Goal: Task Accomplishment & Management: Complete application form

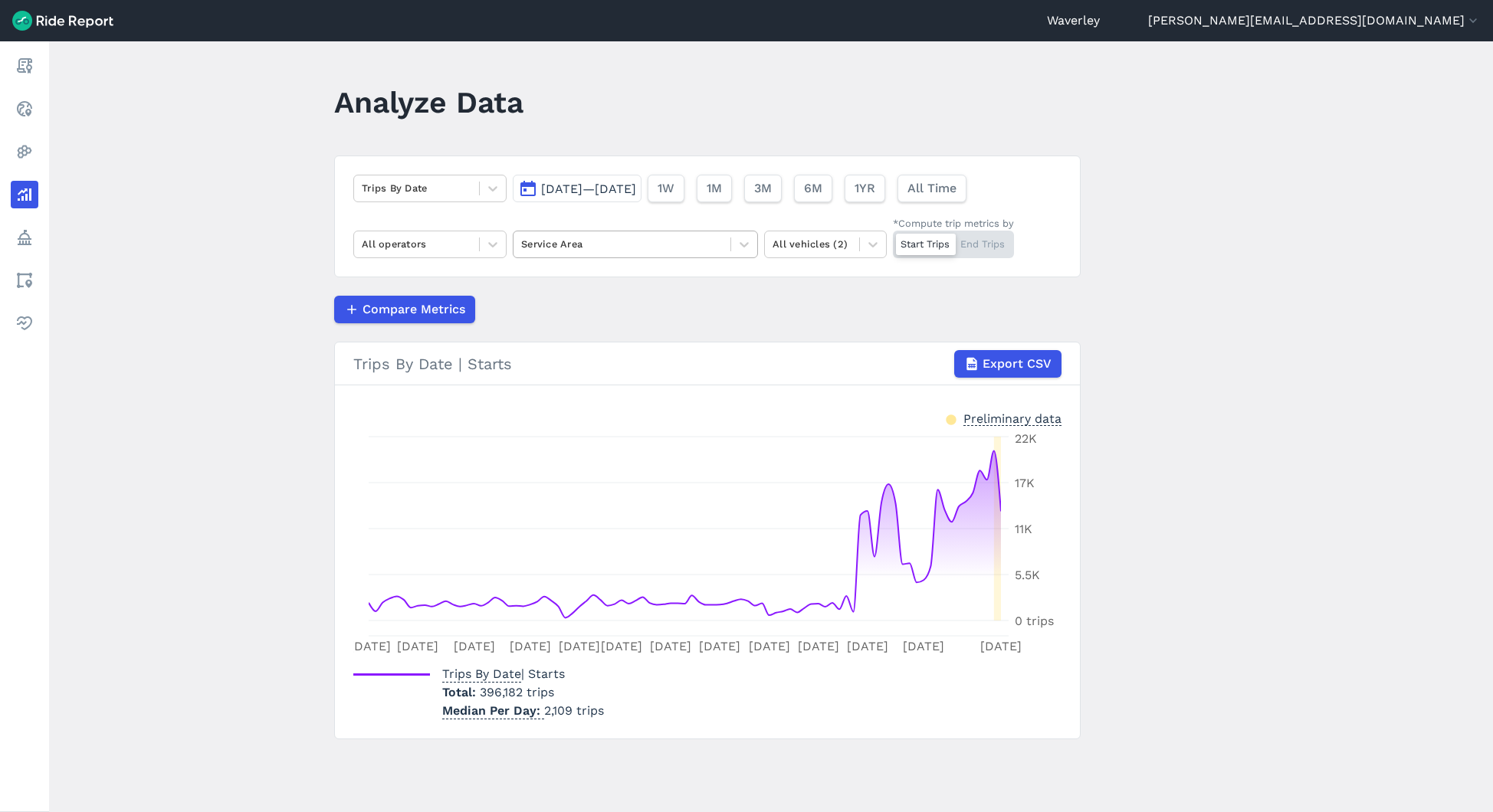
click at [576, 238] on div at bounding box center [621, 244] width 202 height 17
click at [1405, 17] on button "[PERSON_NAME][EMAIL_ADDRESS][DOMAIN_NAME]" at bounding box center [1314, 21] width 333 height 18
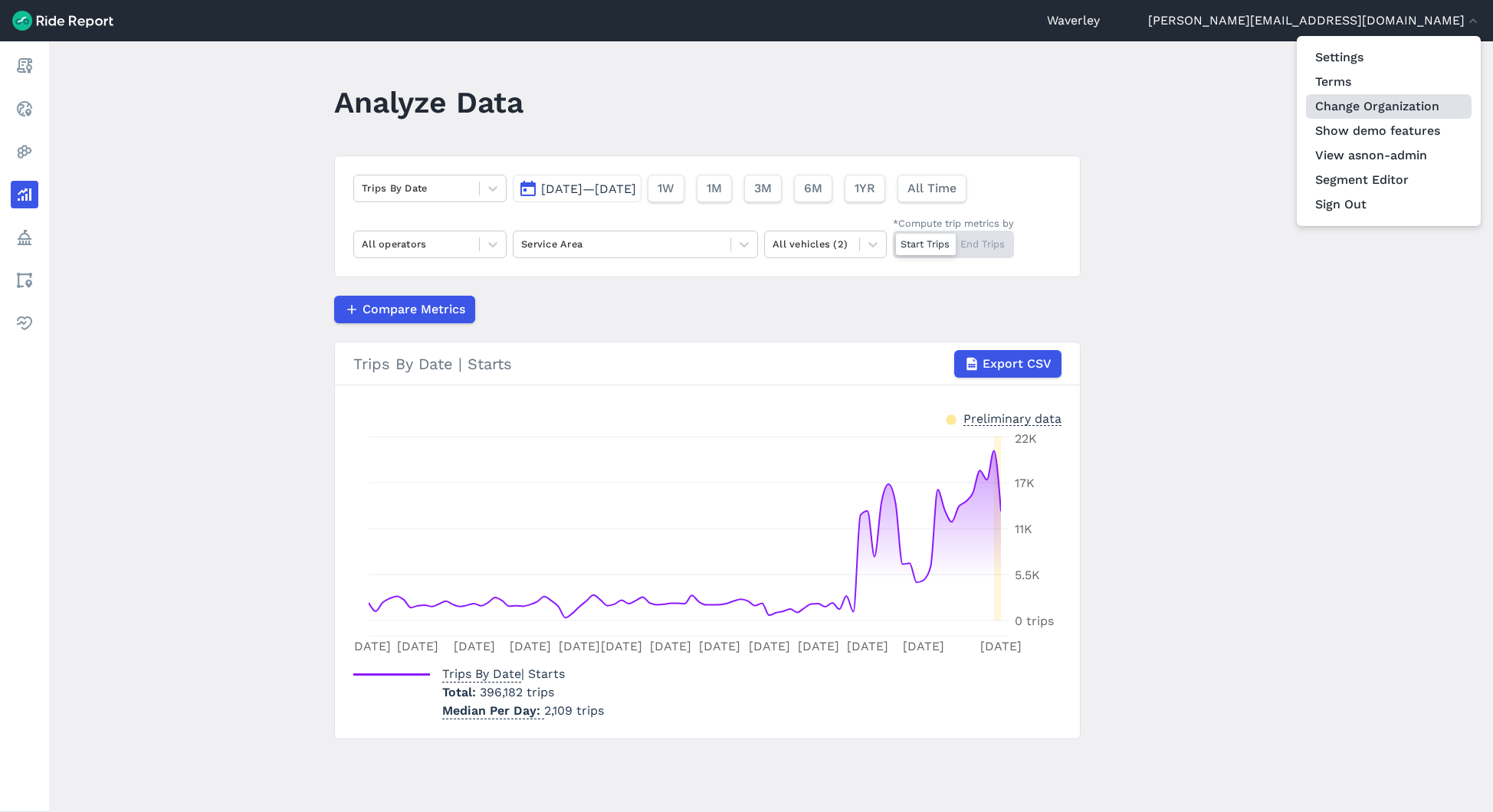
click at [1387, 107] on link "Change Organization" at bounding box center [1388, 106] width 165 height 24
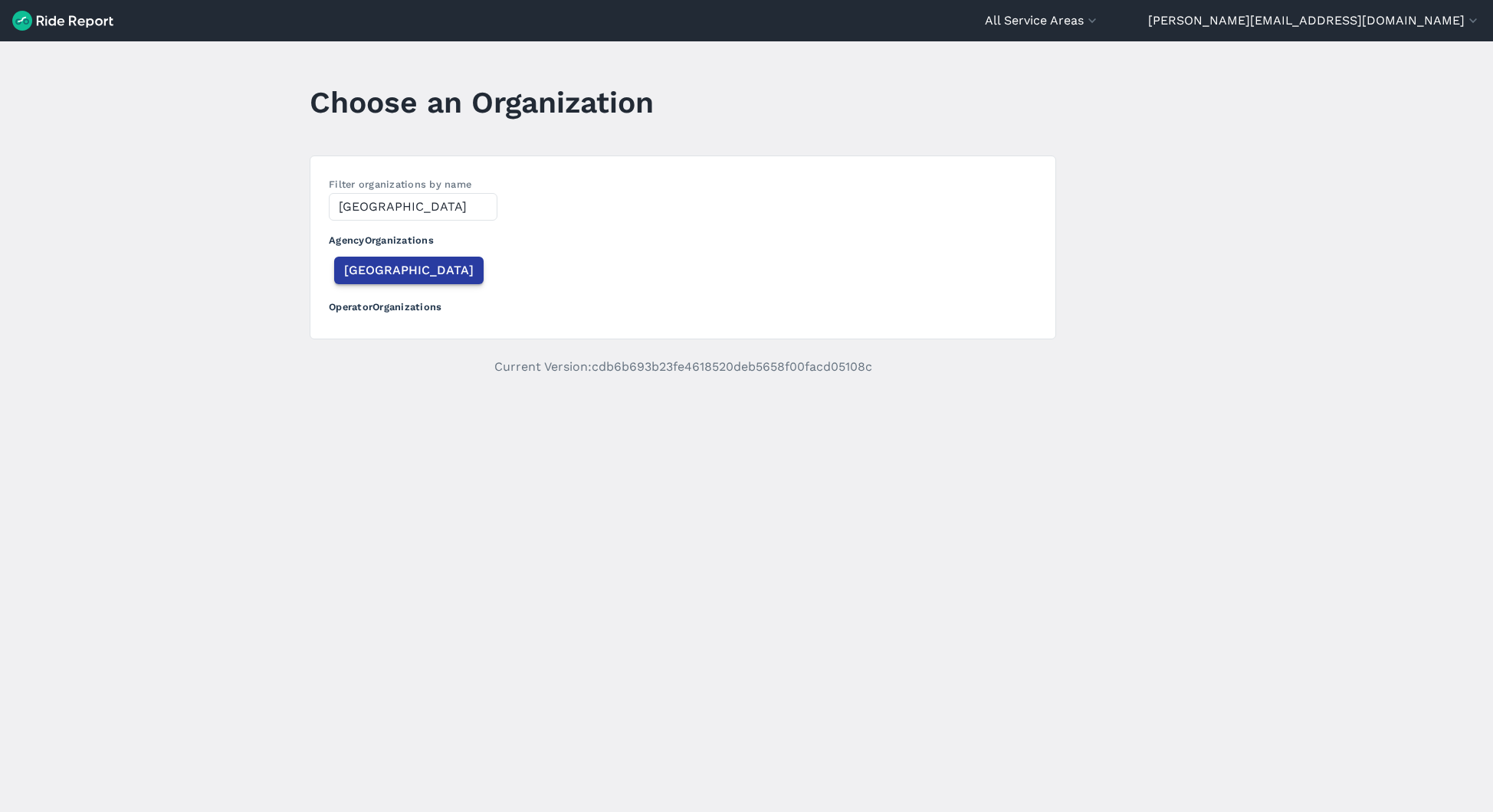
type input "[GEOGRAPHIC_DATA]"
click at [367, 272] on span "[GEOGRAPHIC_DATA]" at bounding box center [409, 270] width 130 height 18
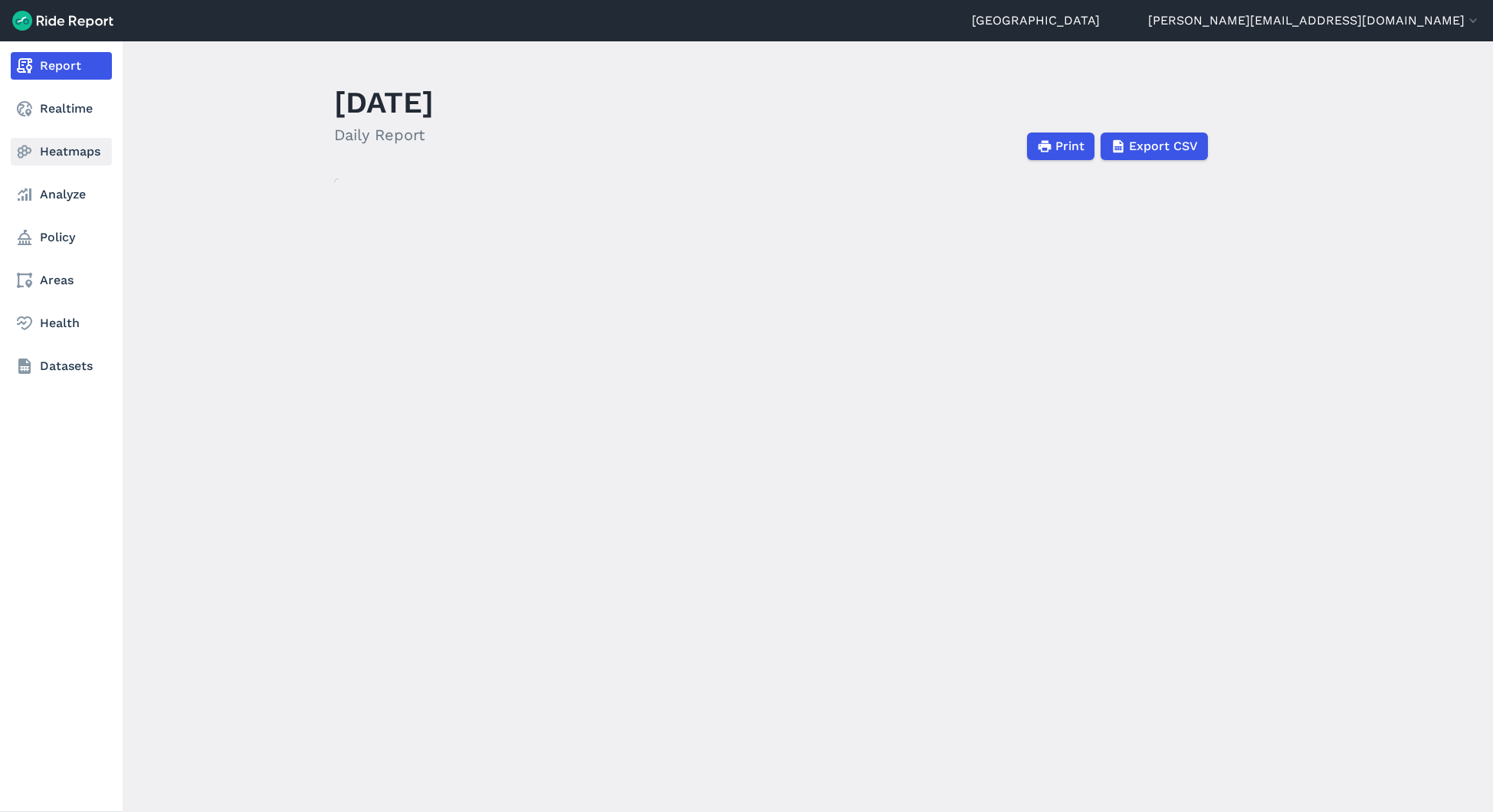
click at [47, 141] on link "Heatmaps" at bounding box center [62, 152] width 101 height 28
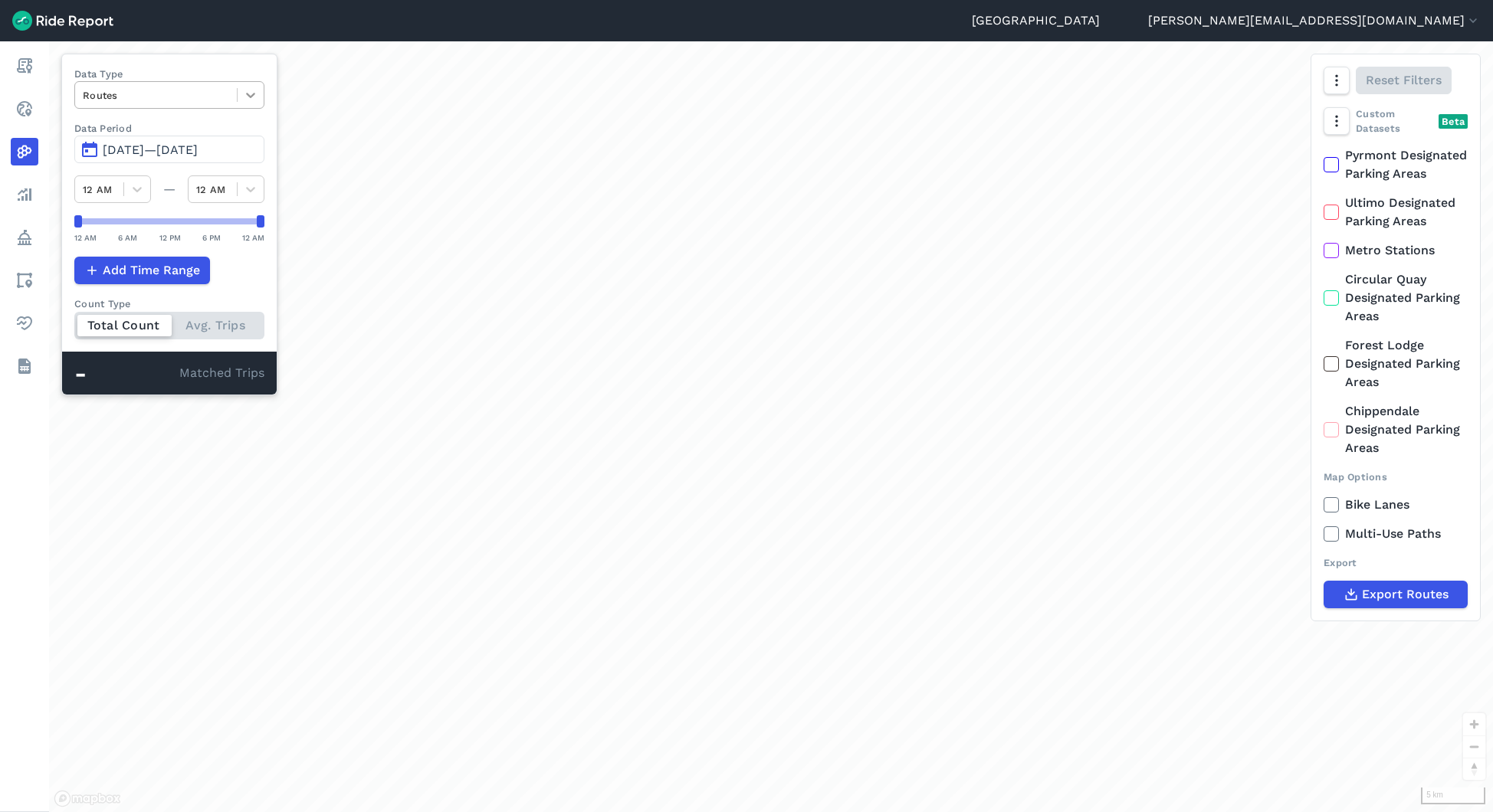
click at [239, 104] on div at bounding box center [251, 95] width 26 height 26
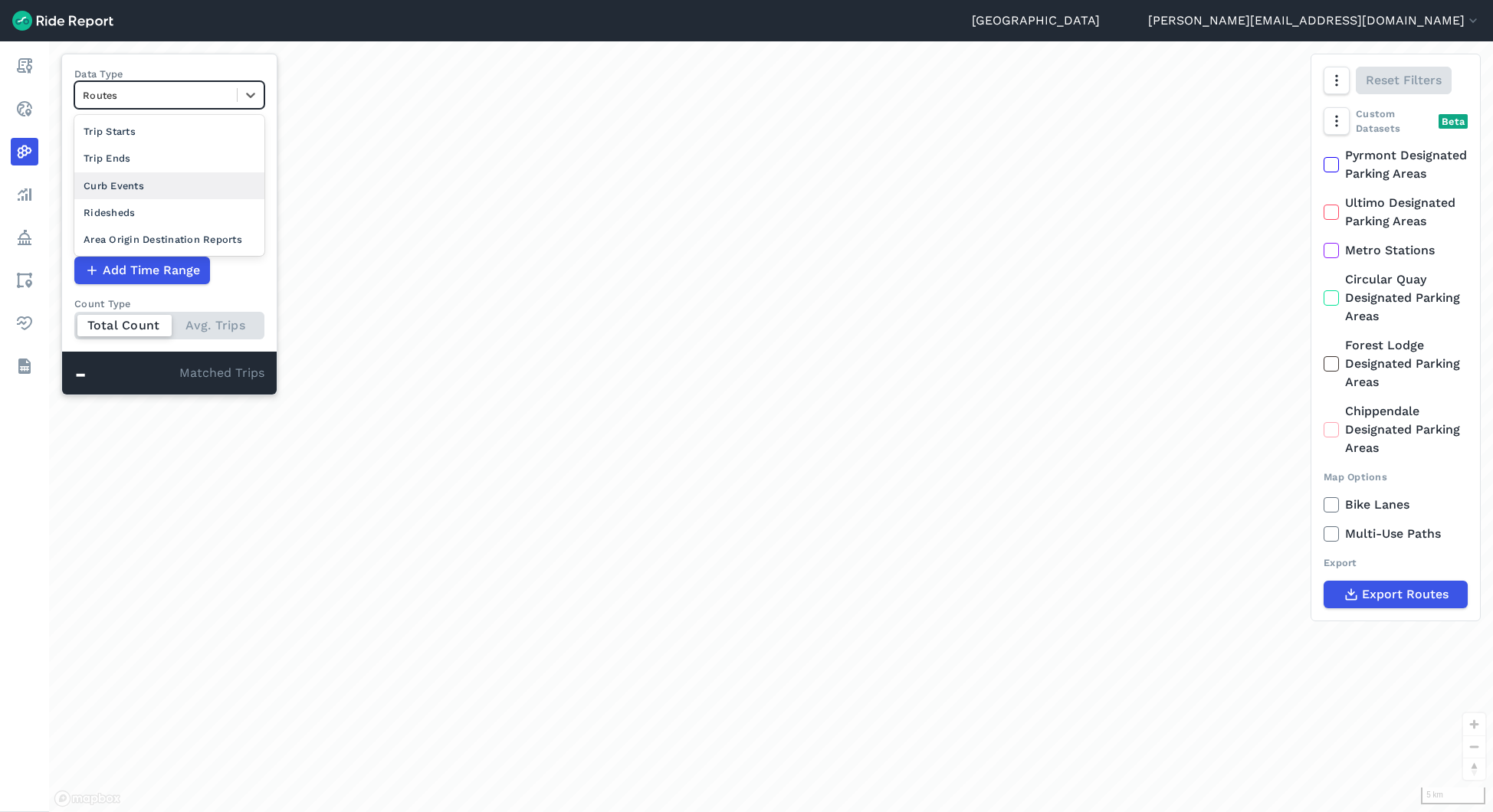
click at [172, 186] on div "Curb Events" at bounding box center [169, 186] width 190 height 27
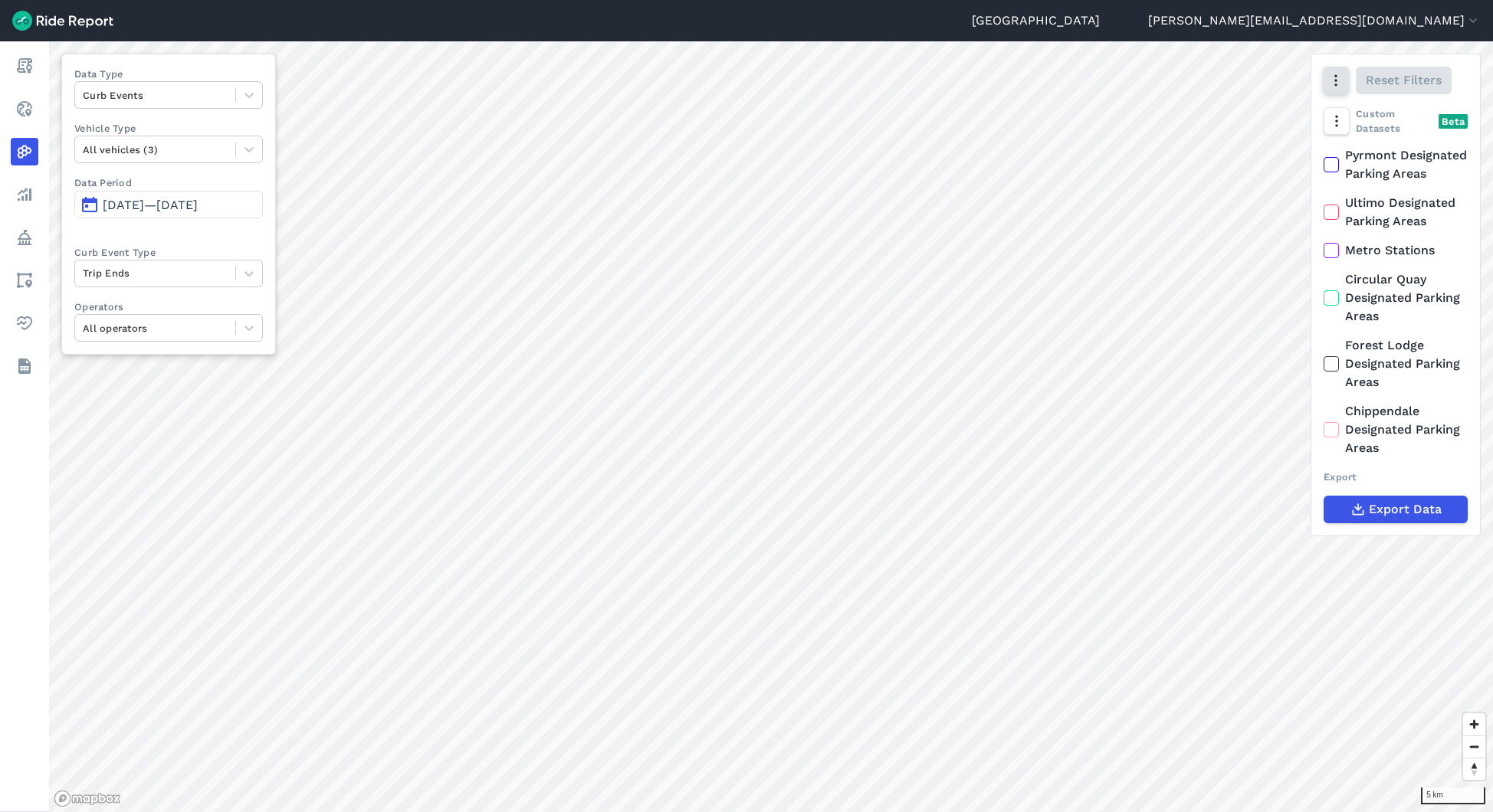
click at [1340, 92] on button "button" at bounding box center [1336, 80] width 26 height 28
click at [1276, 233] on label "Heatmap" at bounding box center [1256, 242] width 89 height 32
click at [1212, 87] on input "Heatmap" at bounding box center [1212, 81] width 0 height 10
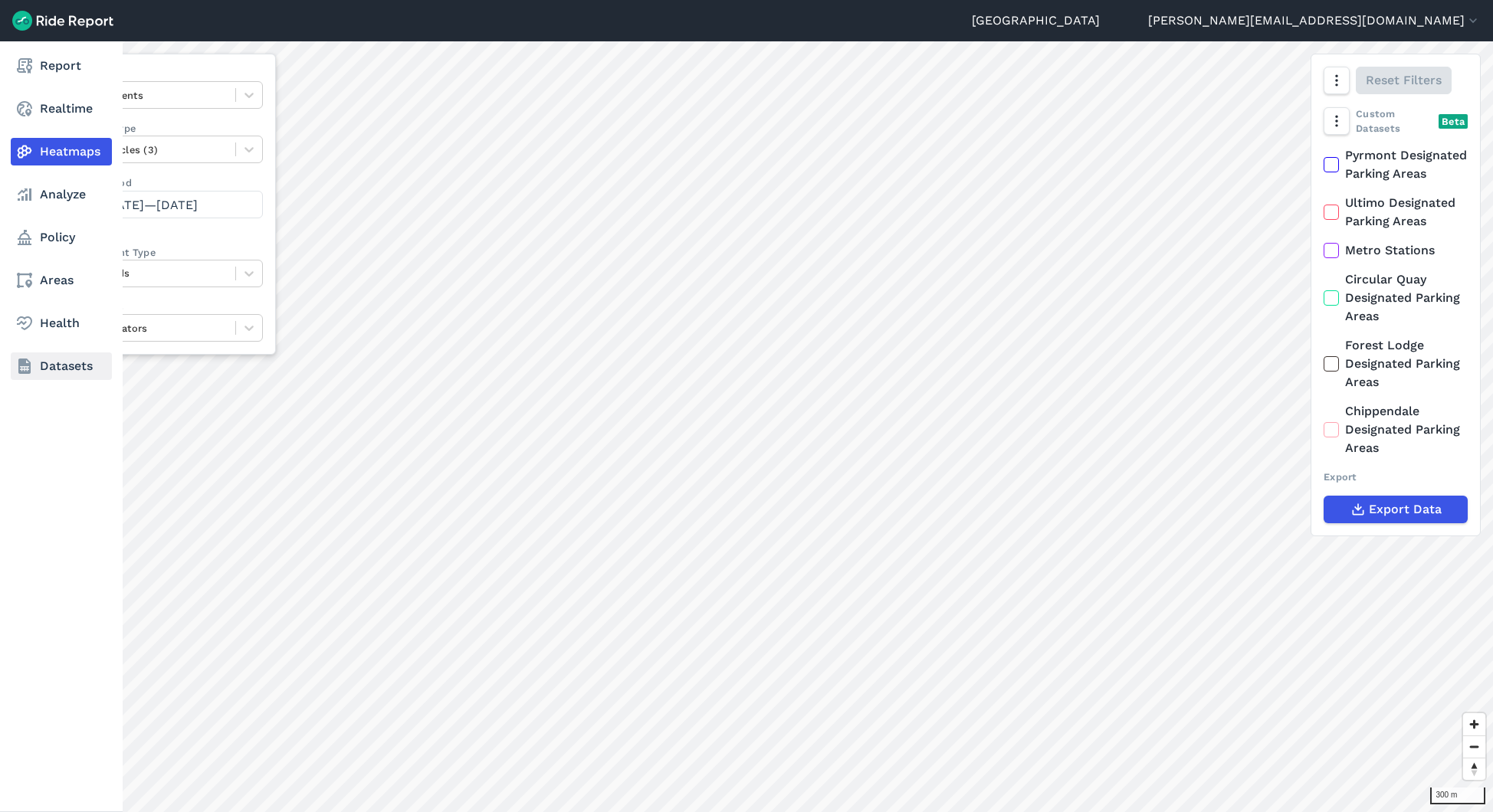
click at [65, 359] on link "Datasets" at bounding box center [62, 366] width 101 height 28
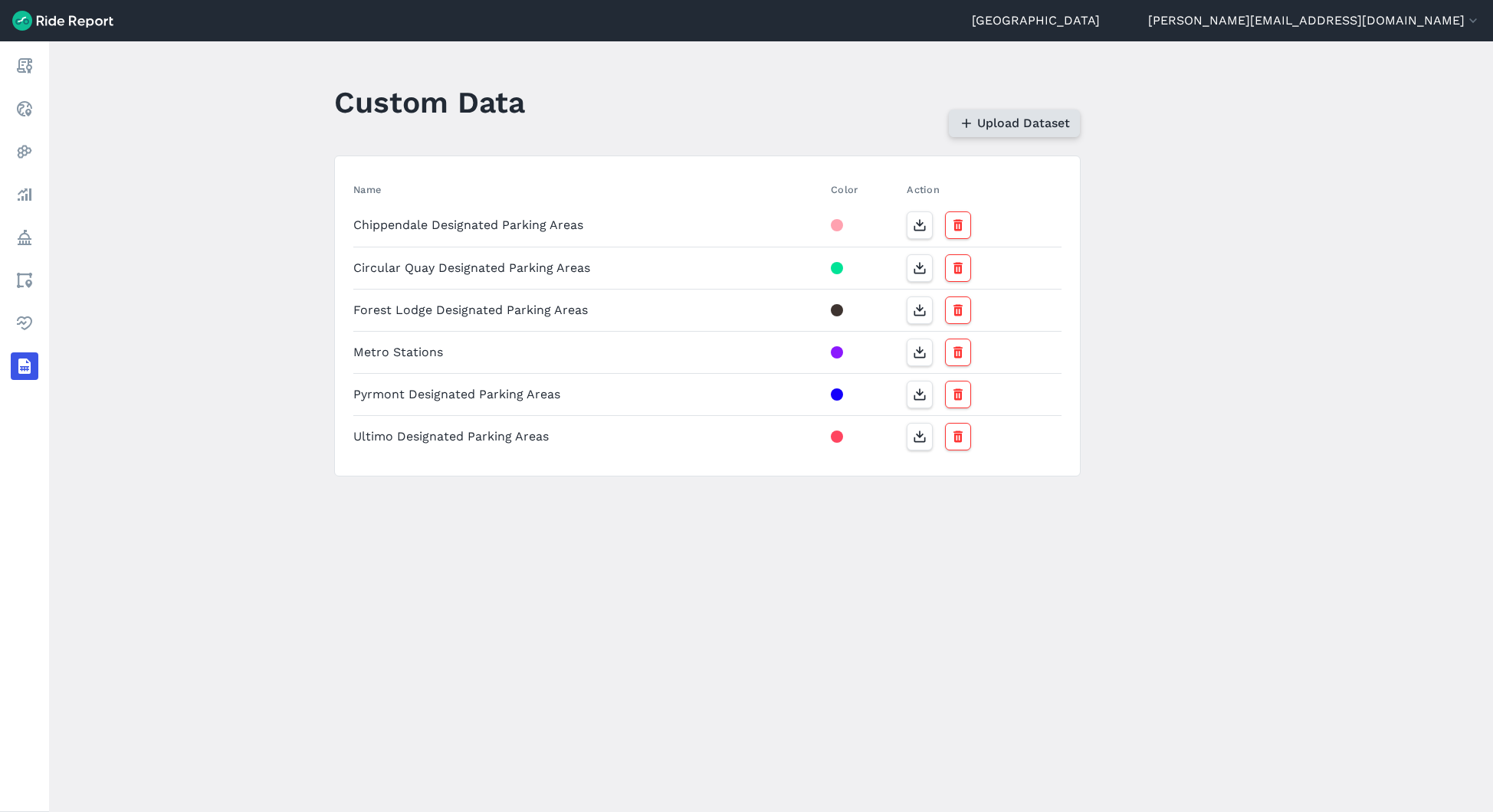
click at [1046, 130] on span "Upload Dataset" at bounding box center [1023, 122] width 92 height 18
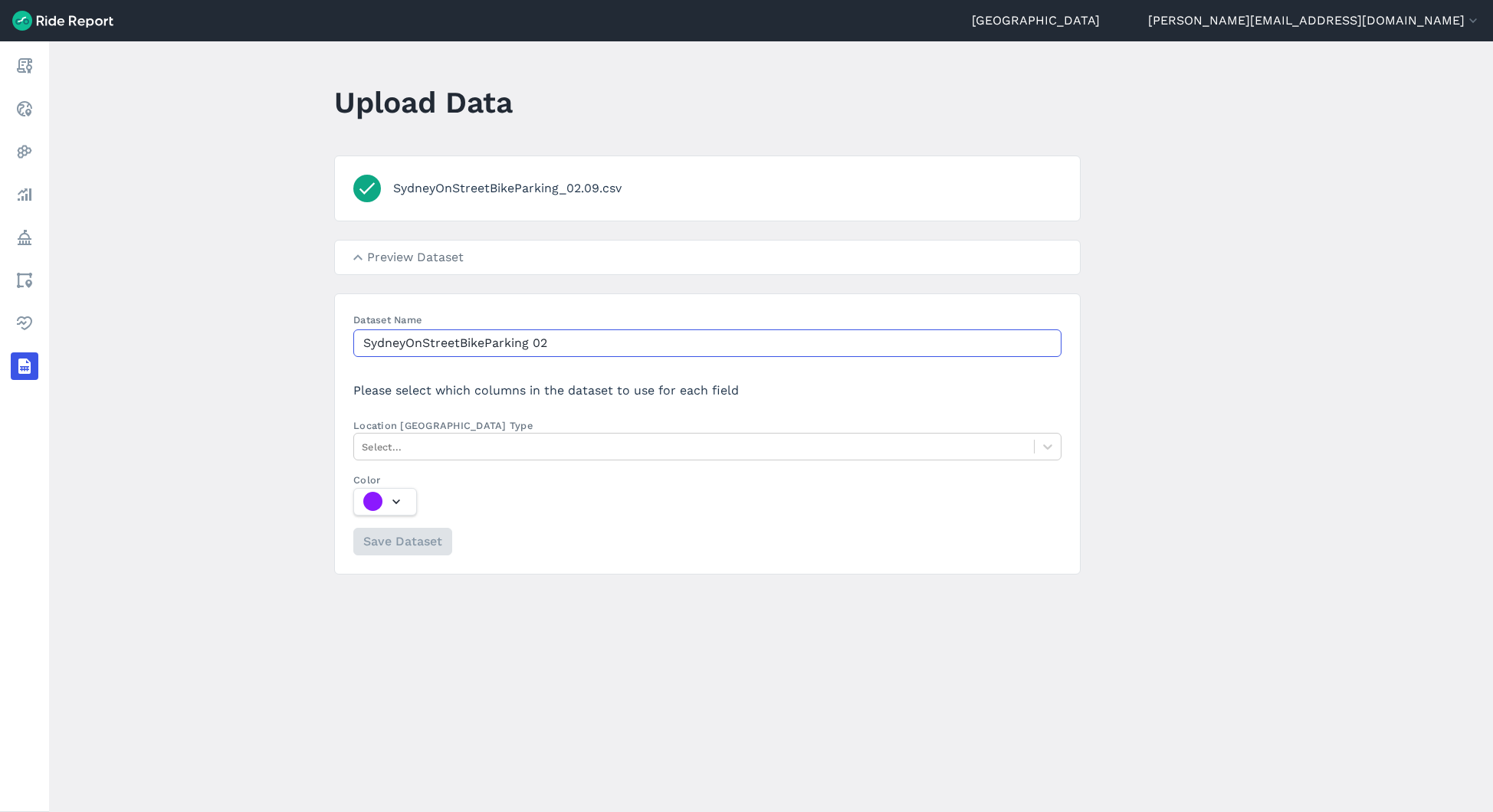
click at [562, 343] on input "SydneyOnStreetBikeParking 02" at bounding box center [707, 343] width 708 height 28
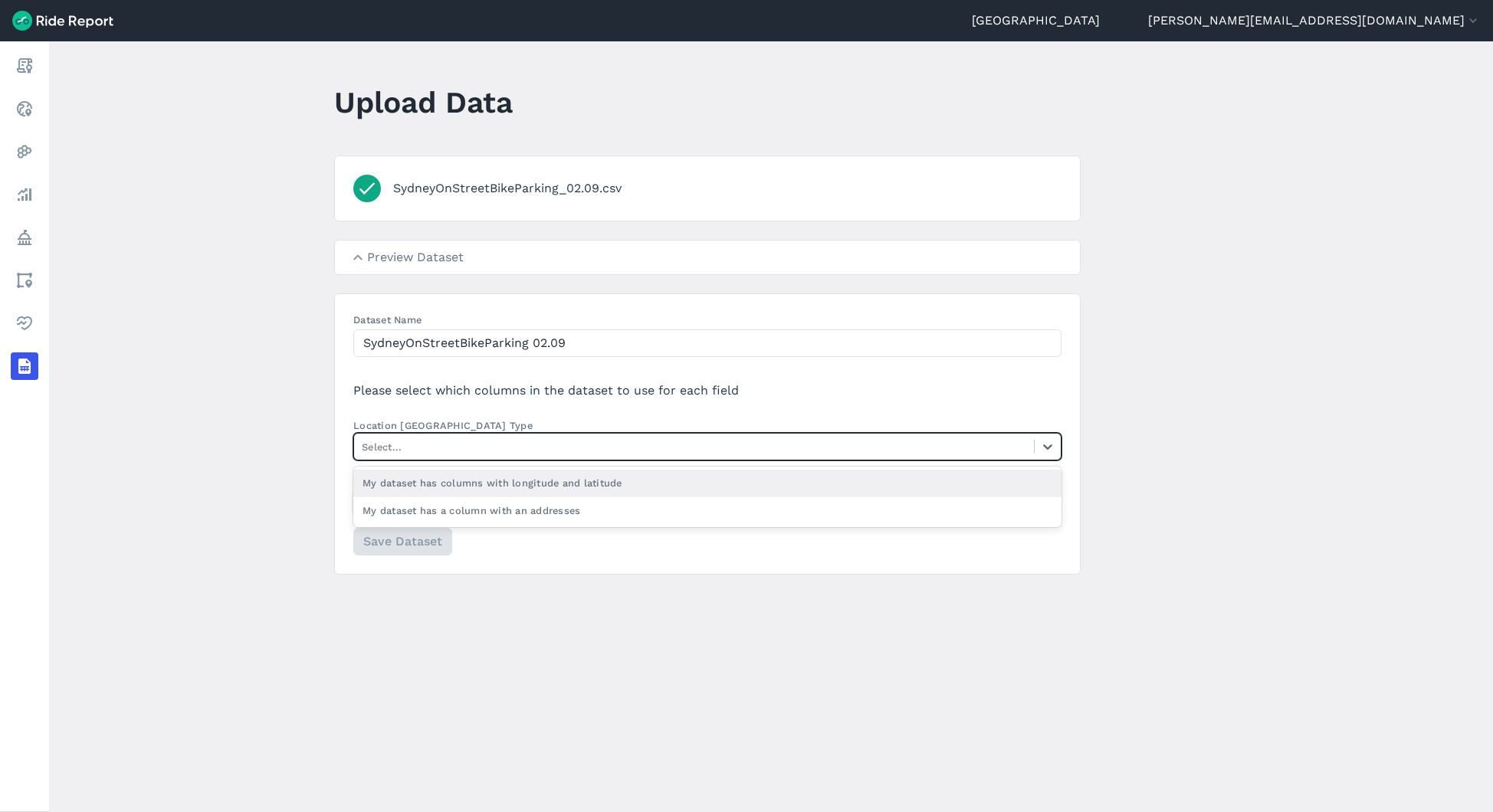
click at [460, 439] on div at bounding box center [694, 447] width 665 height 17
click at [365, 440] on input "Location Column Type option My dataset has columns with longitude and latitude …" at bounding box center [364, 447] width 3 height 14
click at [586, 340] on input "SydneyOnStreetBikeParking 02.09" at bounding box center [707, 343] width 708 height 28
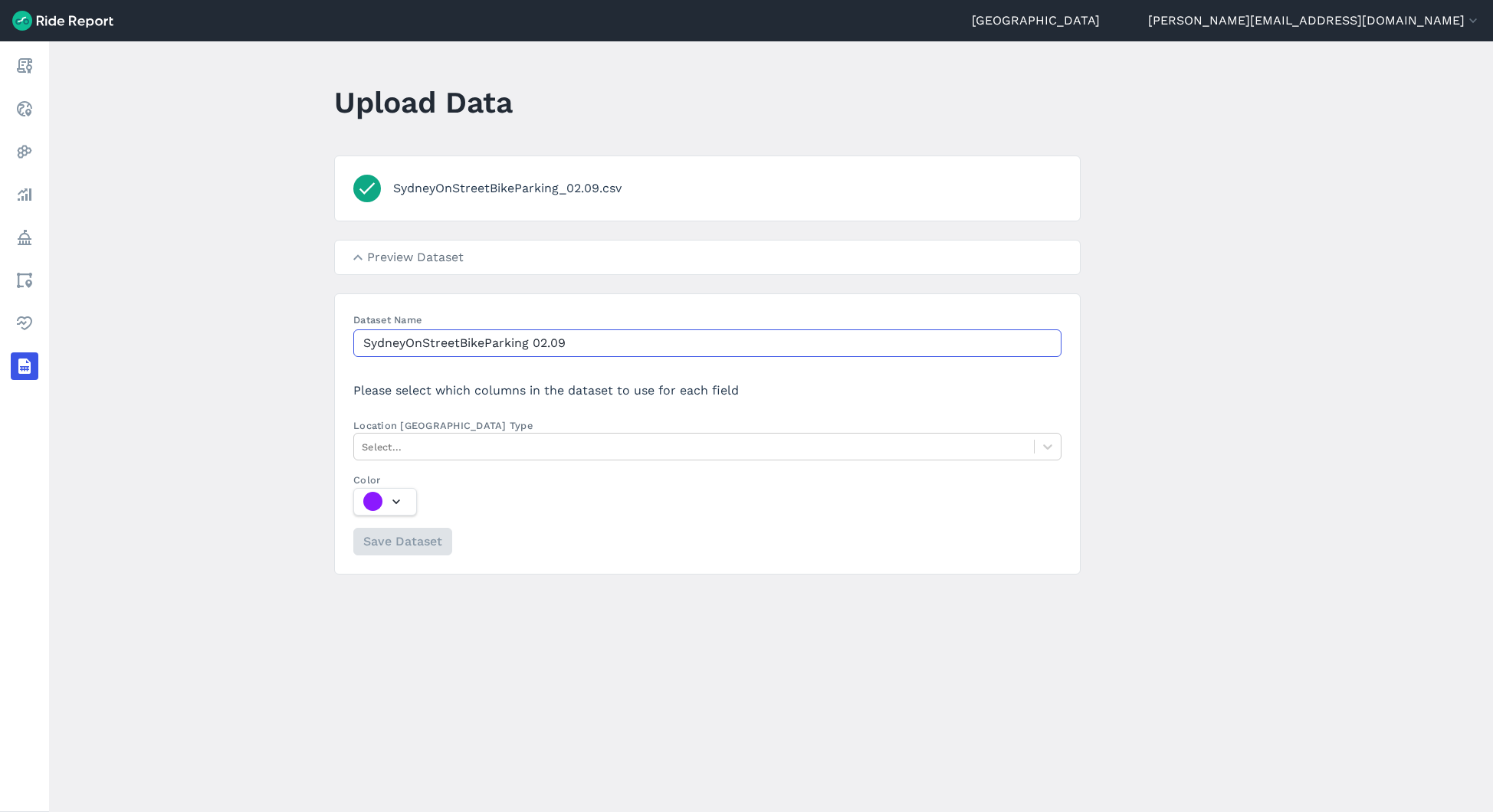
click at [586, 340] on input "SydneyOnStreetBikeParking 02.09" at bounding box center [707, 343] width 708 height 28
type input "SydneyOnStreetBikeParking [DATE]"
click at [462, 439] on div at bounding box center [694, 447] width 665 height 17
click at [365, 440] on input "Location Column Type Select..." at bounding box center [364, 447] width 3 height 14
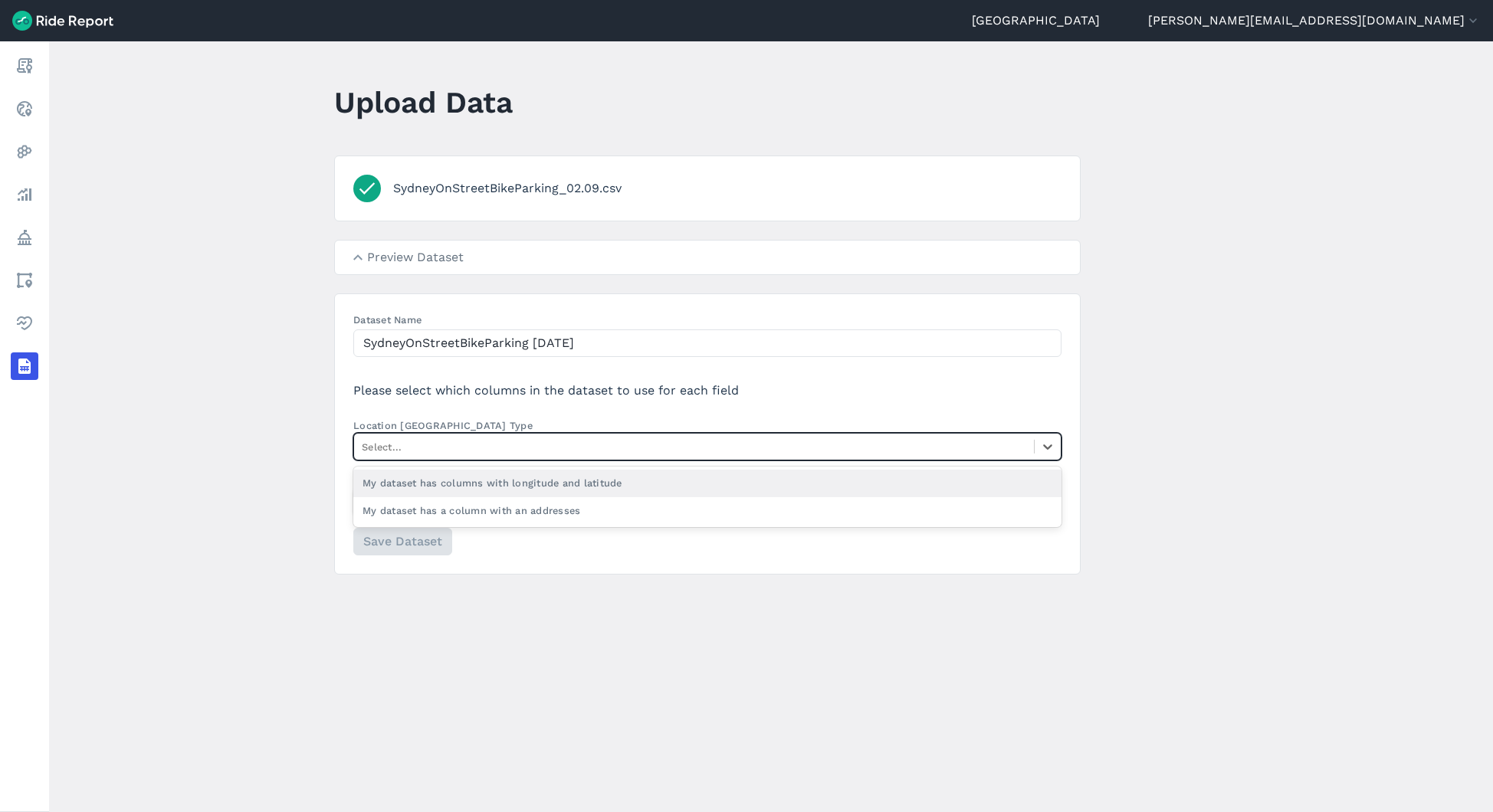
click at [464, 479] on div "My dataset has columns with longitude and latitude" at bounding box center [707, 483] width 708 height 27
click at [365, 454] on input "Location Column Type option My dataset has columns with longitude and latitude …" at bounding box center [364, 447] width 3 height 14
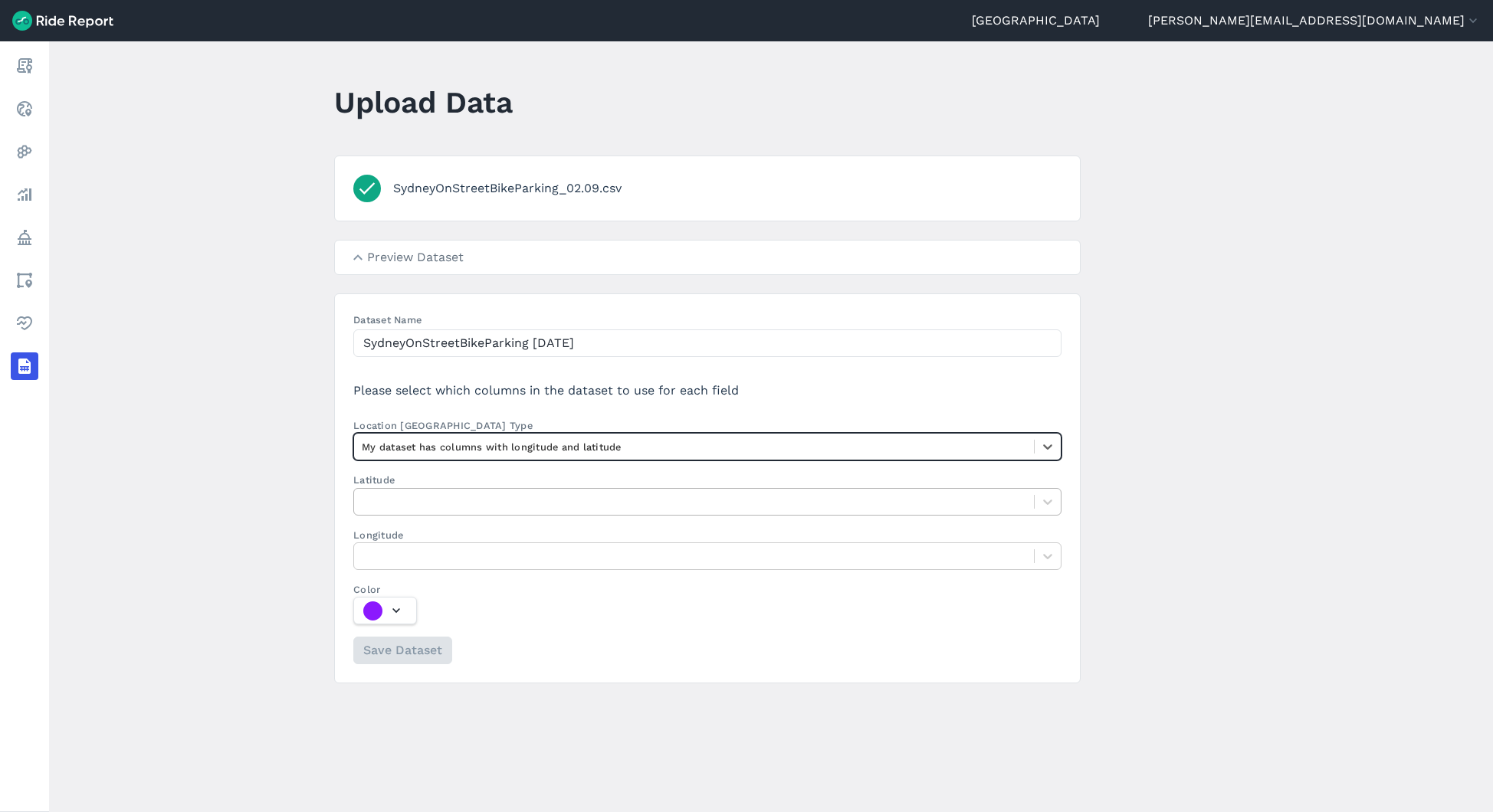
click at [439, 495] on div at bounding box center [694, 502] width 665 height 17
click at [365, 495] on input "Latitude" at bounding box center [364, 501] width 3 height 14
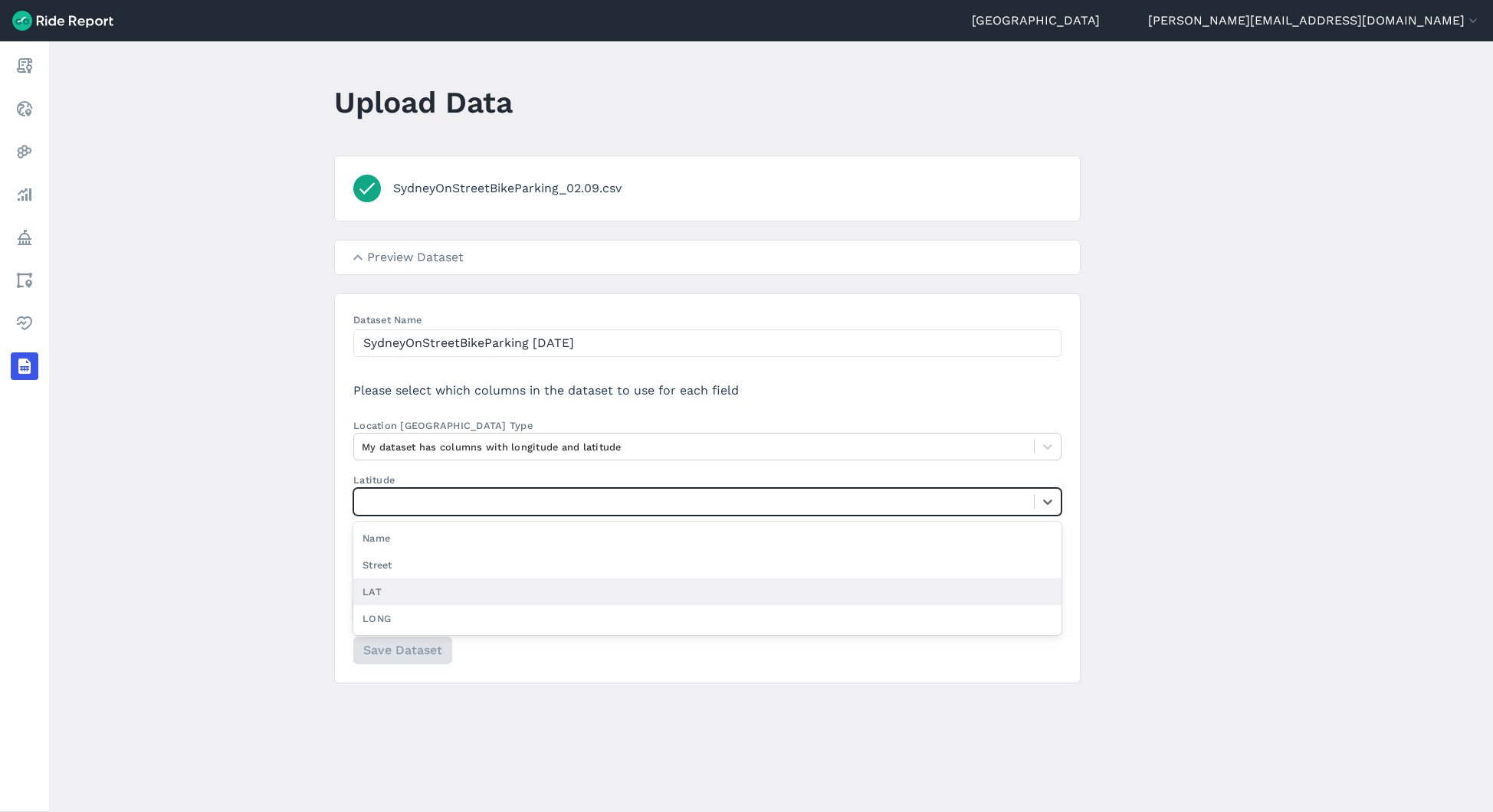
click at [424, 584] on div "LAT" at bounding box center [707, 592] width 708 height 27
click at [365, 509] on input "Latitude option LAT focused, 3 of 4. 4 results available. Use Up and Down to ch…" at bounding box center [364, 501] width 3 height 14
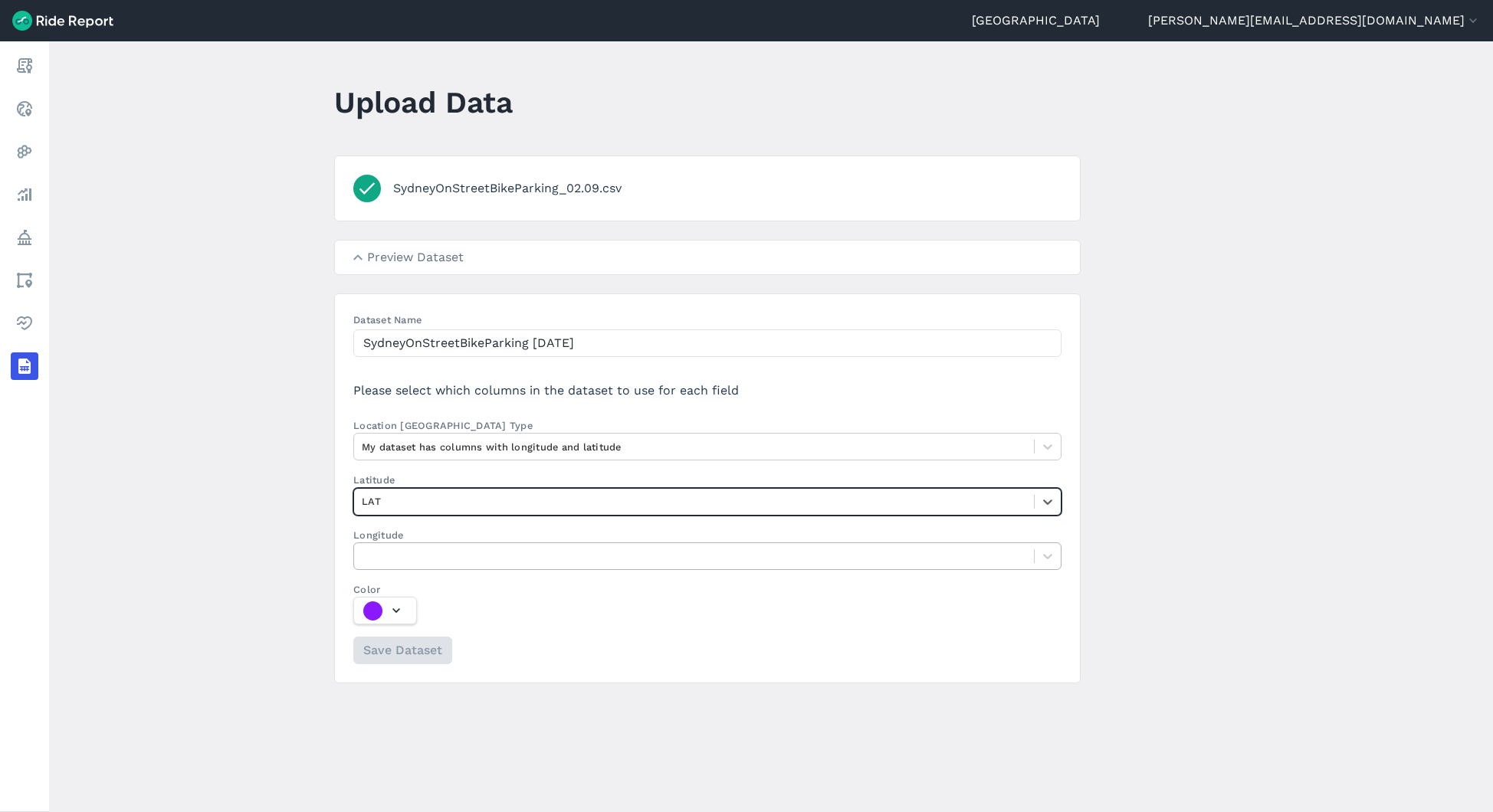
click at [454, 554] on div at bounding box center [694, 555] width 665 height 17
click at [365, 554] on input "Longitude" at bounding box center [364, 555] width 3 height 14
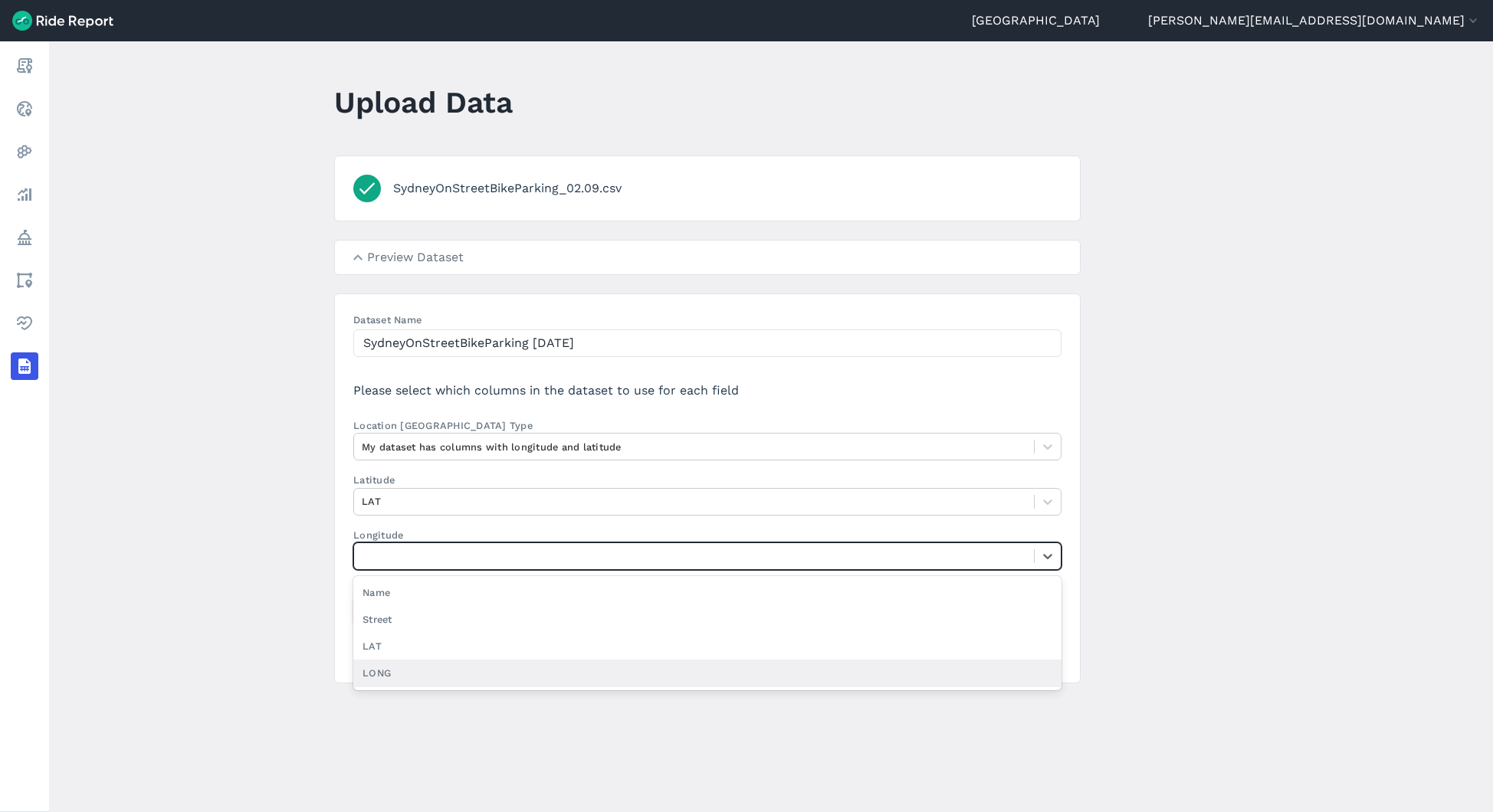
click at [418, 663] on div "LONG" at bounding box center [707, 673] width 708 height 27
click at [365, 563] on input "Longitude option LONG focused, 4 of 4. 4 results available. Use Up and Down to …" at bounding box center [364, 555] width 3 height 14
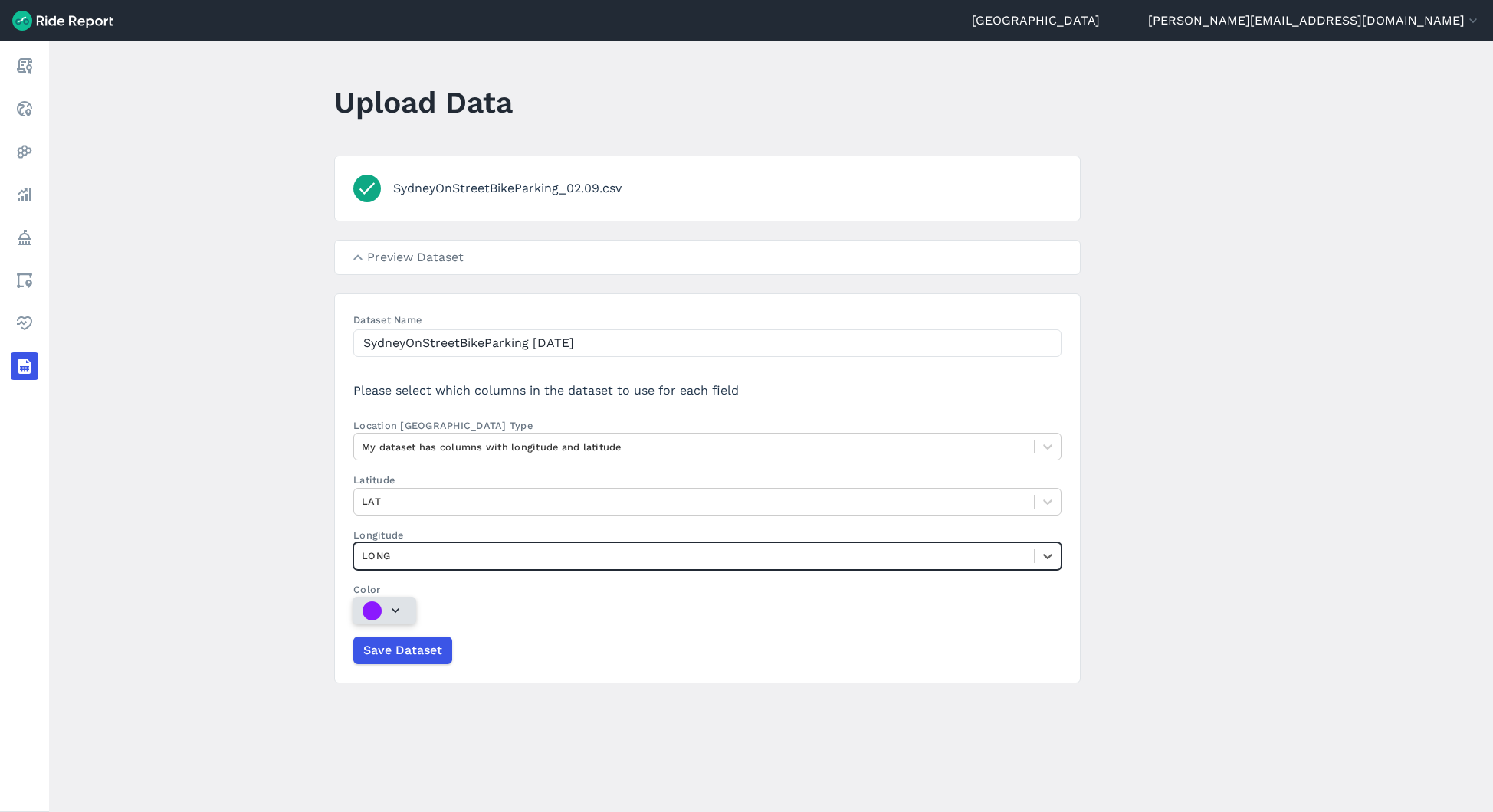
click at [402, 606] on button "Color" at bounding box center [384, 610] width 63 height 28
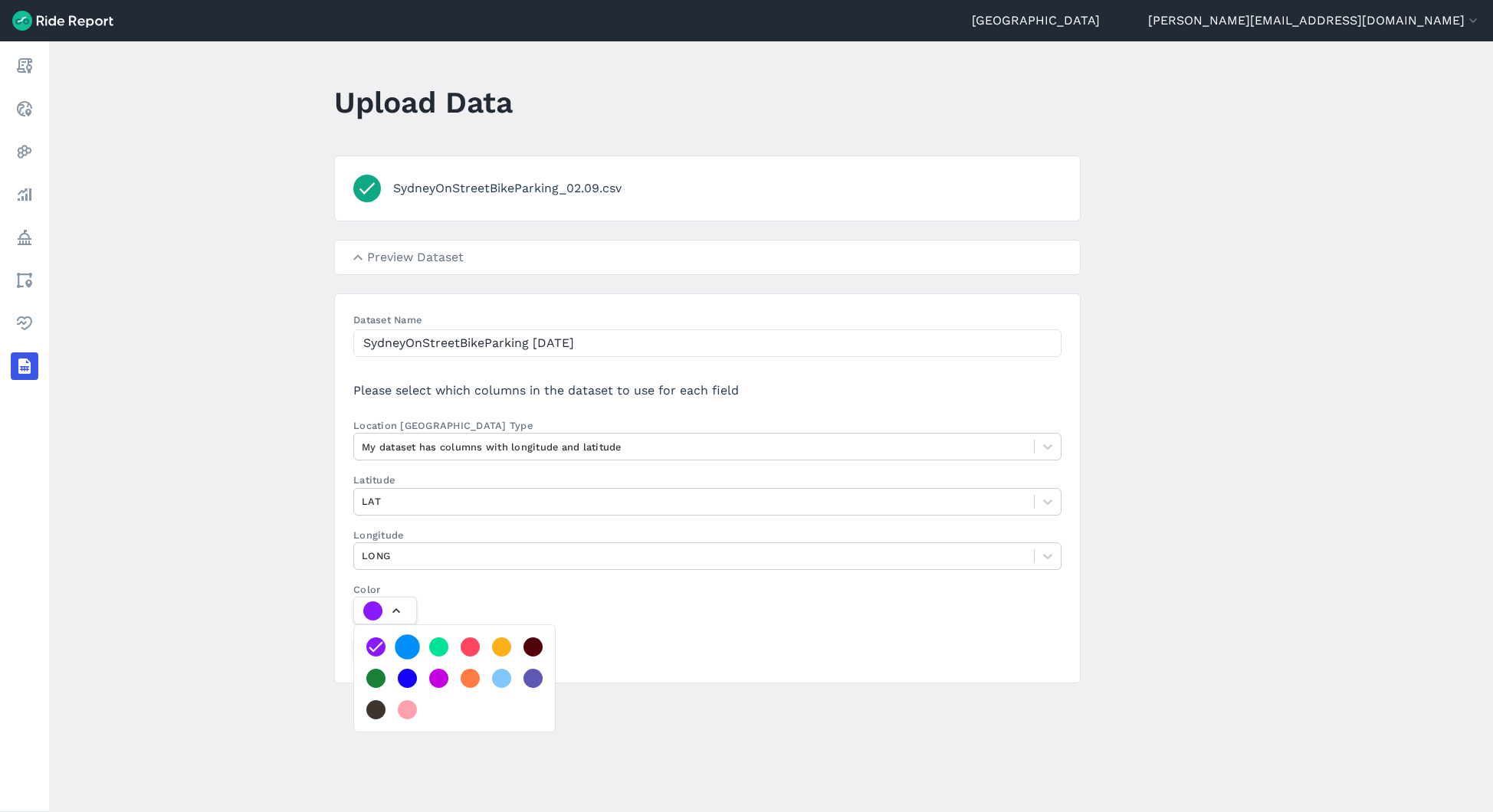
click at [407, 645] on div at bounding box center [407, 647] width 25 height 25
click at [407, 624] on button "Color" at bounding box center [385, 610] width 63 height 28
click at [484, 611] on div at bounding box center [707, 610] width 708 height 28
click at [417, 611] on button "Color" at bounding box center [385, 610] width 63 height 28
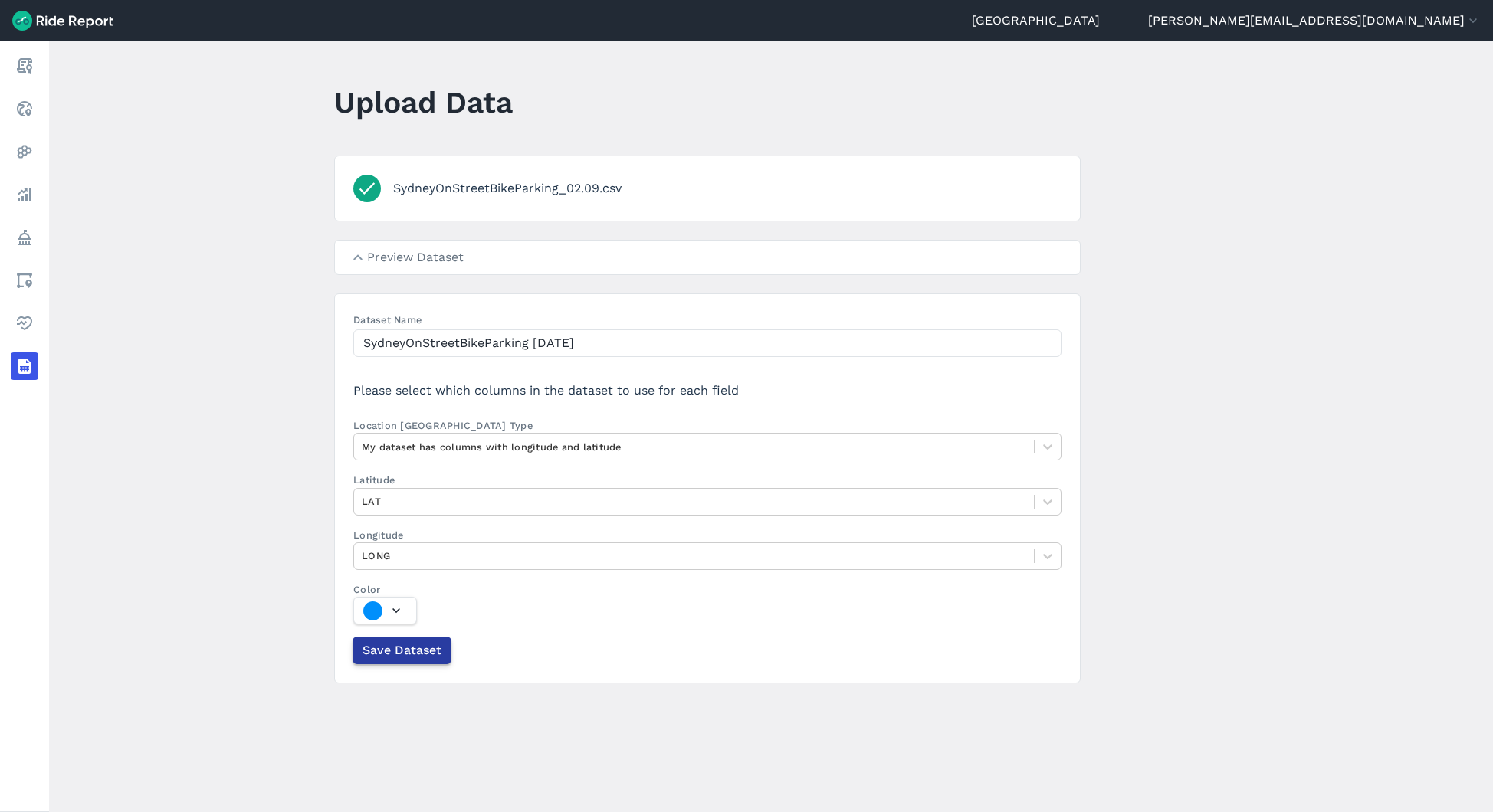
click at [408, 643] on span "Save Dataset" at bounding box center [402, 650] width 79 height 18
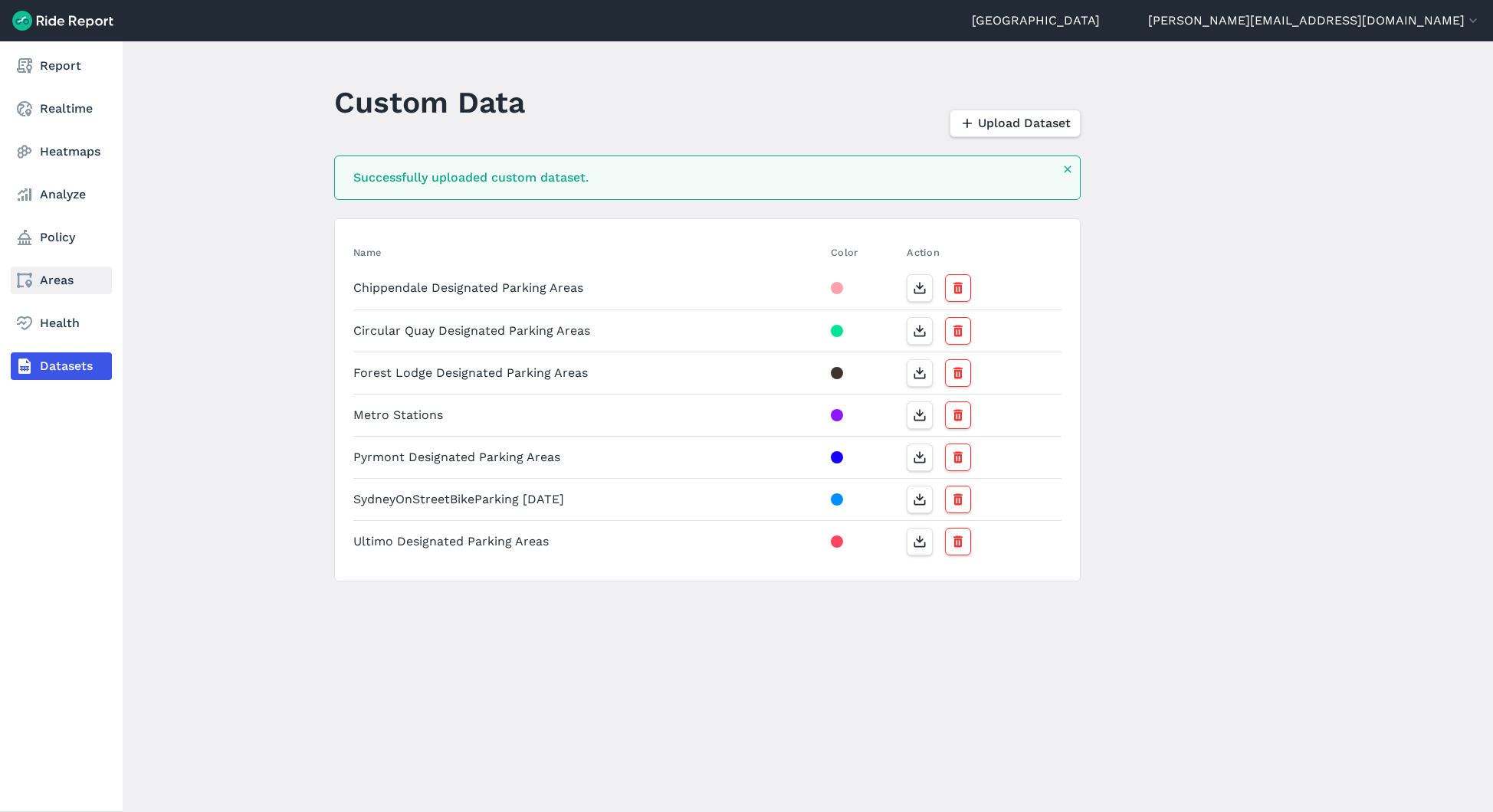
click at [67, 272] on link "Areas" at bounding box center [62, 280] width 101 height 28
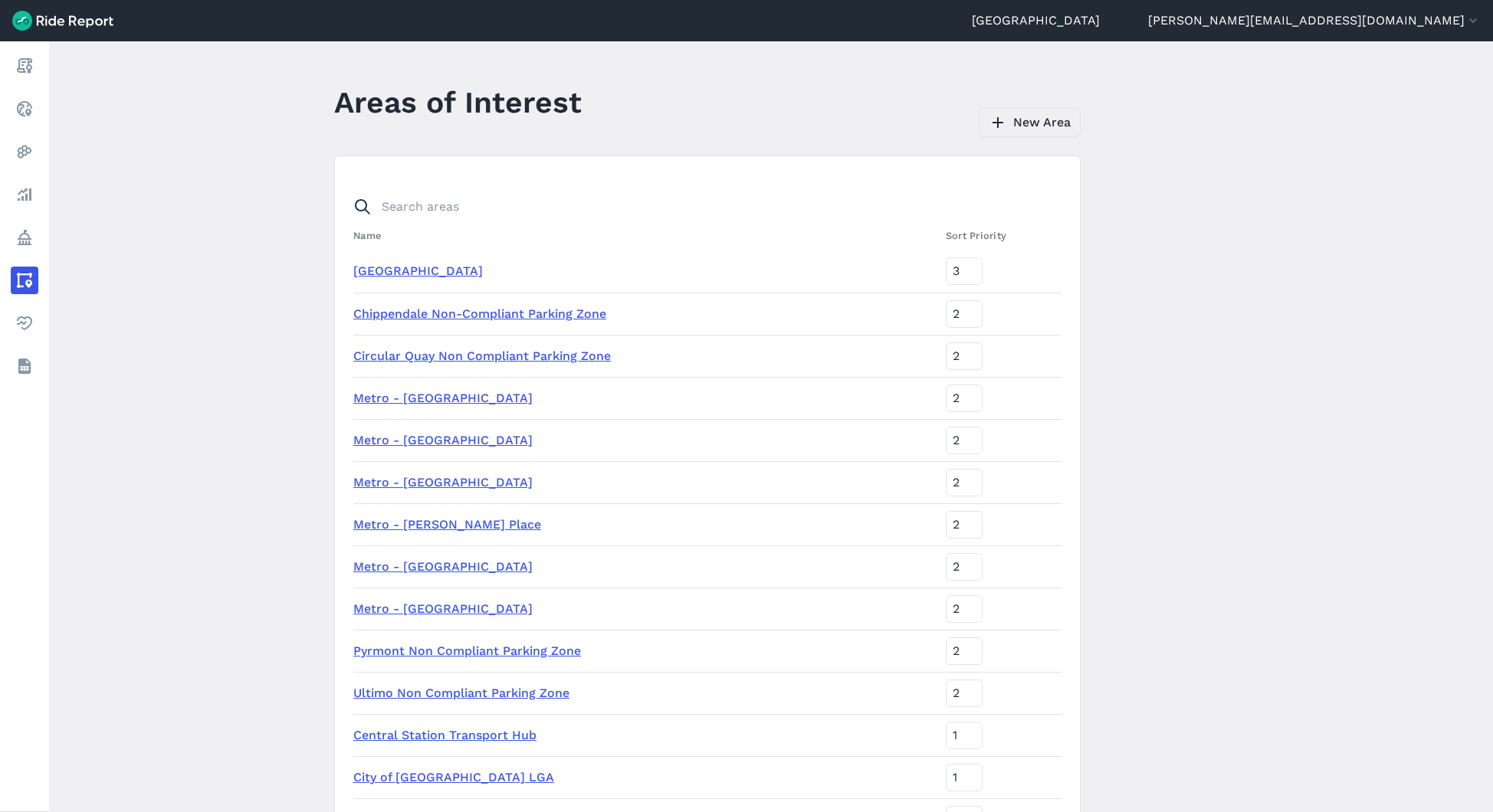
click at [1070, 125] on link "New Area" at bounding box center [1029, 122] width 102 height 29
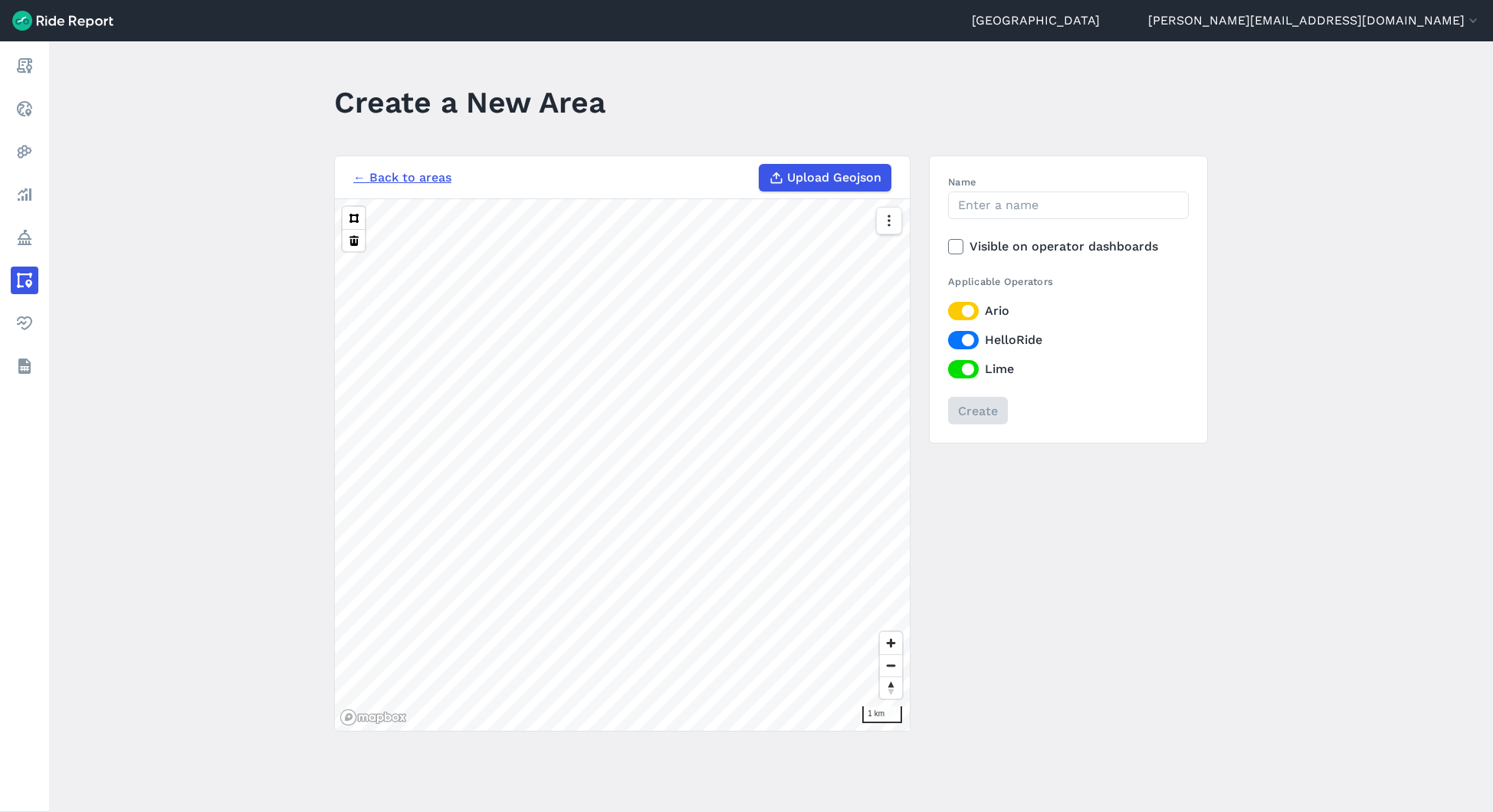
click at [850, 179] on span "Upload Geojson" at bounding box center [834, 177] width 94 height 18
click at [760, 164] on input "Upload Geojson" at bounding box center [759, 164] width 1 height 1
type input "C:\fakepath\SydneyBikeParking_02.09.25_10M Buffer.geojson"
click at [990, 215] on input "Name" at bounding box center [1069, 205] width 240 height 28
type input "BikeParking_10MBuffer [DATE]"
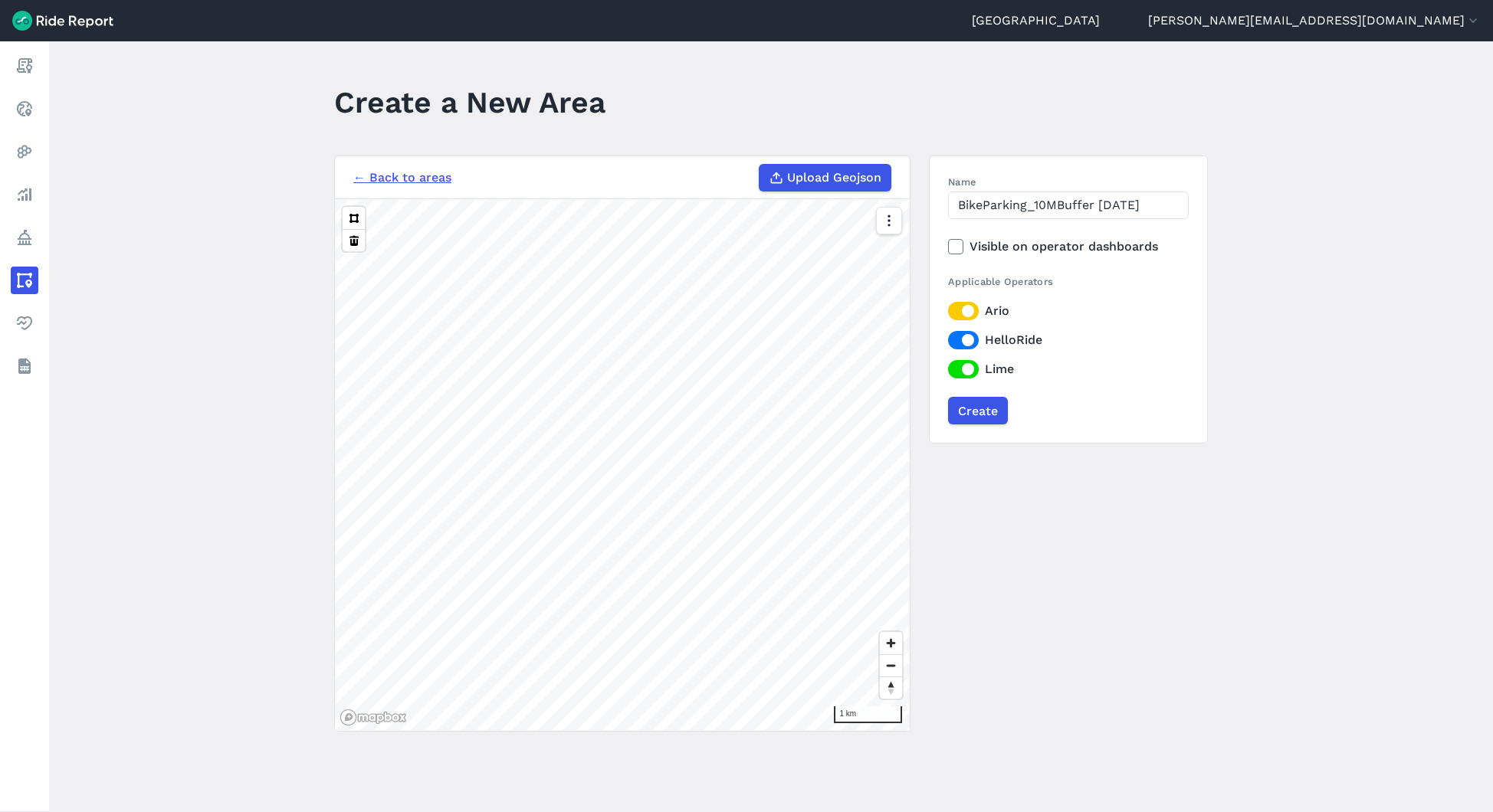
click at [952, 248] on use at bounding box center [955, 246] width 10 height 8
click at [948, 247] on input "Visible on operator dashboards" at bounding box center [948, 242] width 0 height 10
click at [952, 248] on use at bounding box center [955, 246] width 10 height 8
click at [948, 247] on input "Visible on operator dashboards" at bounding box center [948, 242] width 0 height 10
click at [984, 410] on input "Create" at bounding box center [978, 410] width 60 height 28
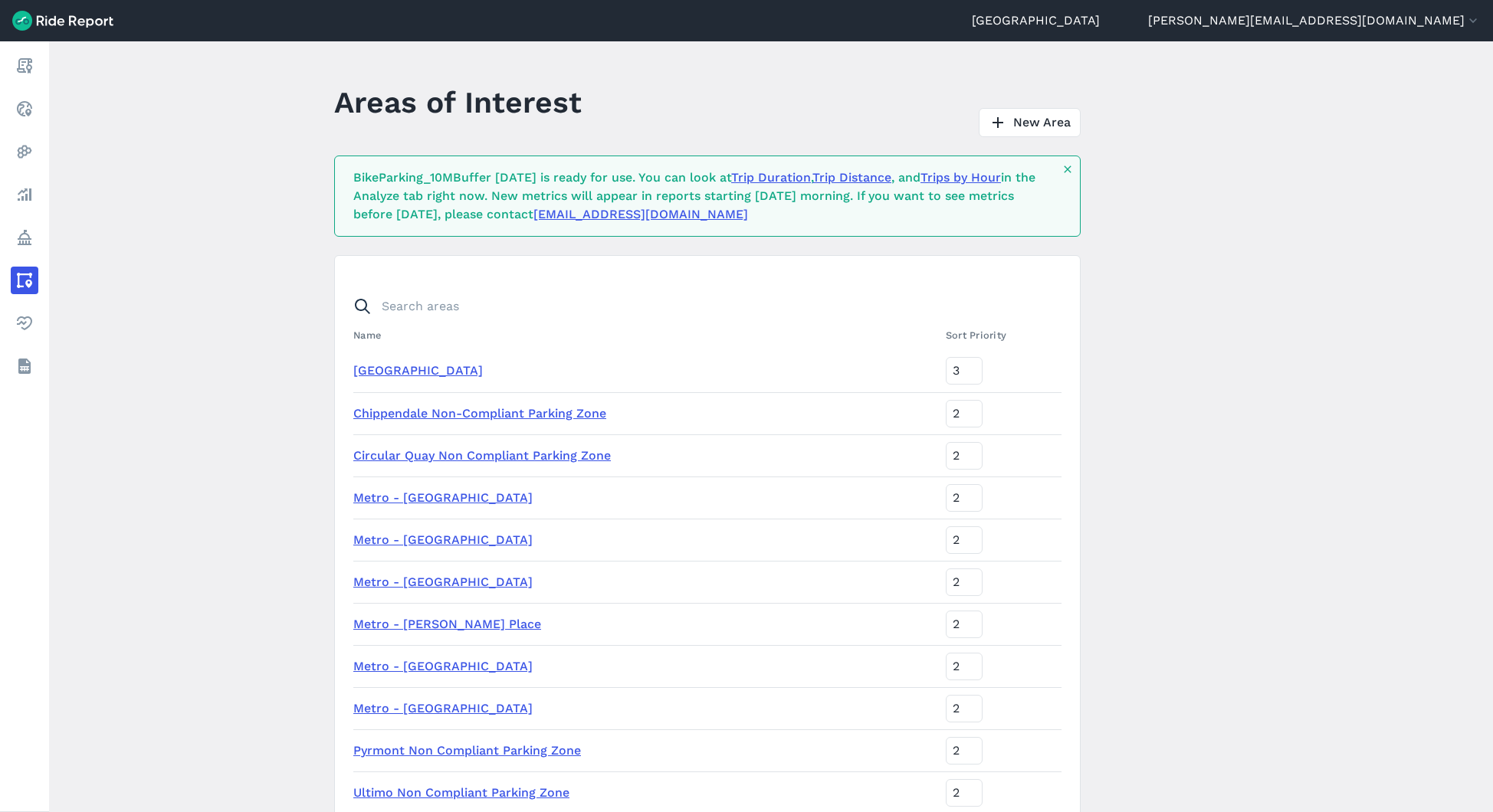
scroll to position [464, 0]
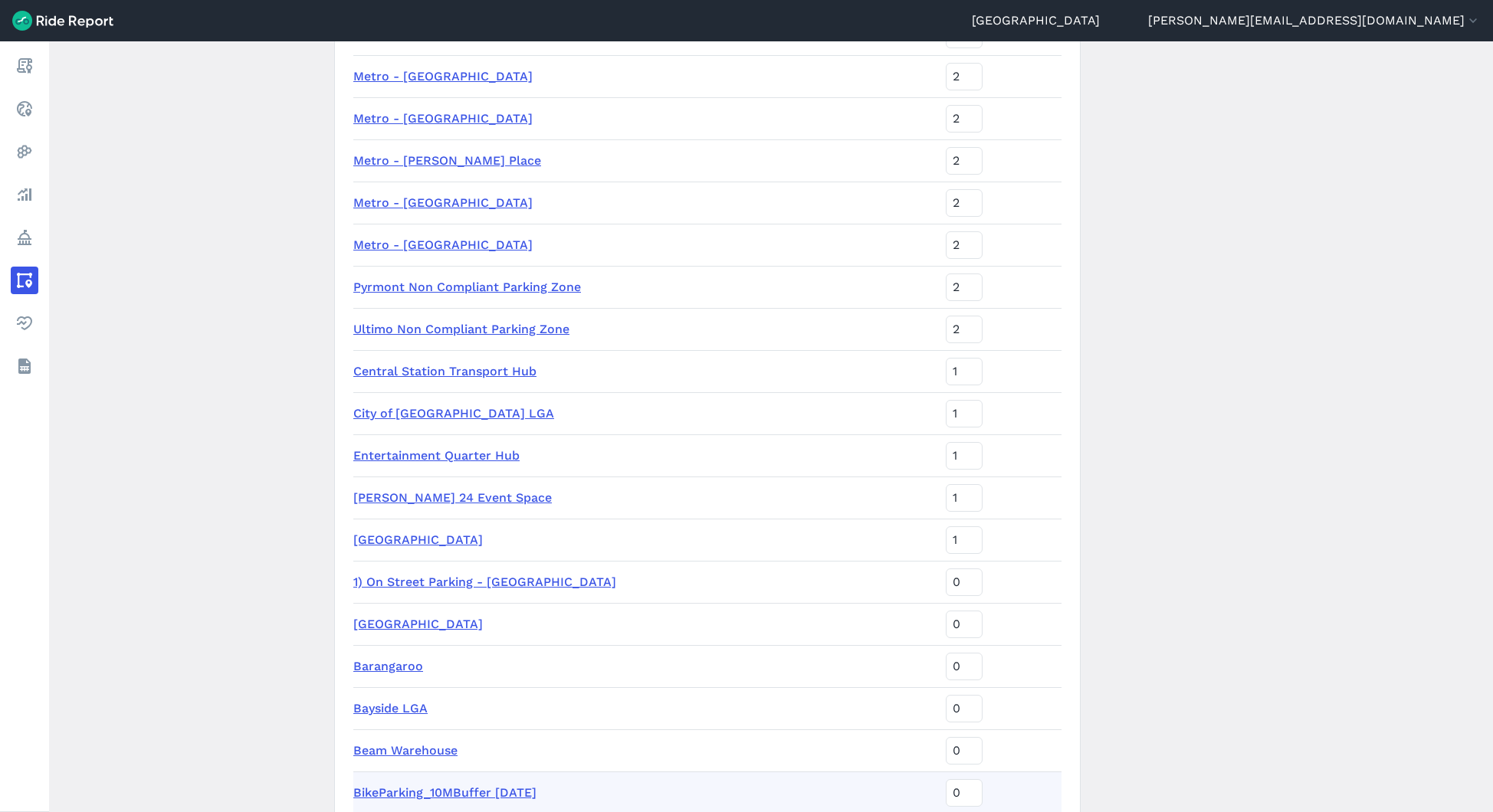
click at [478, 782] on td "BikeParking_10MBuffer [DATE]" at bounding box center [647, 792] width 586 height 42
click at [475, 787] on link "BikeParking_10MBuffer [DATE]" at bounding box center [445, 792] width 183 height 14
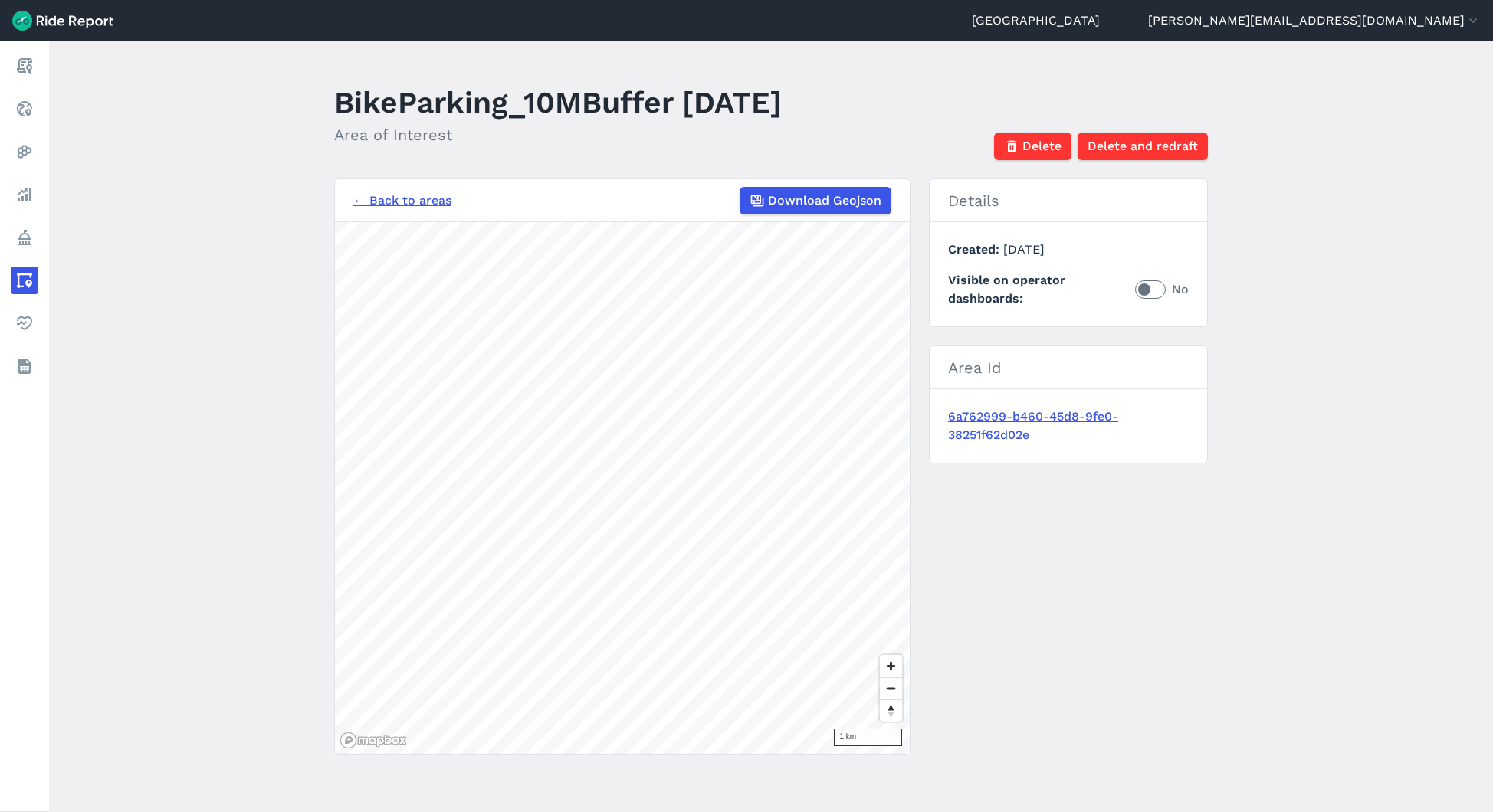
click at [628, 103] on h1 "BikeParking_10MBuffer [DATE]" at bounding box center [558, 102] width 447 height 42
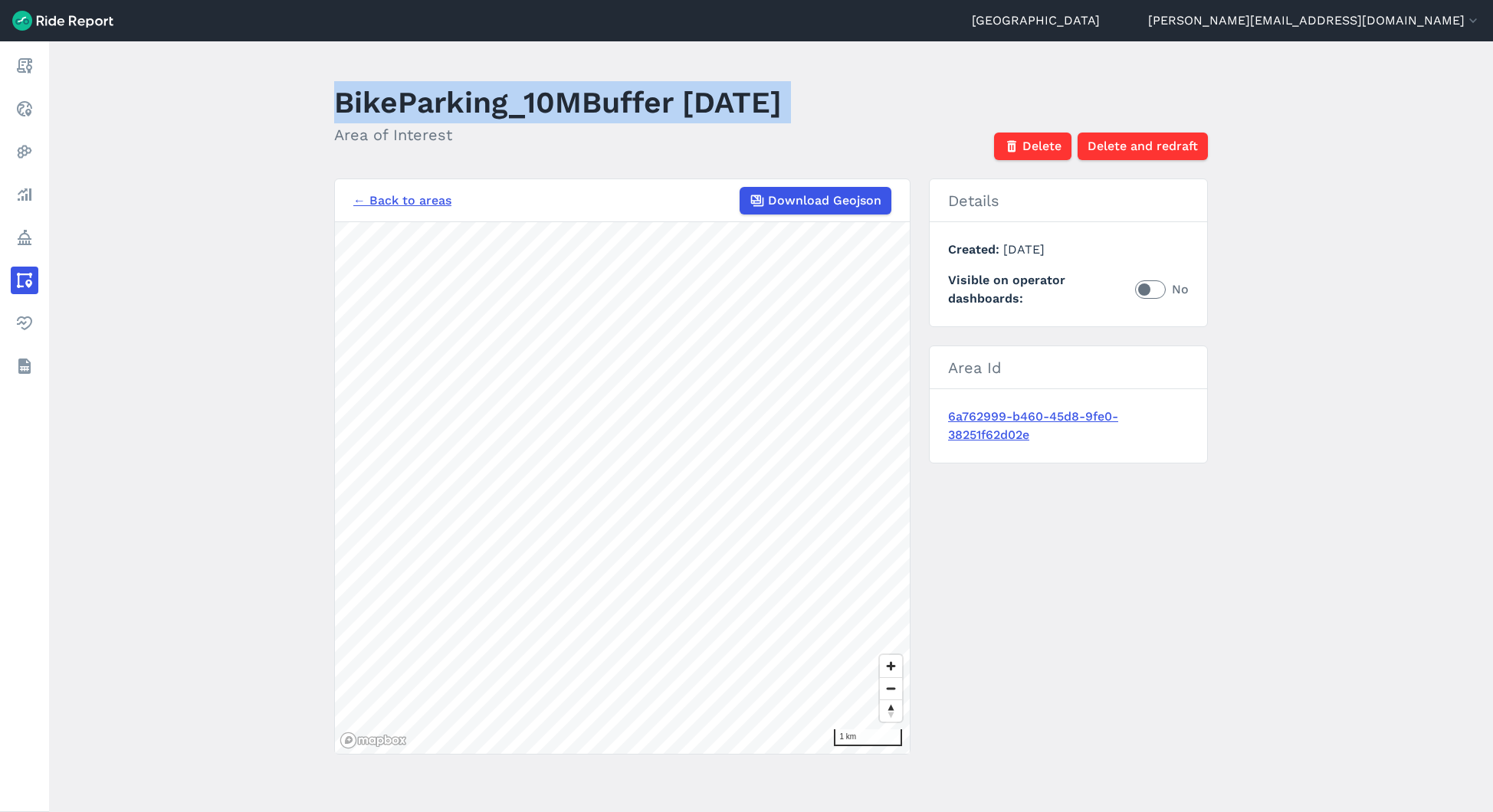
click at [628, 103] on h1 "BikeParking_10MBuffer [DATE]" at bounding box center [558, 102] width 447 height 42
copy h1 "BikeParking_10MBuffer [DATE]"
click at [371, 194] on link "← Back to areas" at bounding box center [402, 200] width 98 height 18
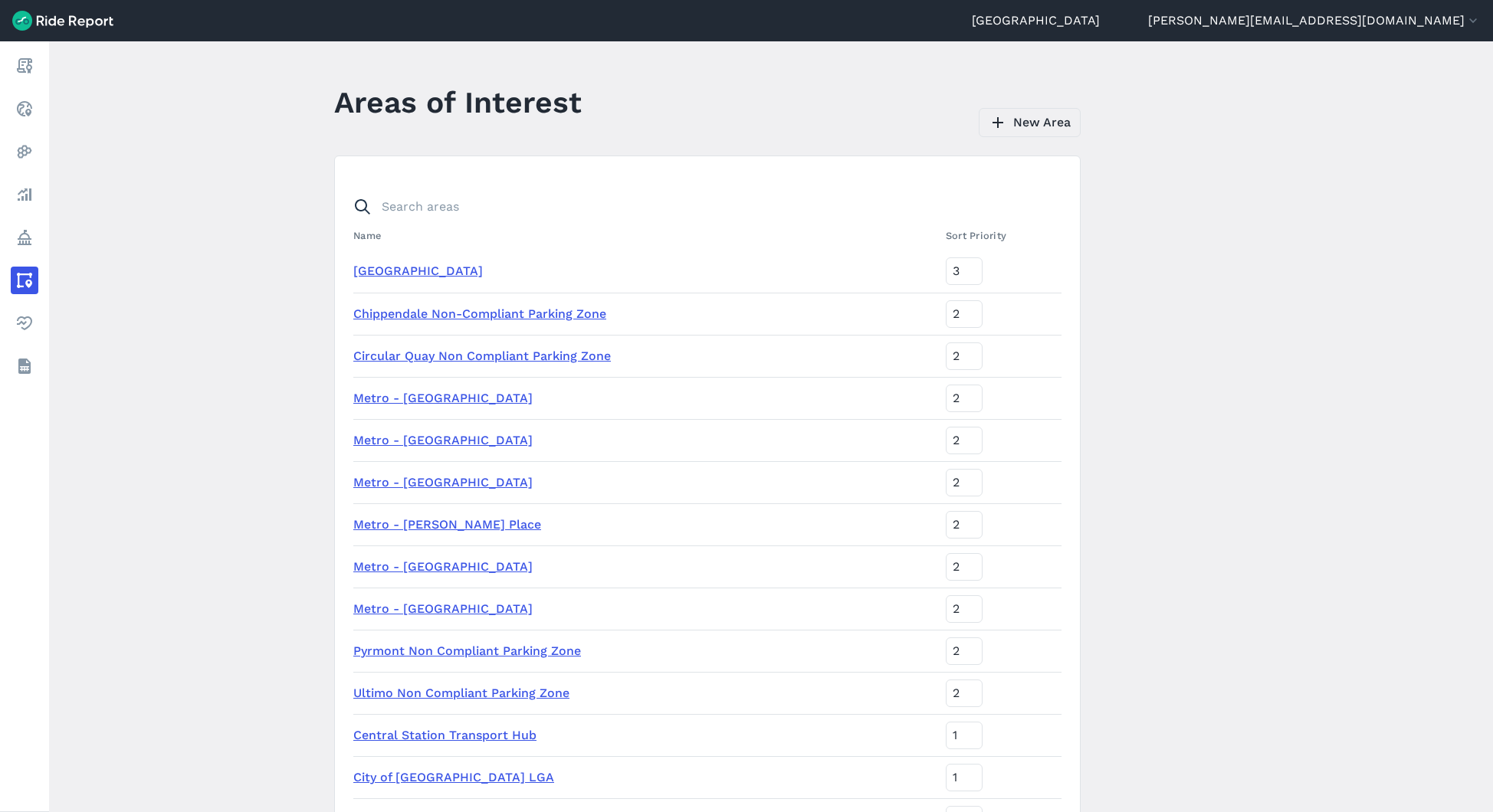
click at [1044, 125] on link "New Area" at bounding box center [1029, 122] width 102 height 29
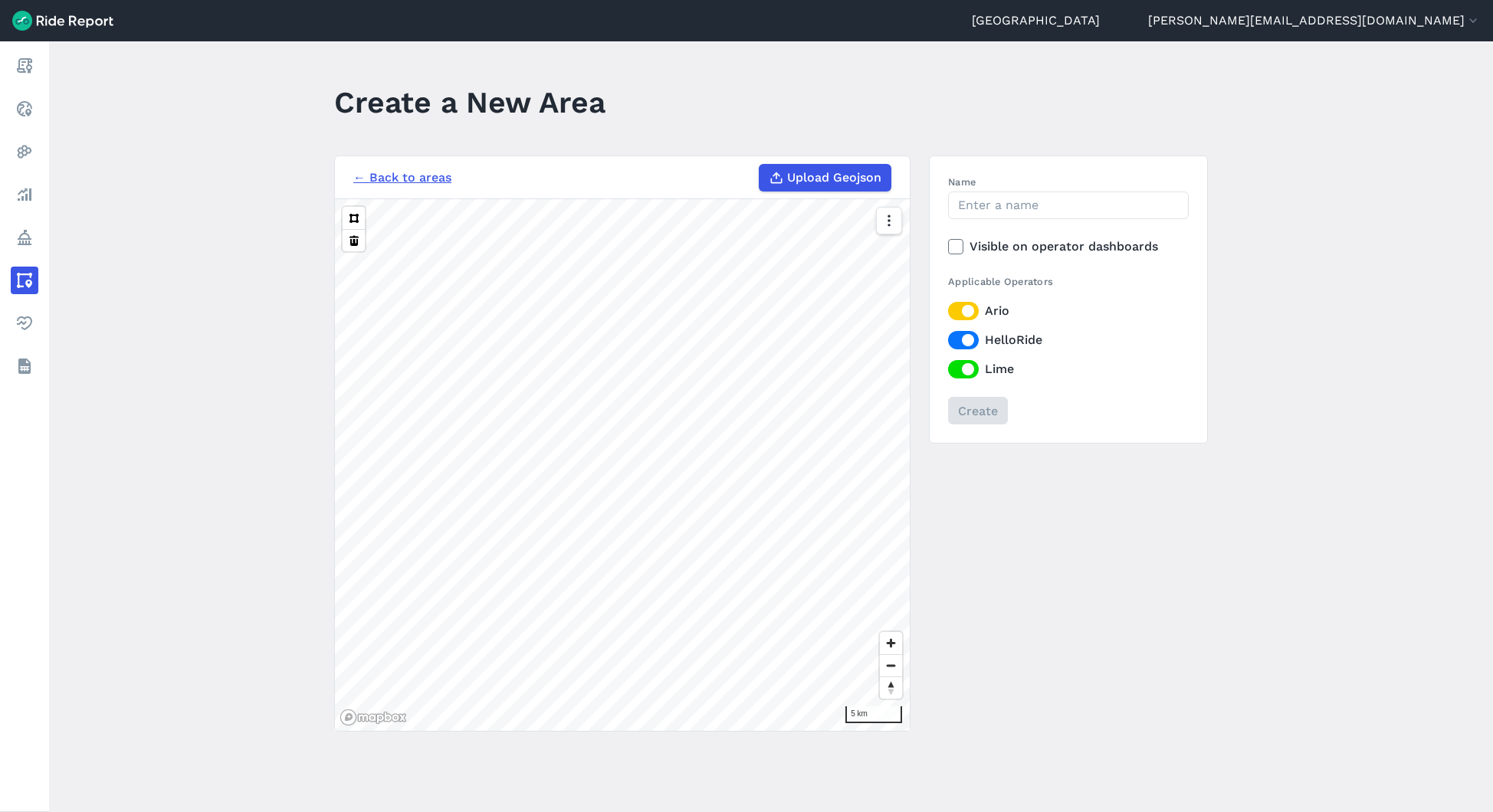
click at [831, 164] on label "Upload Geojson" at bounding box center [825, 178] width 133 height 28
click at [760, 164] on input "Upload Geojson" at bounding box center [759, 164] width 1 height 1
type input "C:\fakepath\SydneyBikeParking_02.09.25_20M Buffer.geojson"
click at [967, 197] on input "Name" at bounding box center [1069, 205] width 240 height 28
paste input "BikeParking_10MBuffer [DATE]"
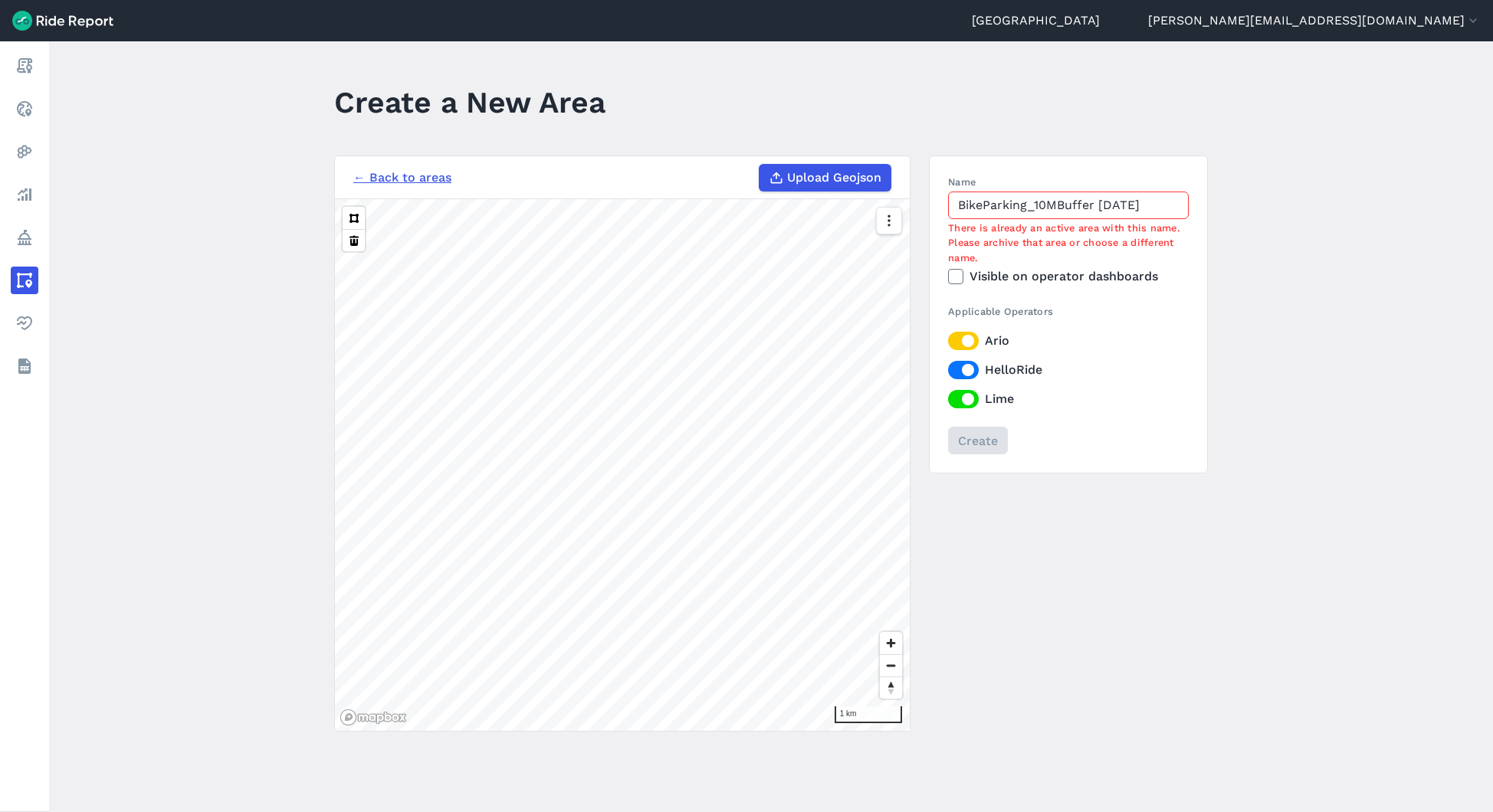
click at [1039, 205] on input "BikeParking_10MBuffer [DATE]" at bounding box center [1069, 205] width 240 height 28
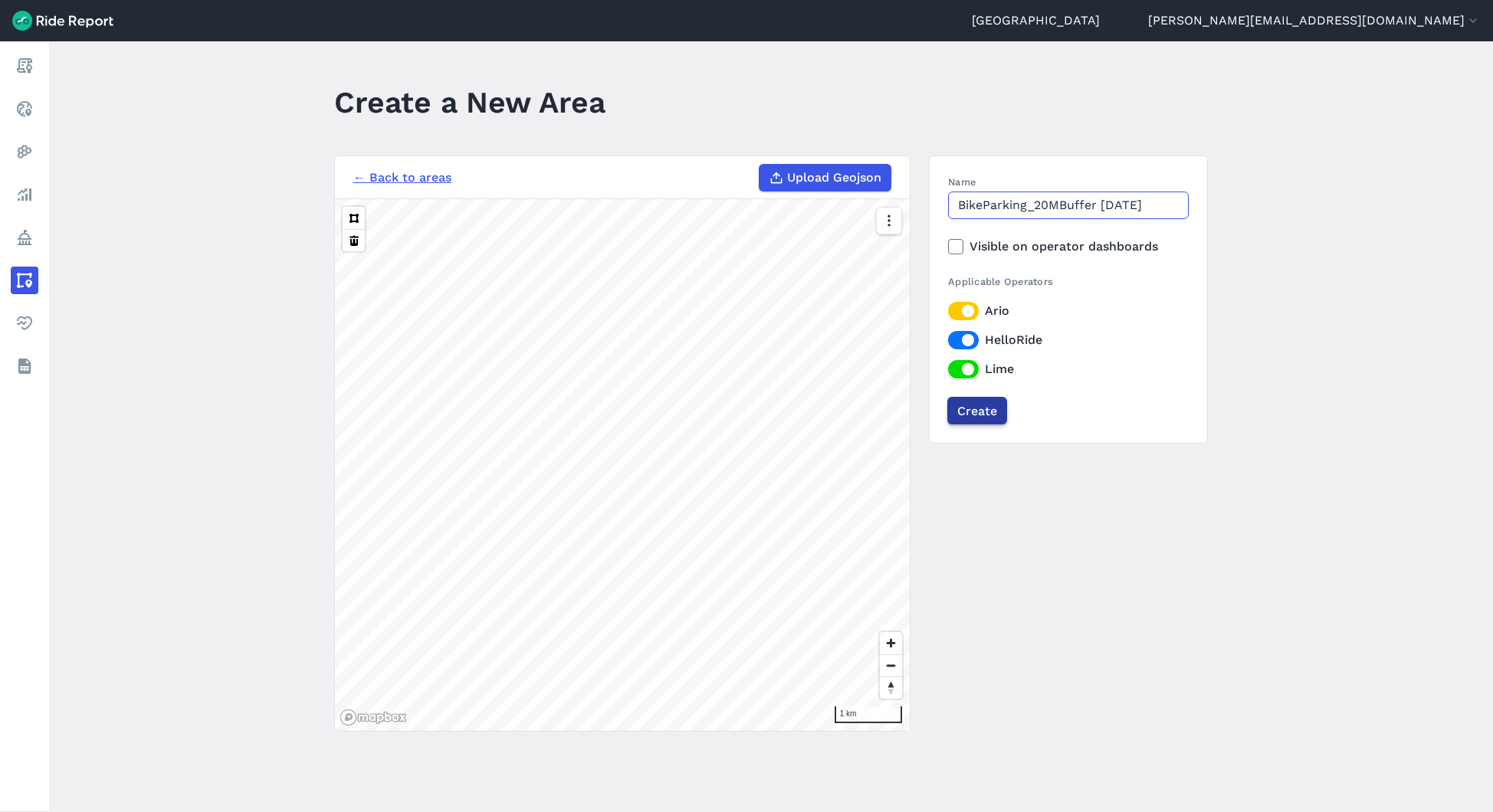
type input "BikeParking_20MBuffer [DATE]"
click at [986, 403] on input "Create" at bounding box center [978, 410] width 60 height 28
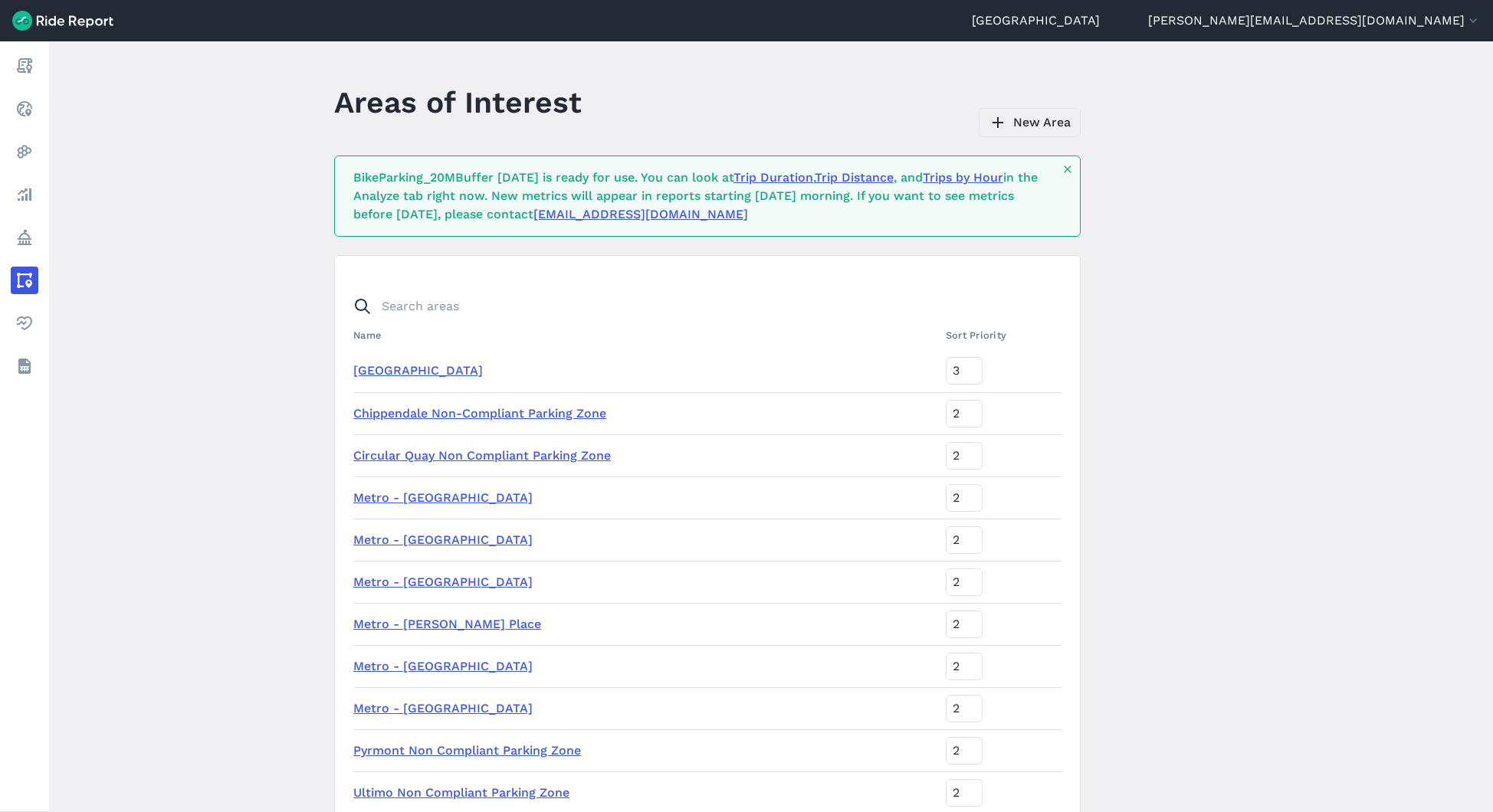
click at [1035, 126] on link "New Area" at bounding box center [1029, 122] width 102 height 29
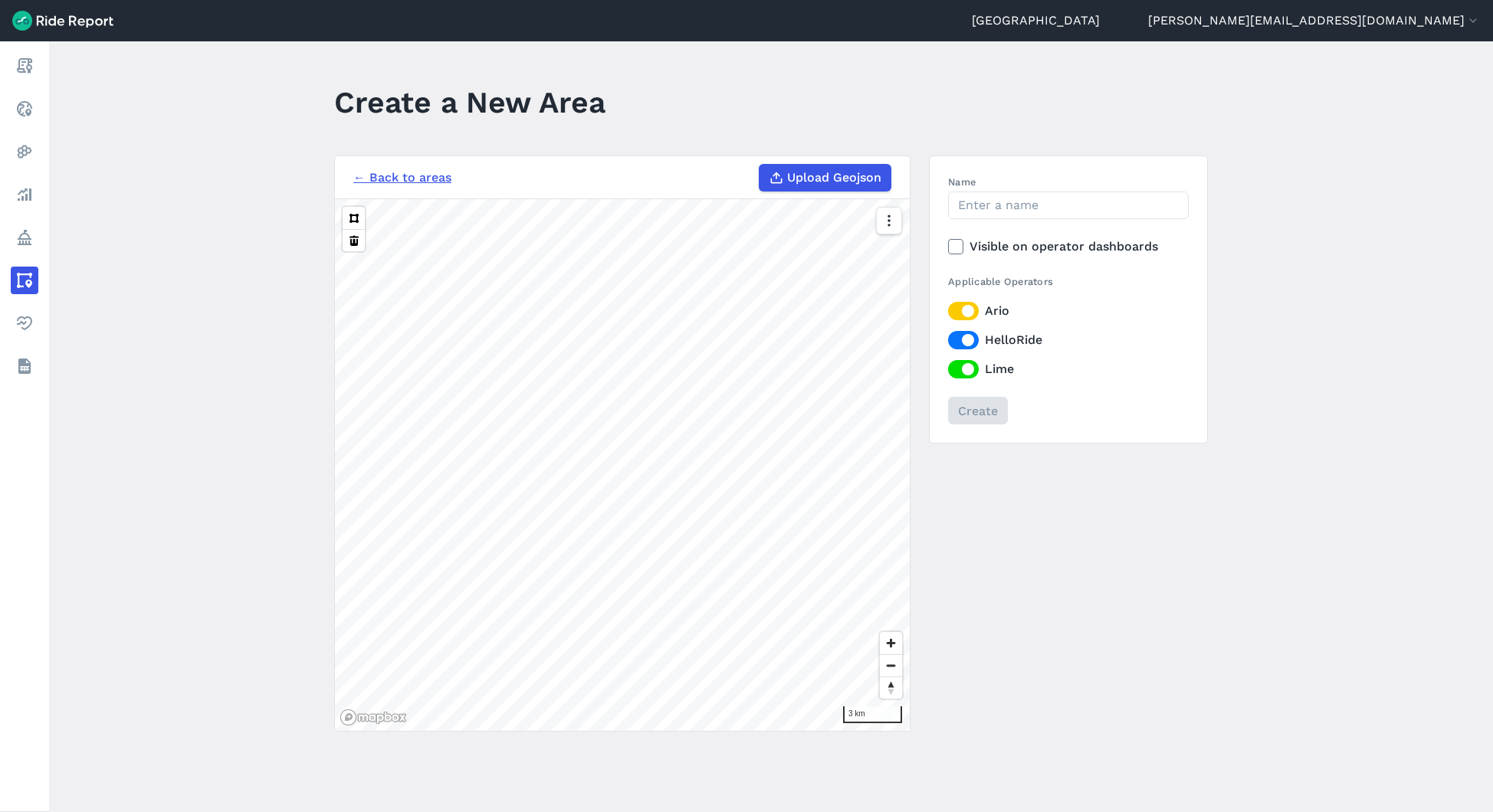
click at [853, 175] on span "Upload Geojson" at bounding box center [834, 177] width 94 height 18
click at [760, 164] on input "Upload Geojson" at bounding box center [759, 164] width 1 height 1
type input "C:\fakepath\Name_Zetland [GEOGRAPHIC_DATA]geojson"
click at [401, 180] on link "← Back to areas" at bounding box center [402, 177] width 98 height 18
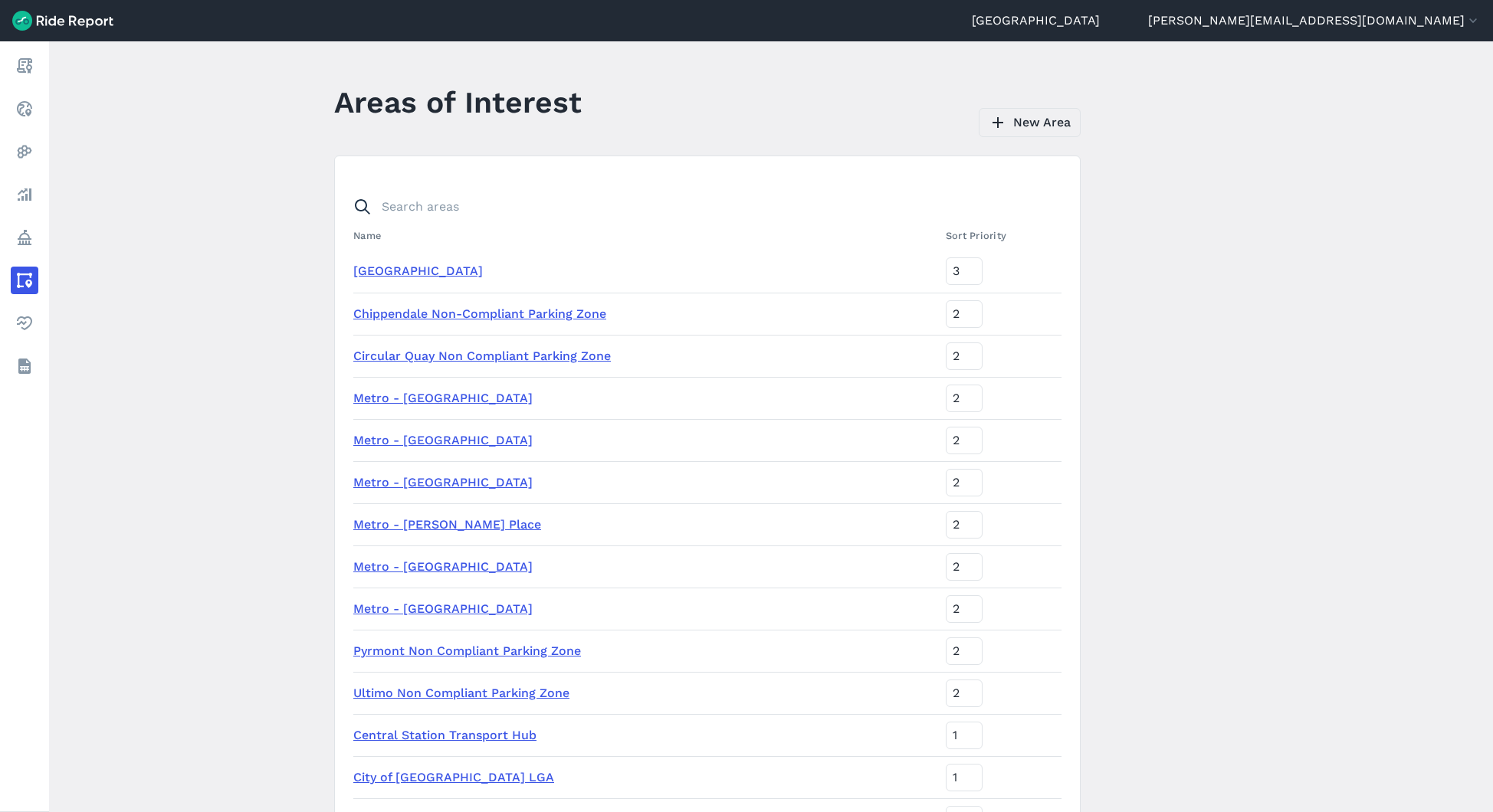
click at [1054, 127] on link "New Area" at bounding box center [1029, 122] width 102 height 29
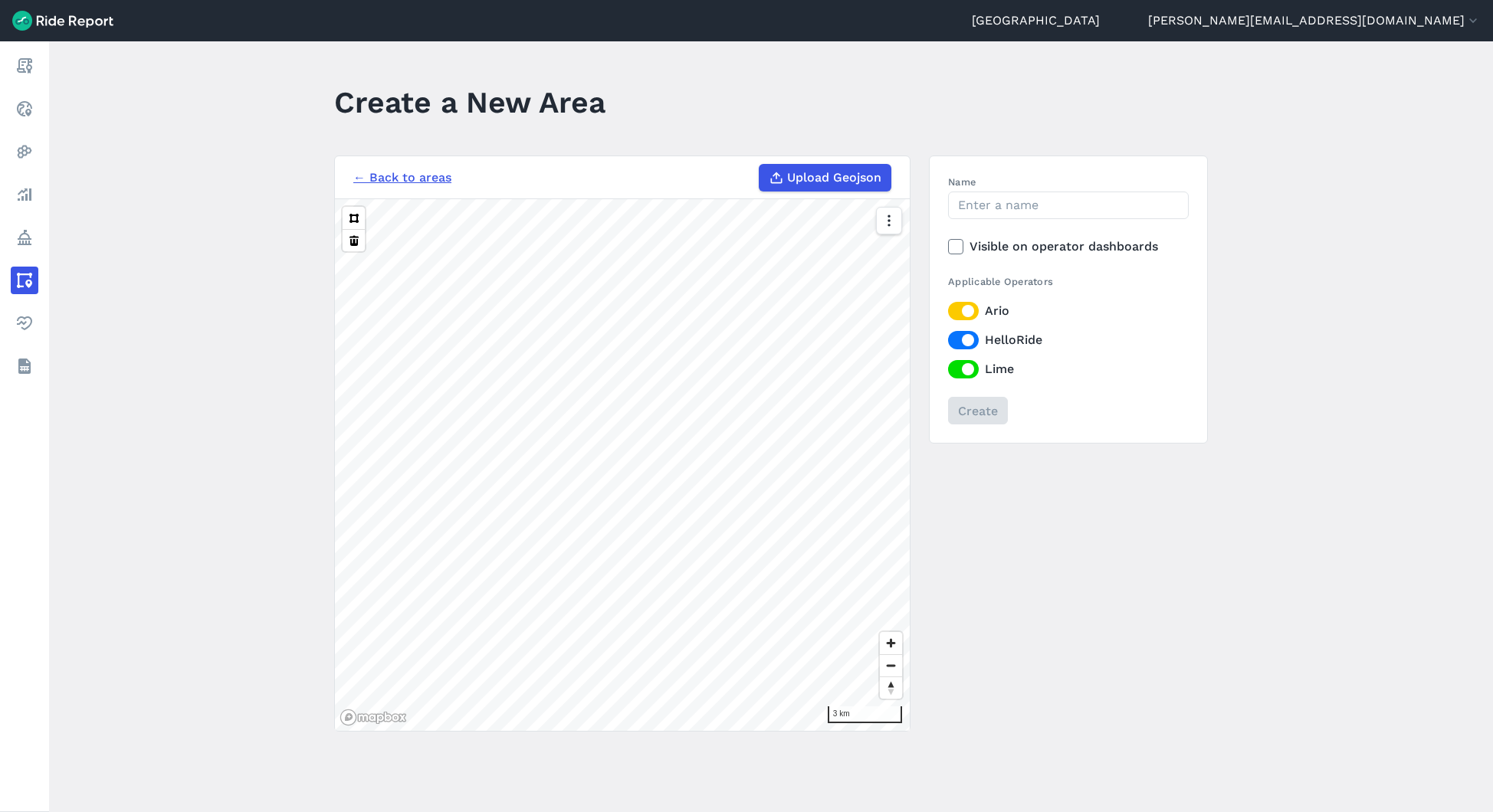
click at [843, 179] on span "Upload Geojson" at bounding box center [834, 177] width 94 height 18
click at [760, 164] on input "Upload Geojson" at bounding box center [759, 164] width 1 height 1
type input "C:\fakepath\Name_Zetland [GEOGRAPHIC_DATA]geojson"
click at [982, 203] on input "Name" at bounding box center [1069, 205] width 240 height 28
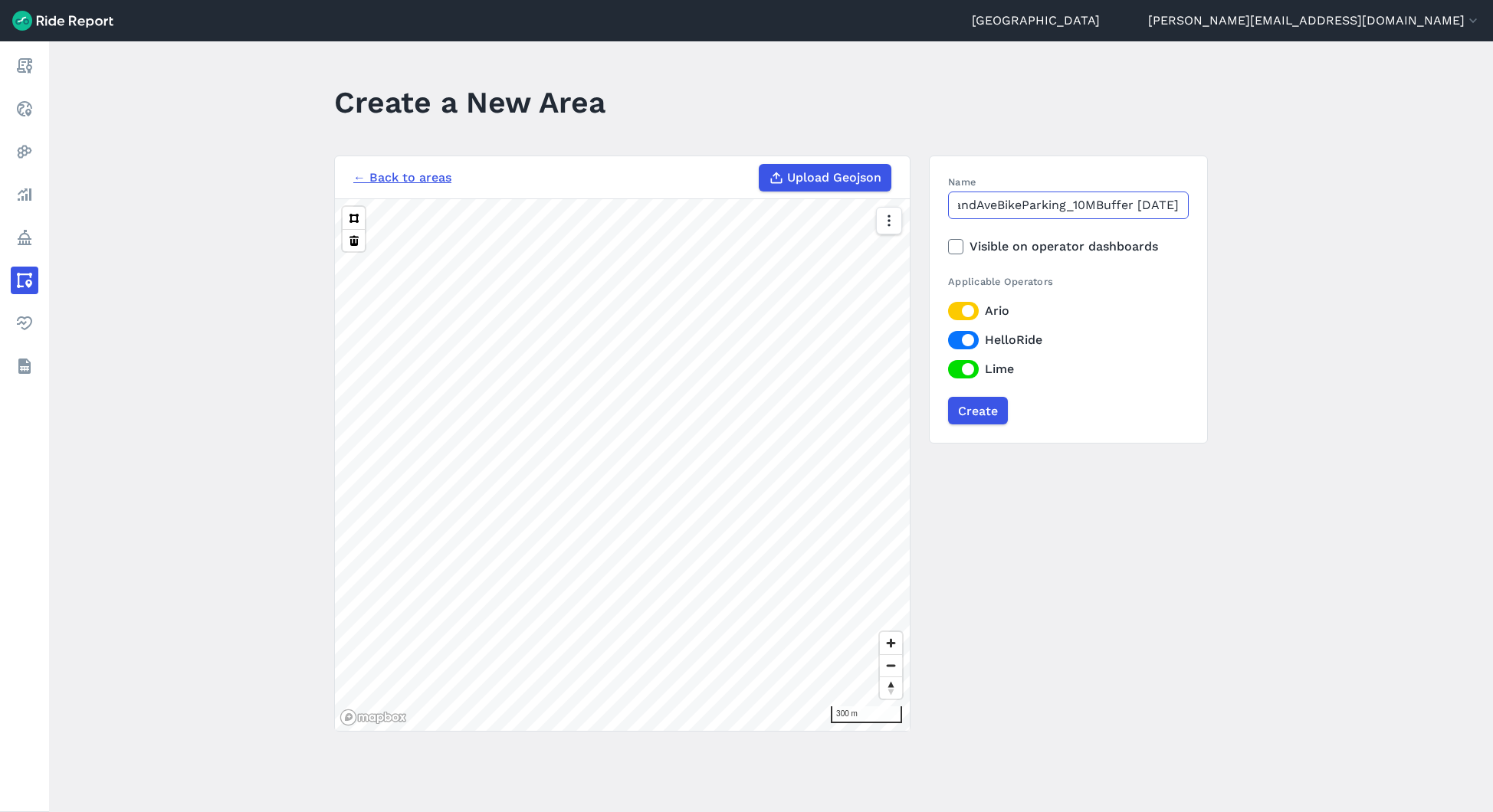
click at [1076, 210] on input "ZetlandAveBikeParking_10MBuffer [DATE]" at bounding box center [1069, 205] width 240 height 28
type input "ZetlandAveBikeParking_10MBuffer [DATE]"
click at [1134, 324] on div "Applicable Operators Ario HelloRide Lime" at bounding box center [1069, 326] width 240 height 104
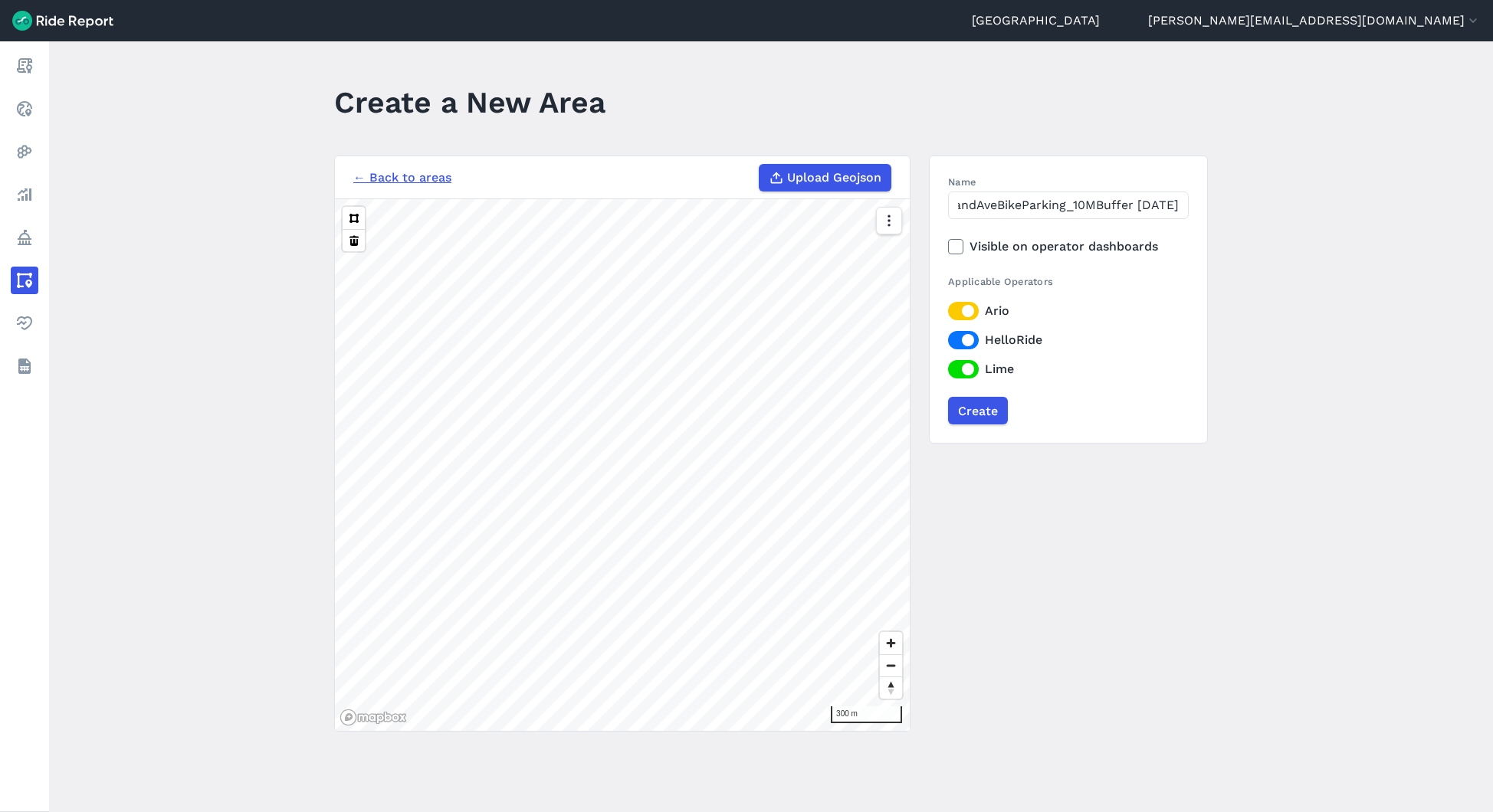
scroll to position [0, 0]
click at [968, 408] on input "Create" at bounding box center [978, 410] width 60 height 28
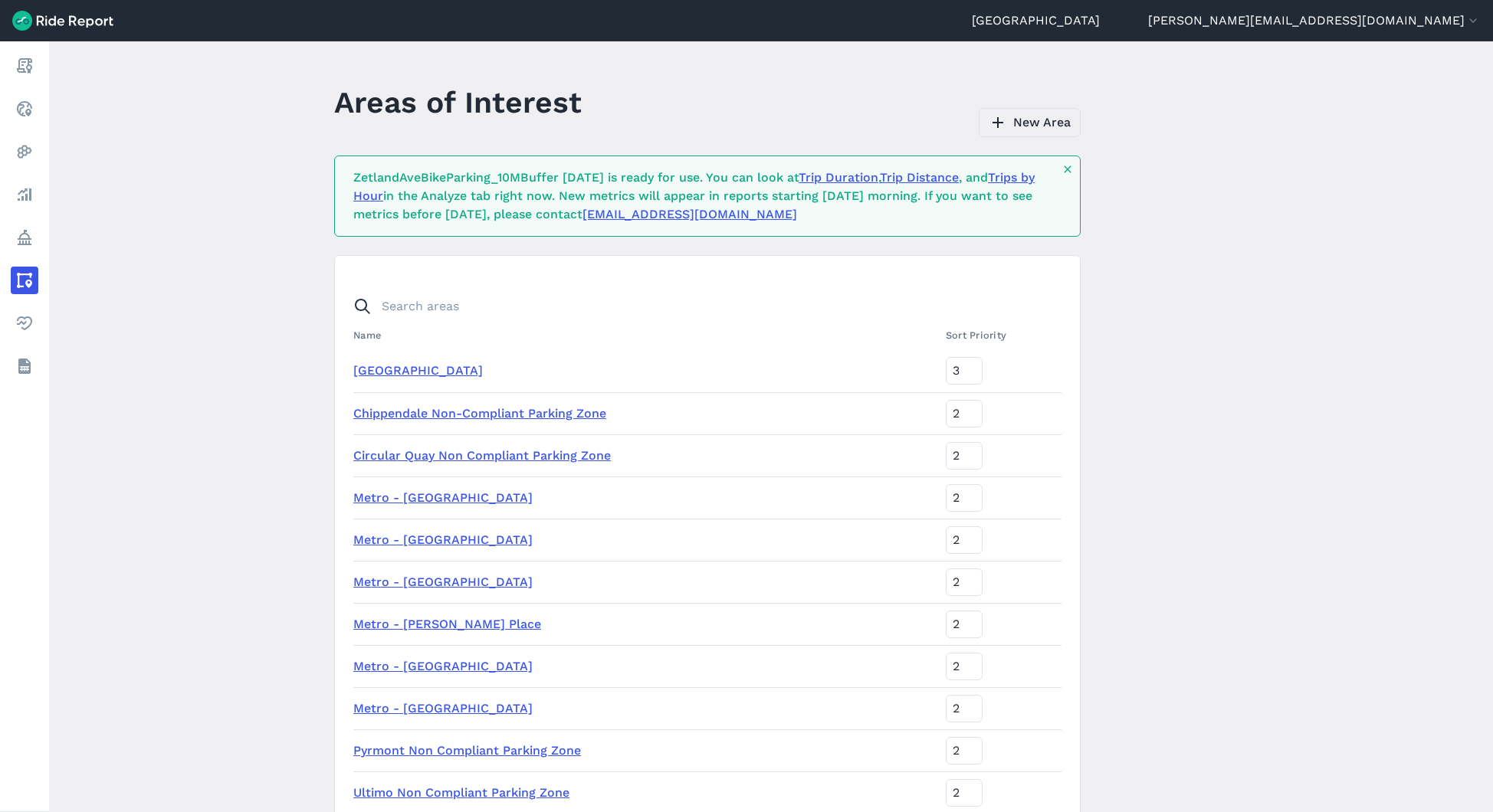
click at [1054, 122] on link "New Area" at bounding box center [1029, 122] width 102 height 29
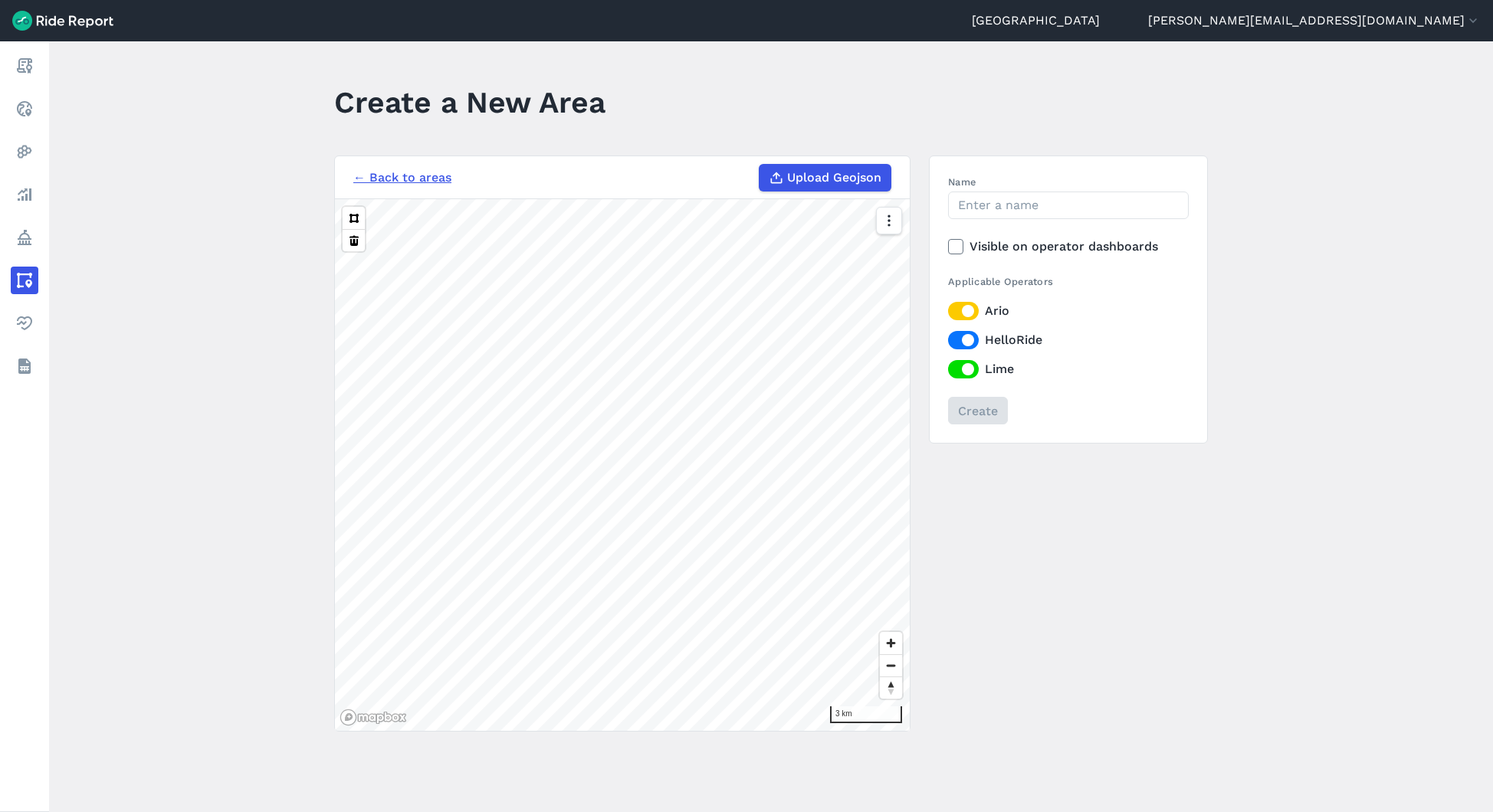
click at [824, 190] on label "Upload Geojson" at bounding box center [825, 178] width 133 height 28
click at [760, 164] on input "Upload Geojson" at bounding box center [759, 164] width 1 height 1
type input "C:\fakepath\Name_Victoria [GEOGRAPHIC_DATA] Bike Parking.geojson"
click at [981, 212] on input "Name" at bounding box center [1069, 205] width 240 height 28
paste input "ZetlandAveBikeParking_10MBuffer [DATE]"
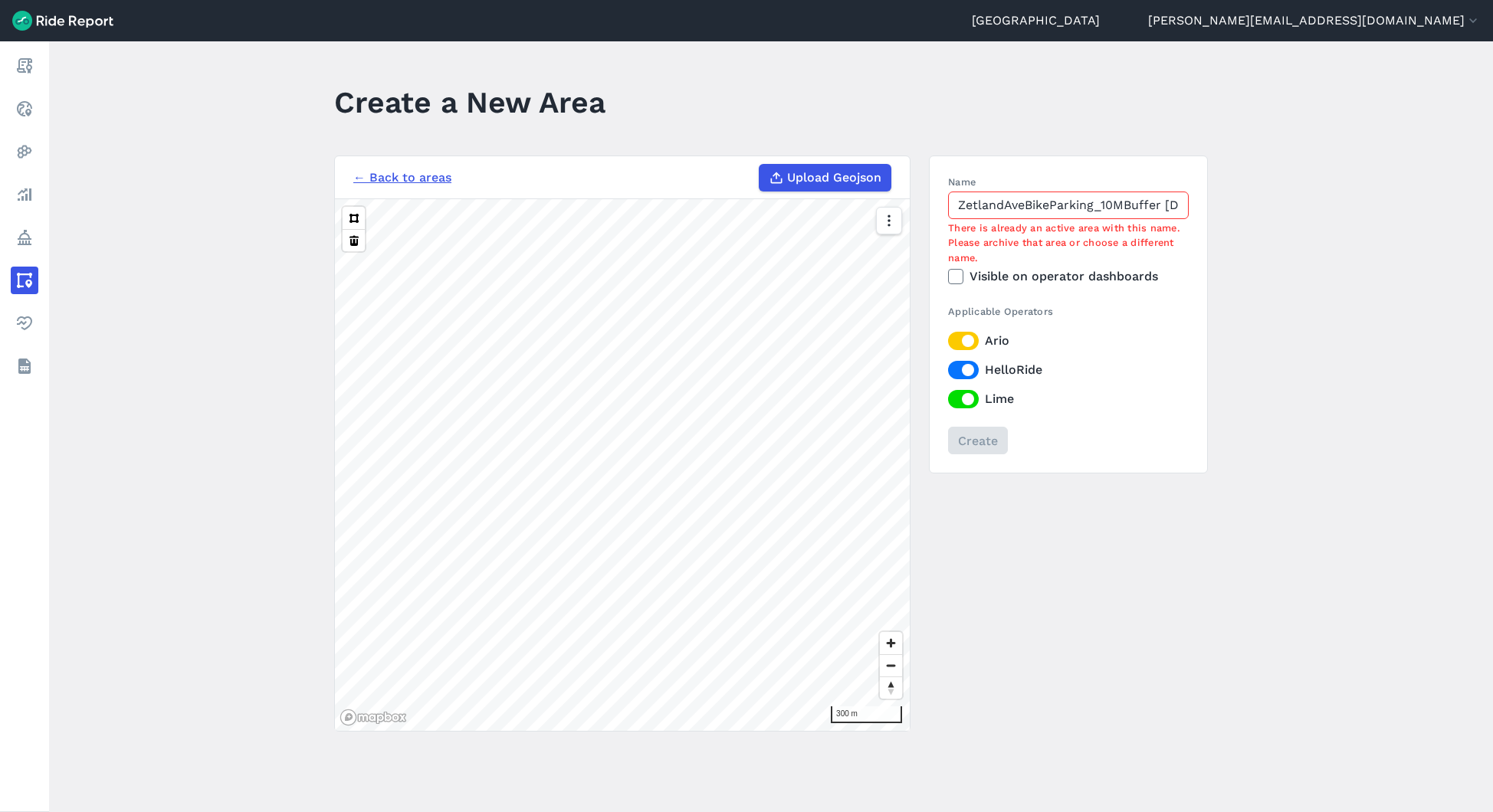
click at [892, 200] on div "← Back to areas Upload Geojson Revert geometry 300 m Name ZetlandAveBikeParking…" at bounding box center [771, 443] width 873 height 576
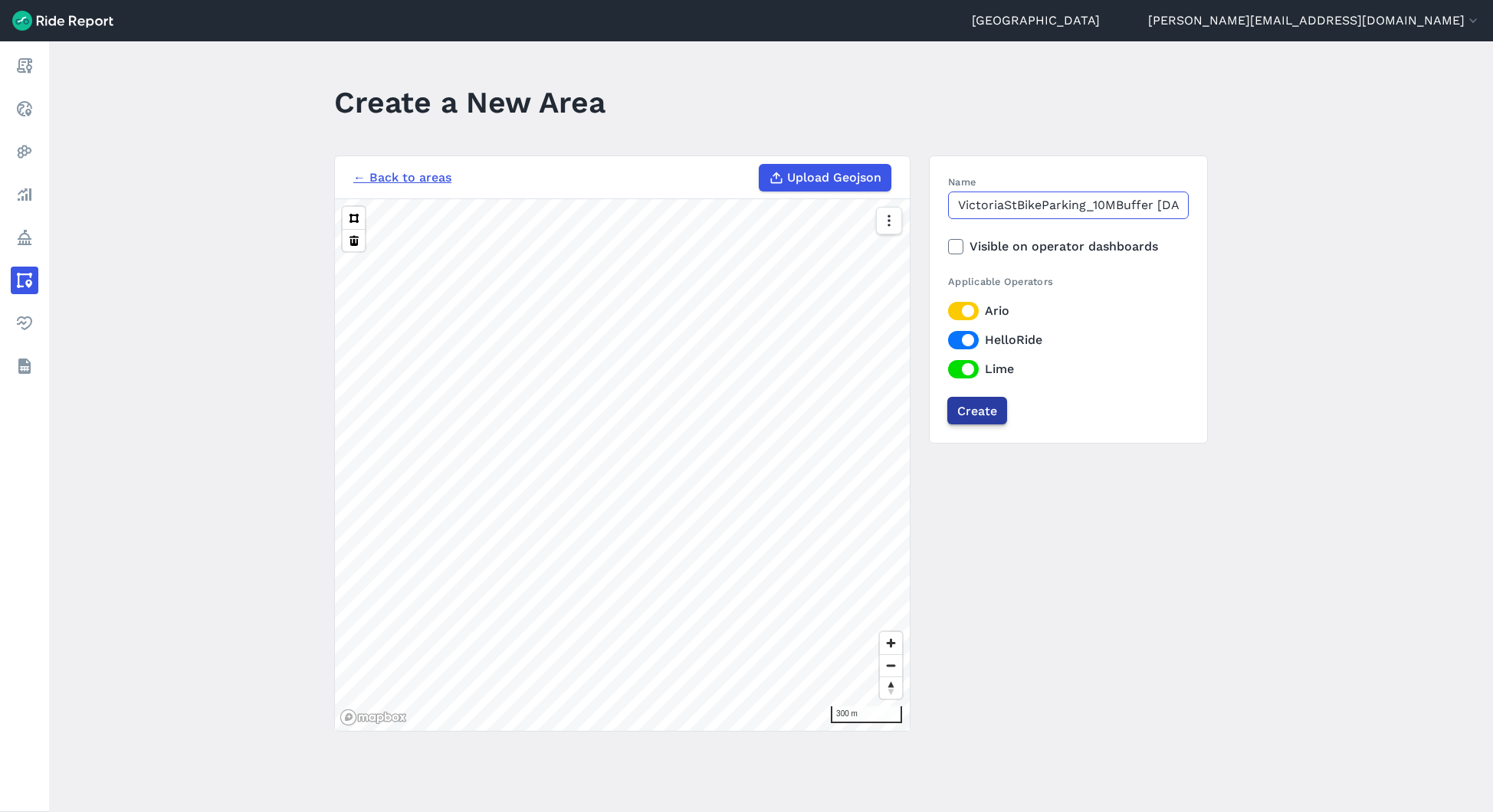
type input "VictoriaStBikeParking_10MBuffer [DATE]"
click at [982, 406] on input "Create" at bounding box center [978, 410] width 60 height 28
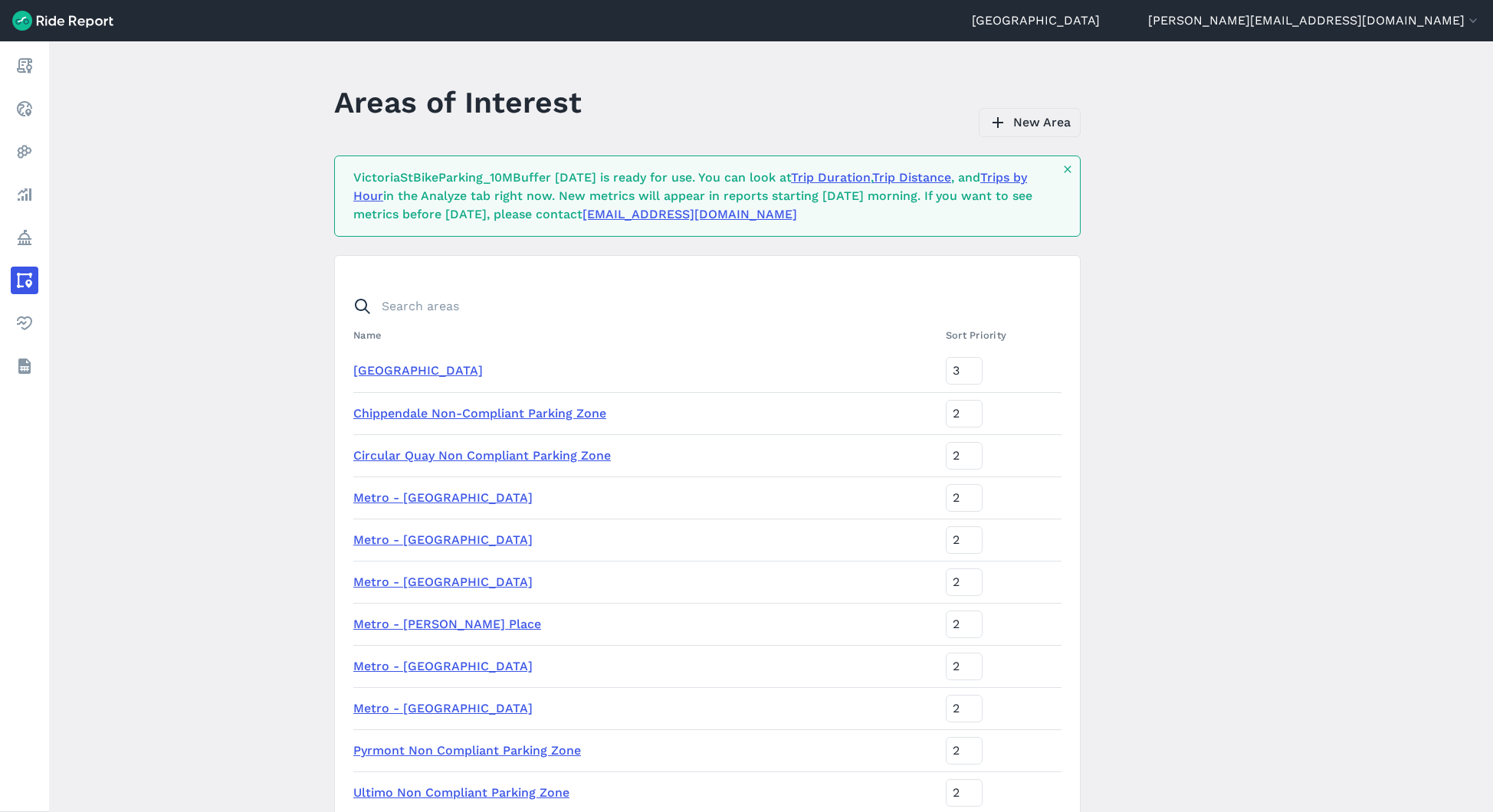
click at [1055, 116] on link "New Area" at bounding box center [1029, 122] width 102 height 29
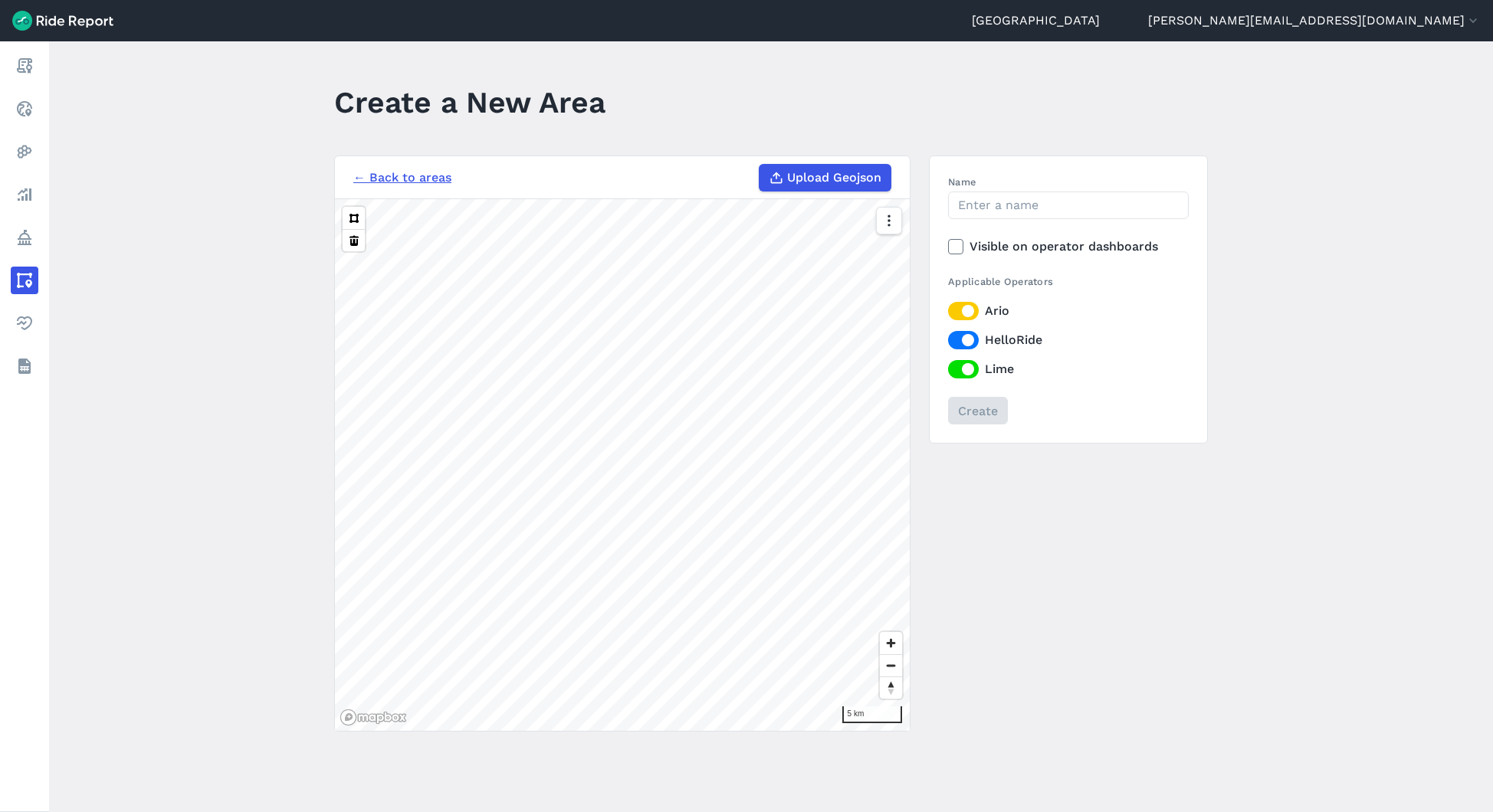
click at [828, 162] on h3 "← Back to areas Upload Geojson" at bounding box center [622, 178] width 575 height 43
click at [828, 175] on span "Upload Geojson" at bounding box center [834, 177] width 94 height 18
click at [760, 164] on input "Upload Geojson" at bounding box center [759, 164] width 1 height 1
type input "C:\fakepath\Name_The Goods Line On Street Parking.geojson"
click at [1062, 207] on input "Name" at bounding box center [1069, 205] width 240 height 28
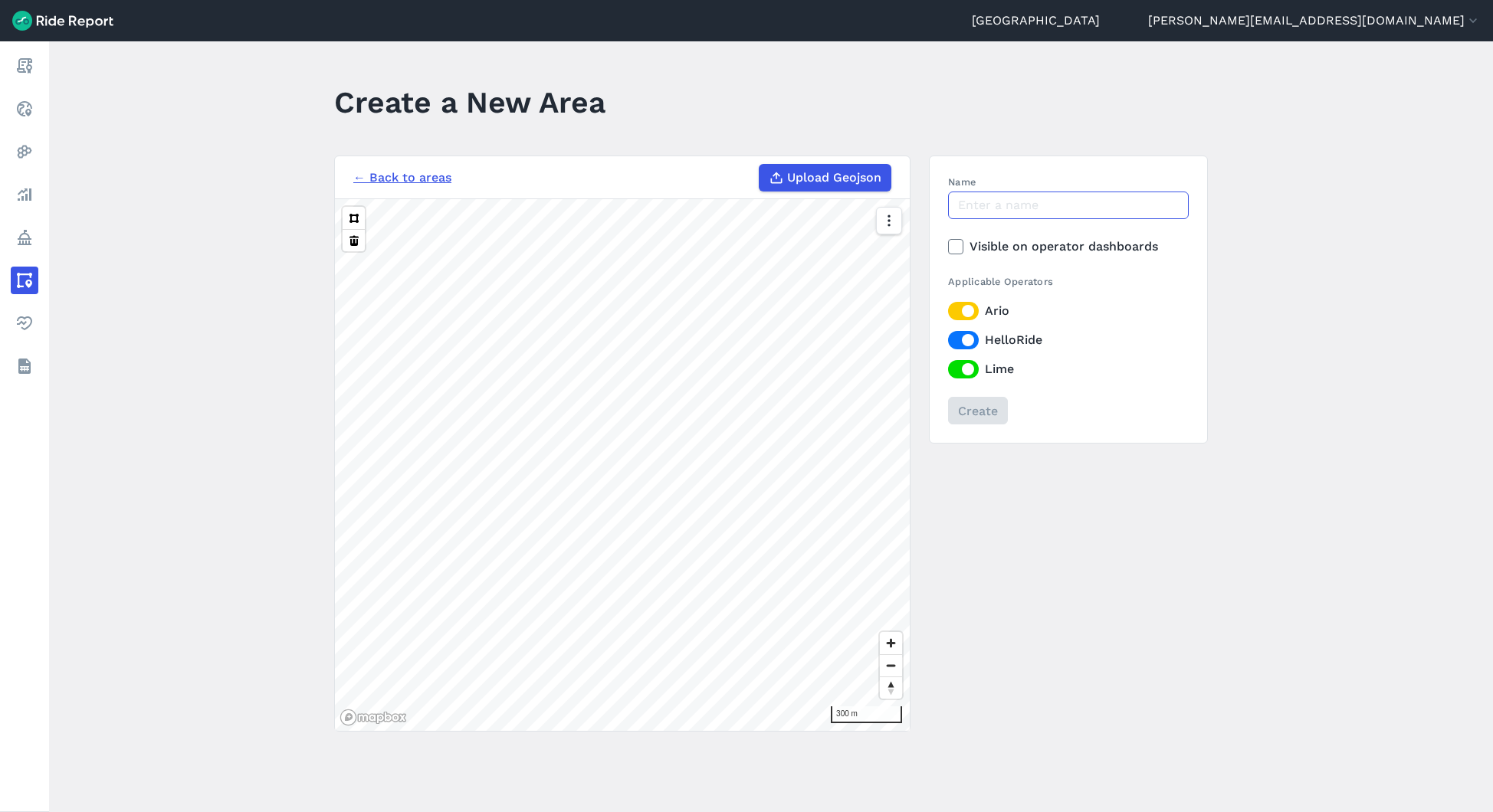
paste input "ZetlandAveBikeParking_10MBuffer [DATE]"
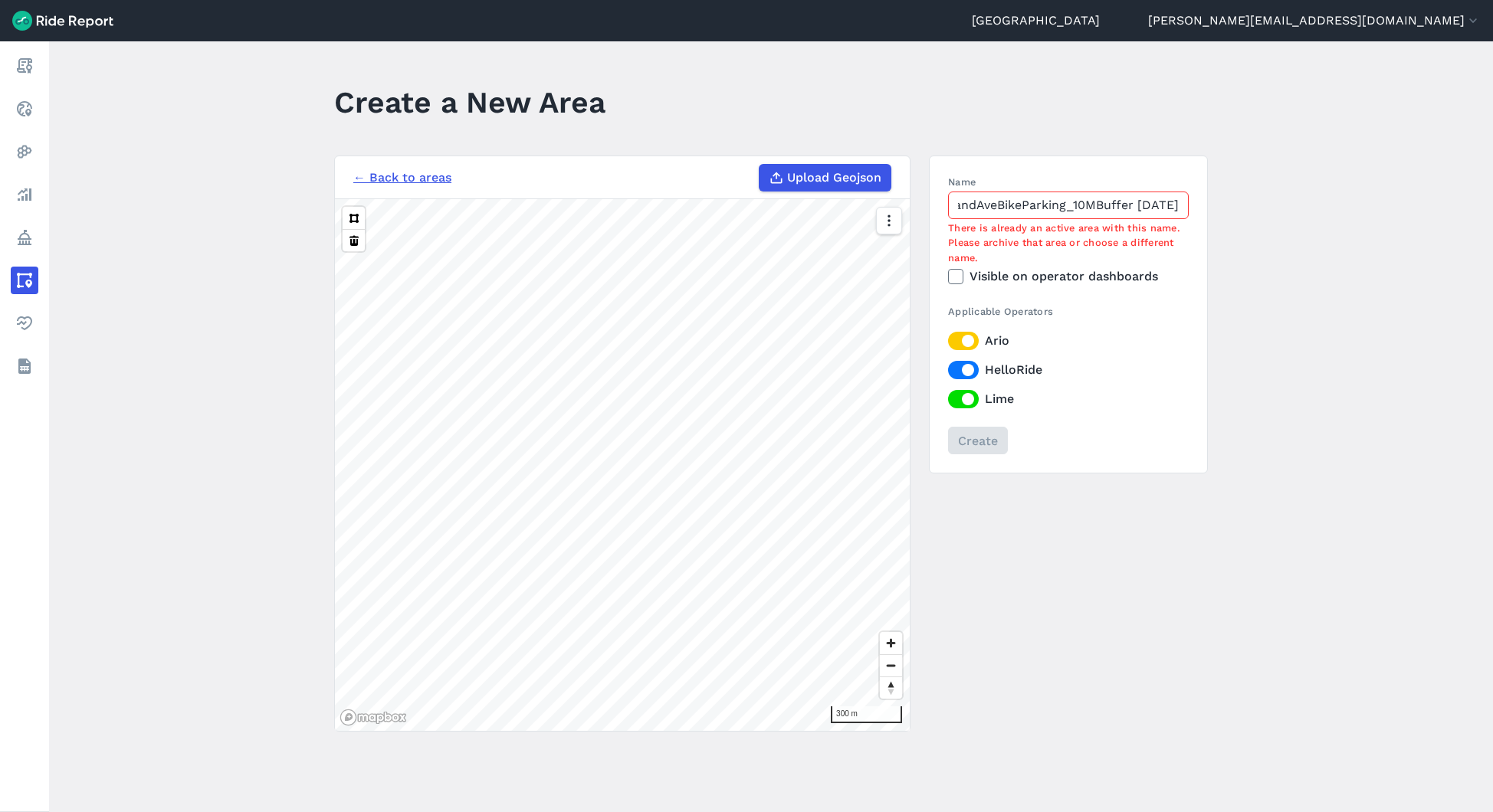
click at [992, 203] on input "ZetlandAveBikeParking_10MBuffer [DATE]" at bounding box center [1069, 205] width 240 height 28
click at [865, 203] on div "← Back to areas Upload Geojson Revert geometry 300 m Name ZetlandAveBikeParking…" at bounding box center [771, 443] width 873 height 576
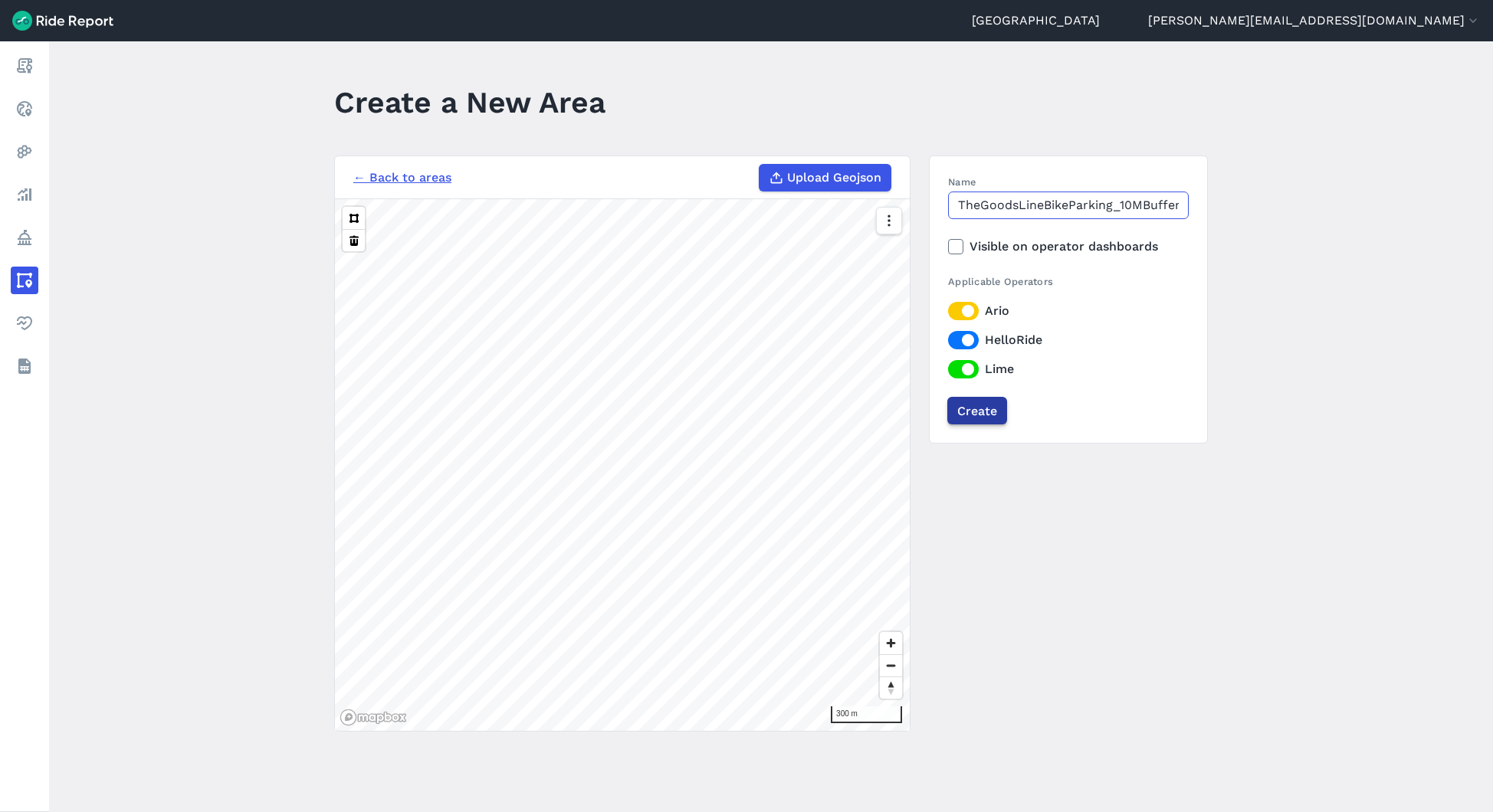
type input "TheGoodsLineBikeParking_10MBuffer [DATE]"
click at [981, 411] on input "Create" at bounding box center [978, 410] width 60 height 28
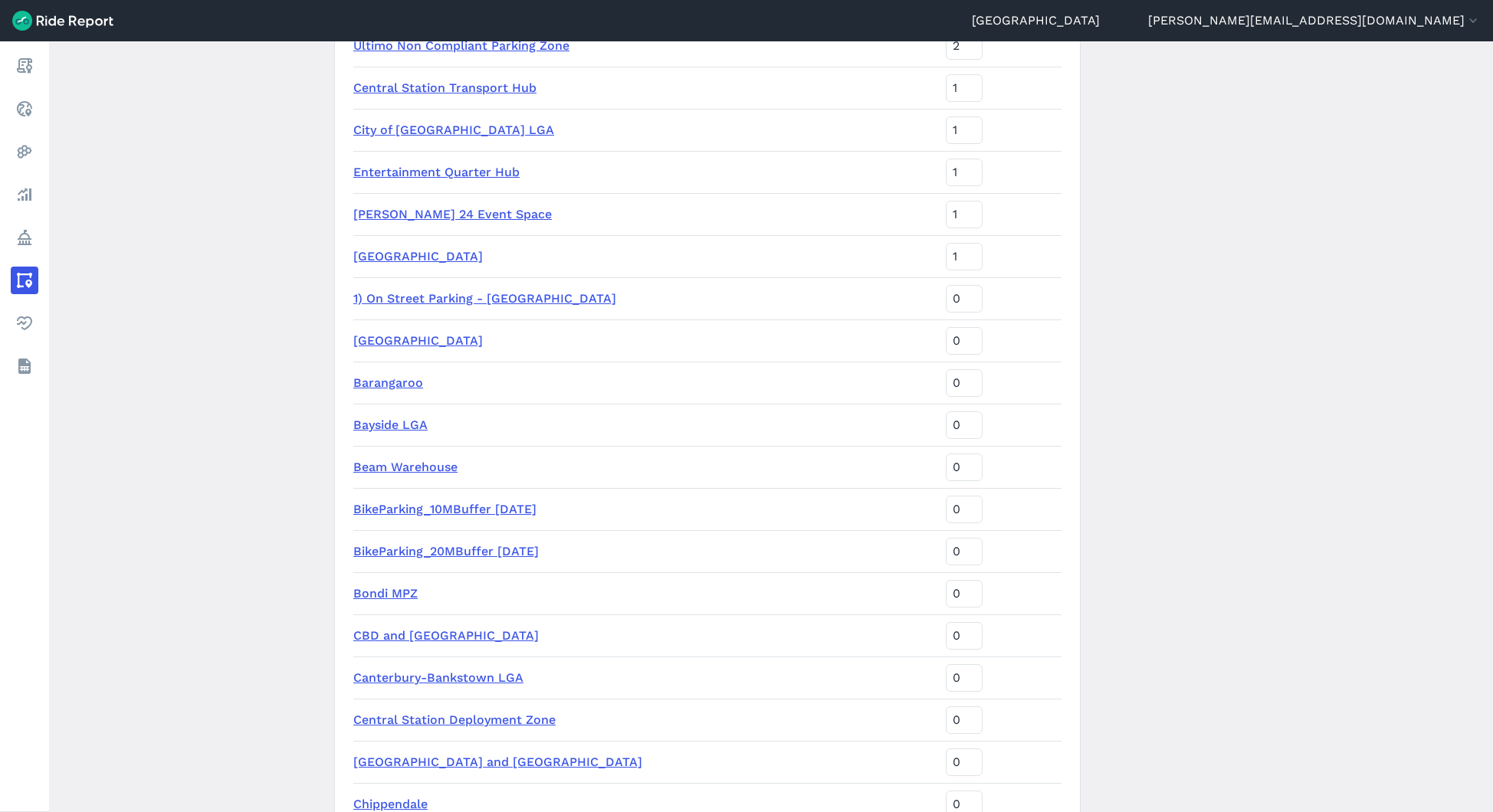
scroll to position [45, 0]
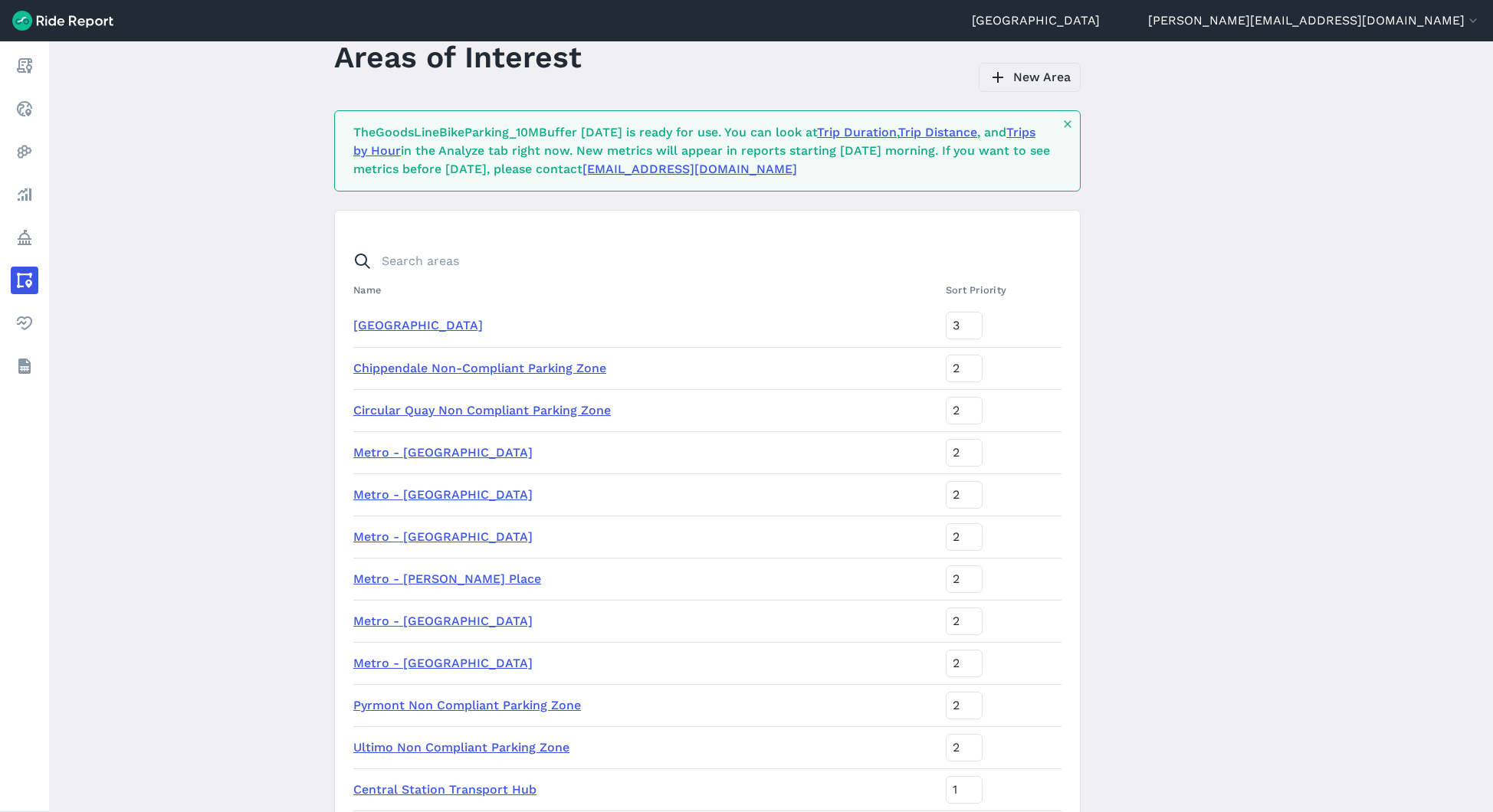
click at [1054, 89] on link "New Area" at bounding box center [1029, 77] width 102 height 29
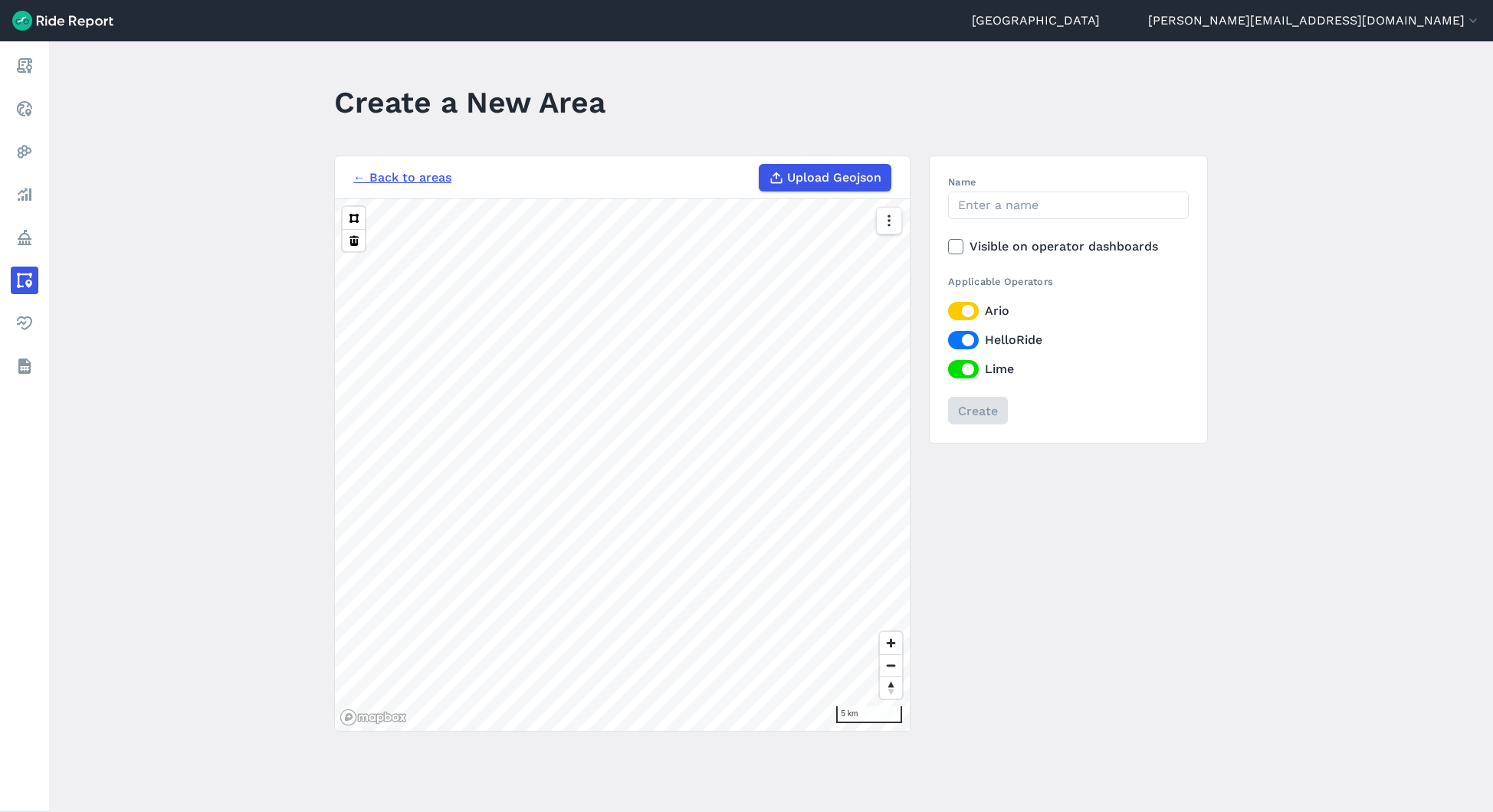
click at [825, 187] on label "Upload Geojson" at bounding box center [825, 178] width 133 height 28
click at [760, 164] on input "Upload Geojson" at bounding box center [759, 164] width 1 height 1
type input "C:\fakepath\Name_Paddys Markets On Street Parking.geojson"
click at [1025, 205] on input "Name" at bounding box center [1069, 205] width 240 height 28
paste input "ZetlandAveBikeParking_10MBuffer [DATE]"
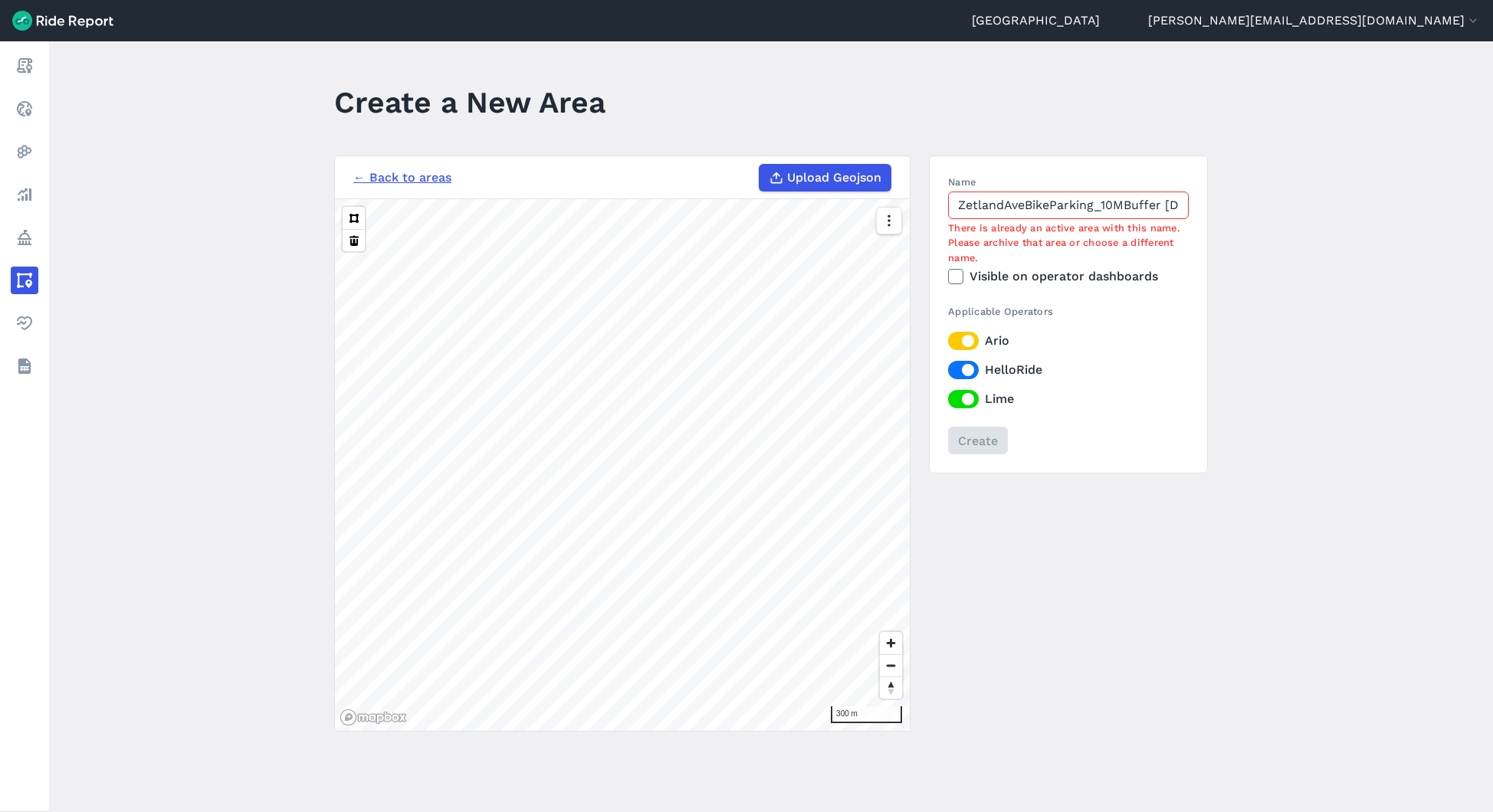
drag, startPoint x: 992, startPoint y: 201, endPoint x: 814, endPoint y: 197, distance: 178.0
click at [814, 197] on div "← Back to areas Upload Geojson Revert geometry 300 m Name ZetlandAveBikeParking…" at bounding box center [771, 443] width 873 height 576
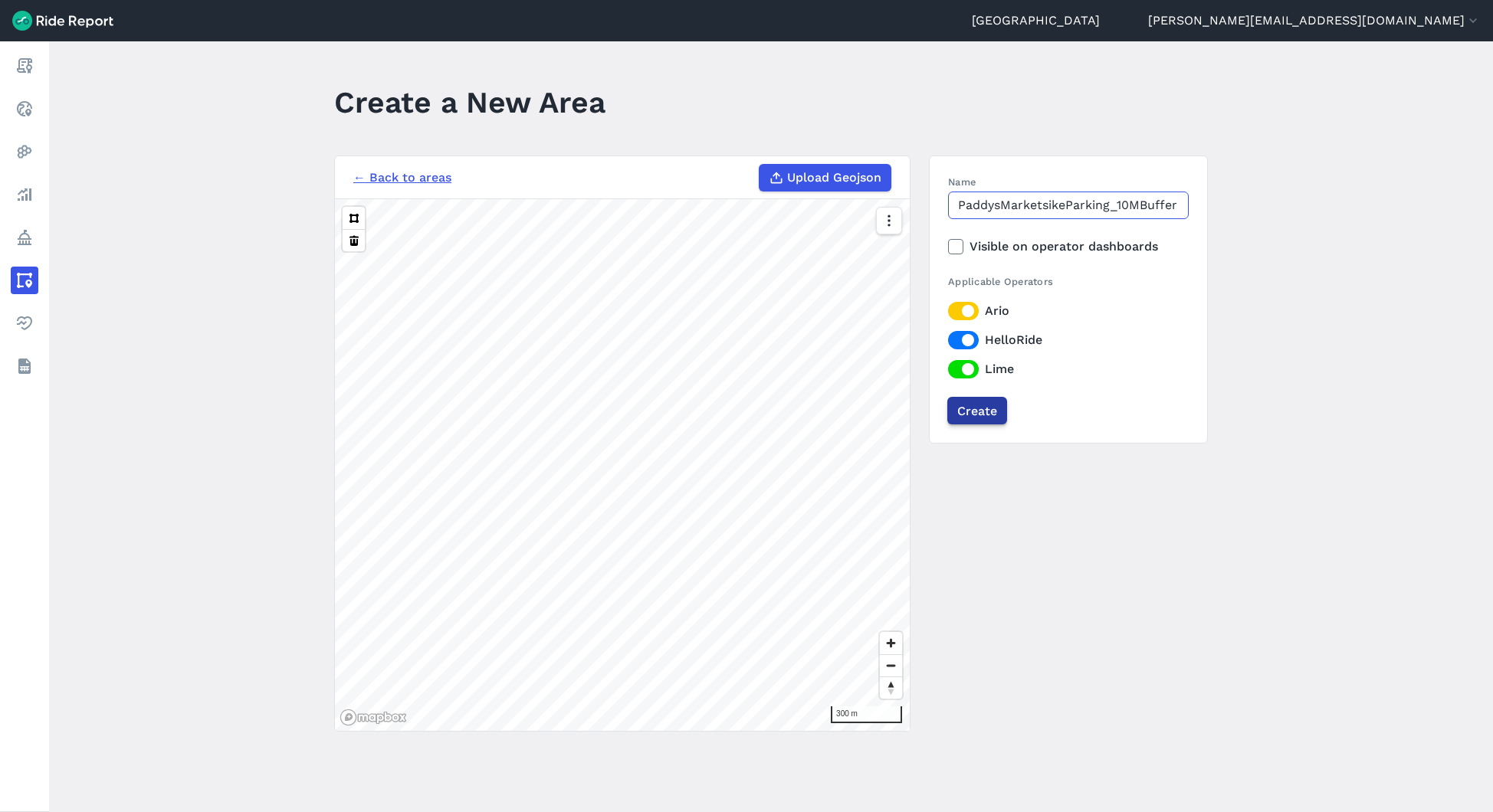
type input "PaddysMarketsikeParking_10MBuffer [DATE]"
click at [976, 410] on input "Create" at bounding box center [978, 410] width 60 height 28
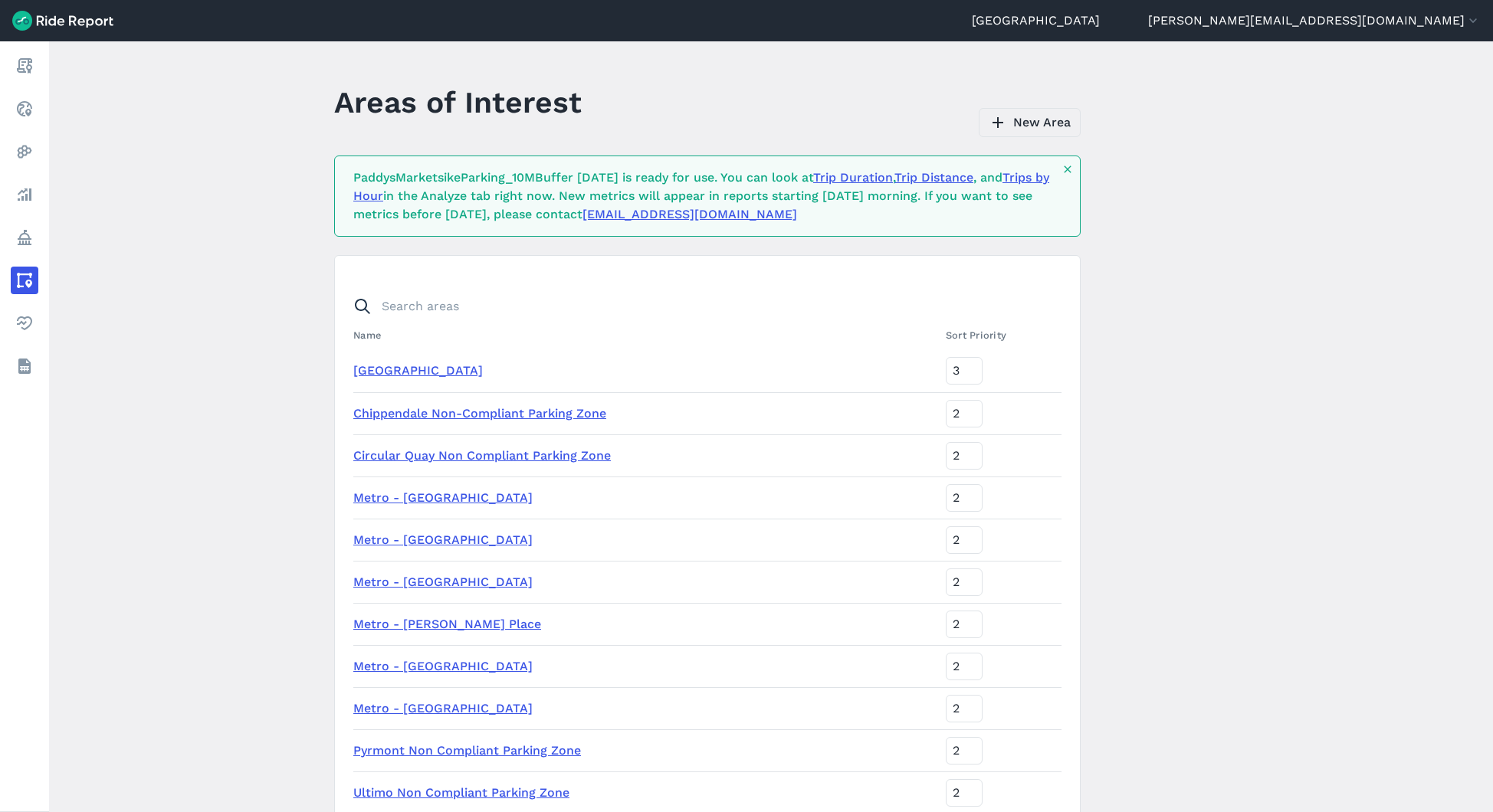
click at [1059, 119] on link "New Area" at bounding box center [1029, 122] width 102 height 29
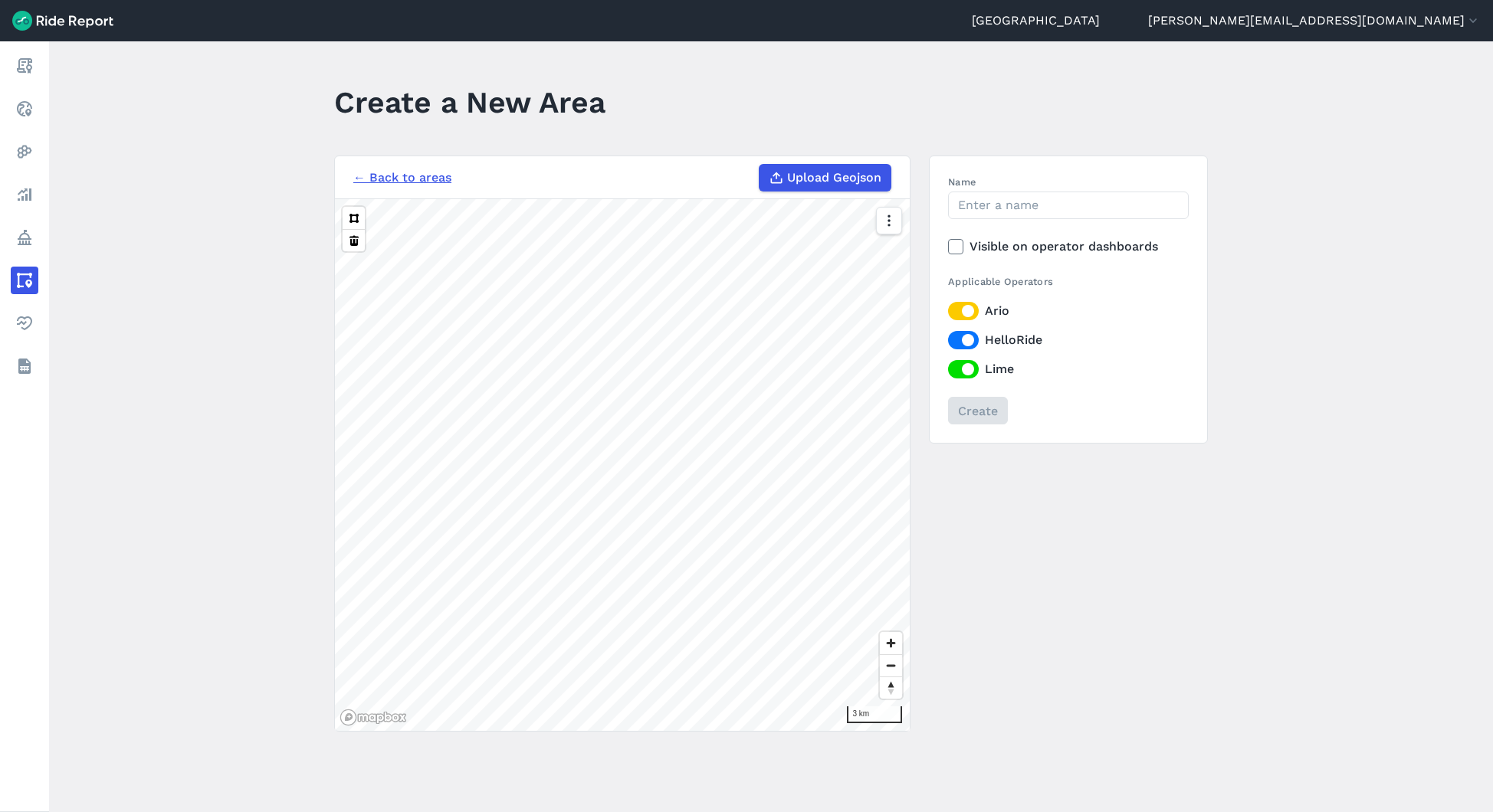
click at [824, 171] on span "Upload Geojson" at bounding box center [834, 177] width 94 height 18
click at [760, 164] on input "Upload Geojson" at bounding box center [759, 164] width 1 height 1
type input "C:\fakepath\Name_Orwell [GEOGRAPHIC_DATA] Bike Parking.geojson"
click at [1014, 209] on input "Name" at bounding box center [1069, 205] width 240 height 28
paste input "ZetlandAveBikeParking_10MBuffer [DATE]"
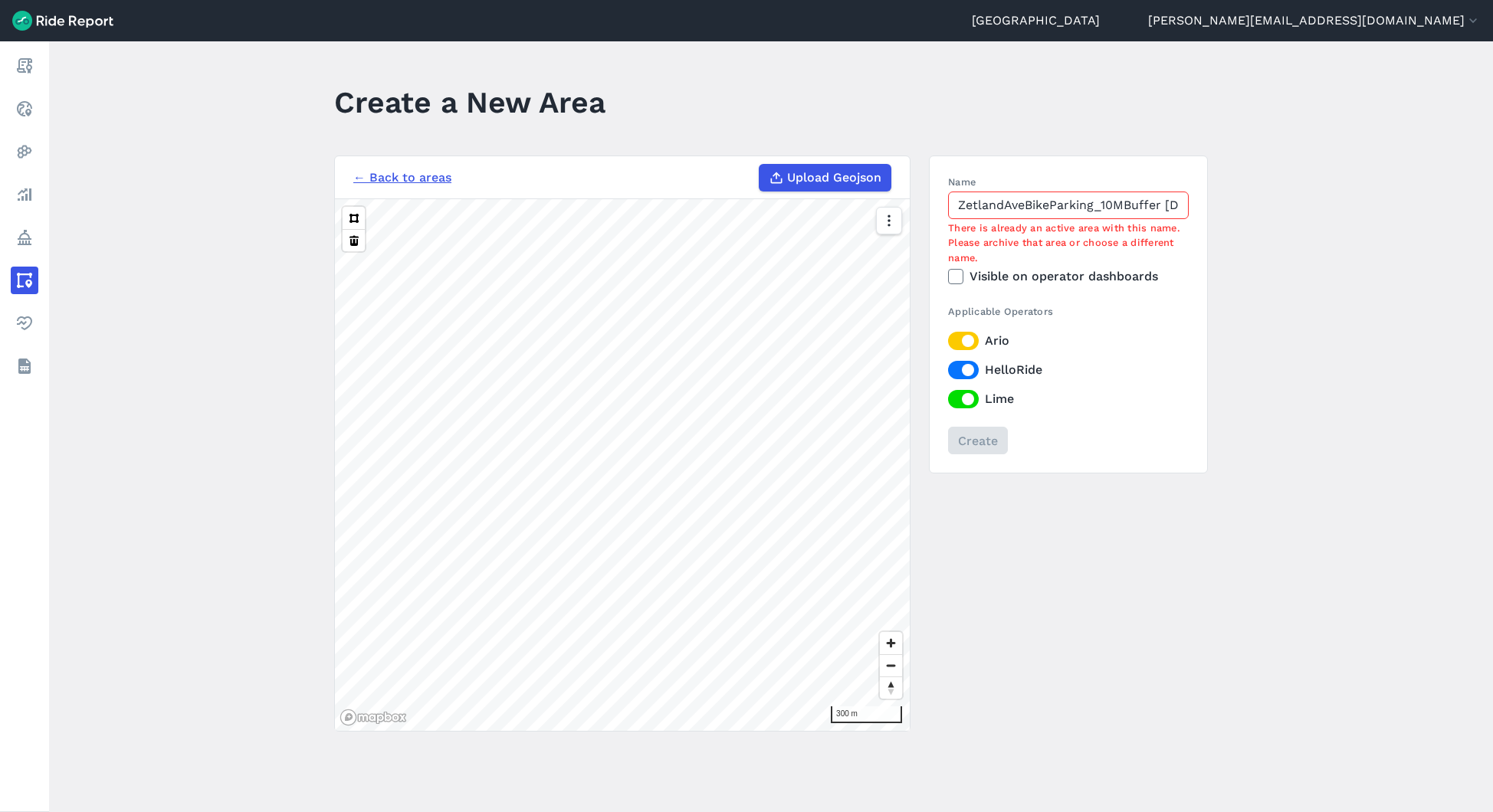
drag, startPoint x: 990, startPoint y: 203, endPoint x: 860, endPoint y: 197, distance: 130.1
click at [860, 197] on div "← Back to areas Upload Geojson Revert geometry 300 m Name ZetlandAveBikeParking…" at bounding box center [771, 443] width 873 height 576
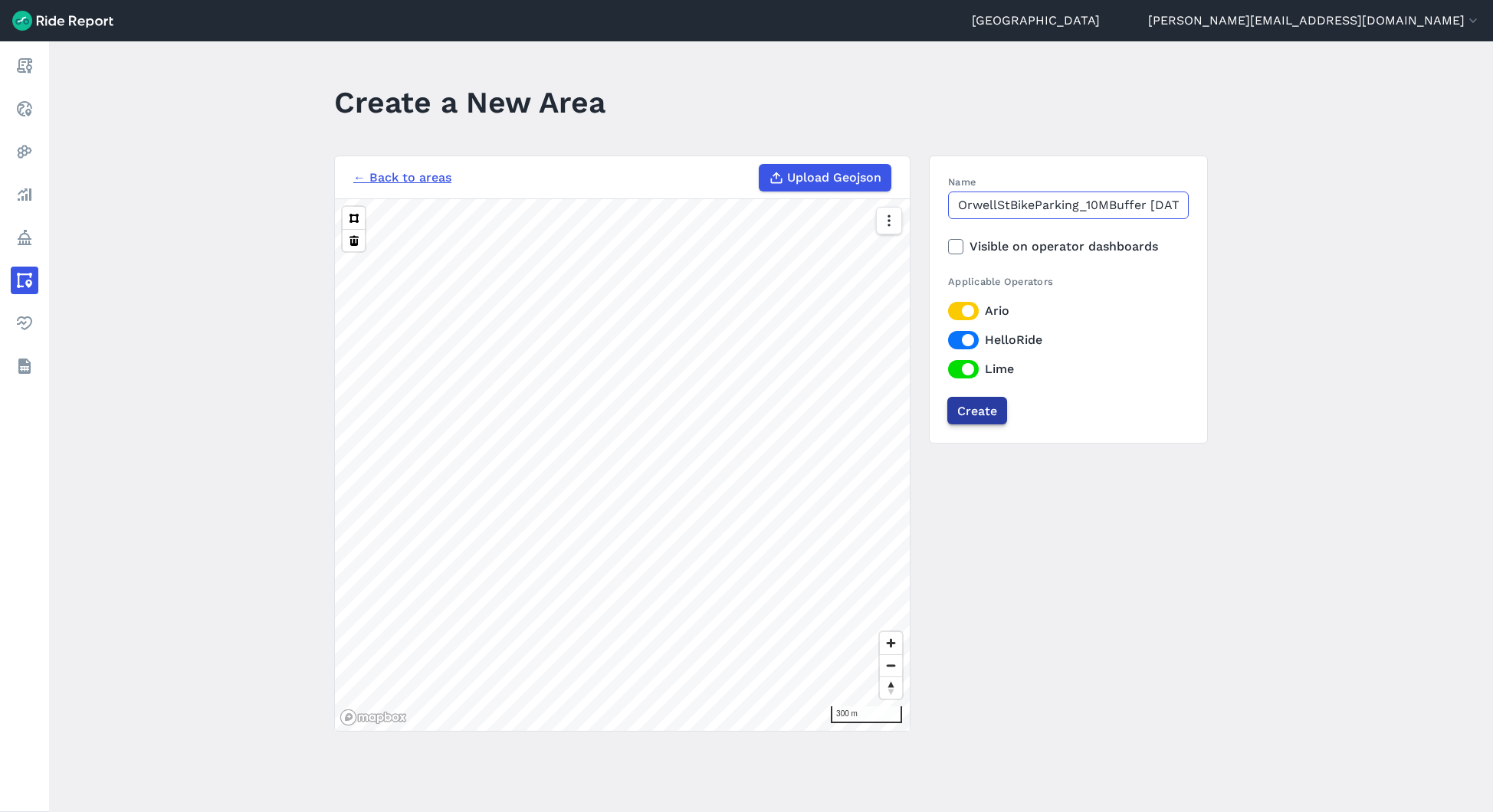
type input "OrwellStBikeParking_10MBuffer [DATE]"
click at [978, 414] on input "Create" at bounding box center [978, 410] width 60 height 28
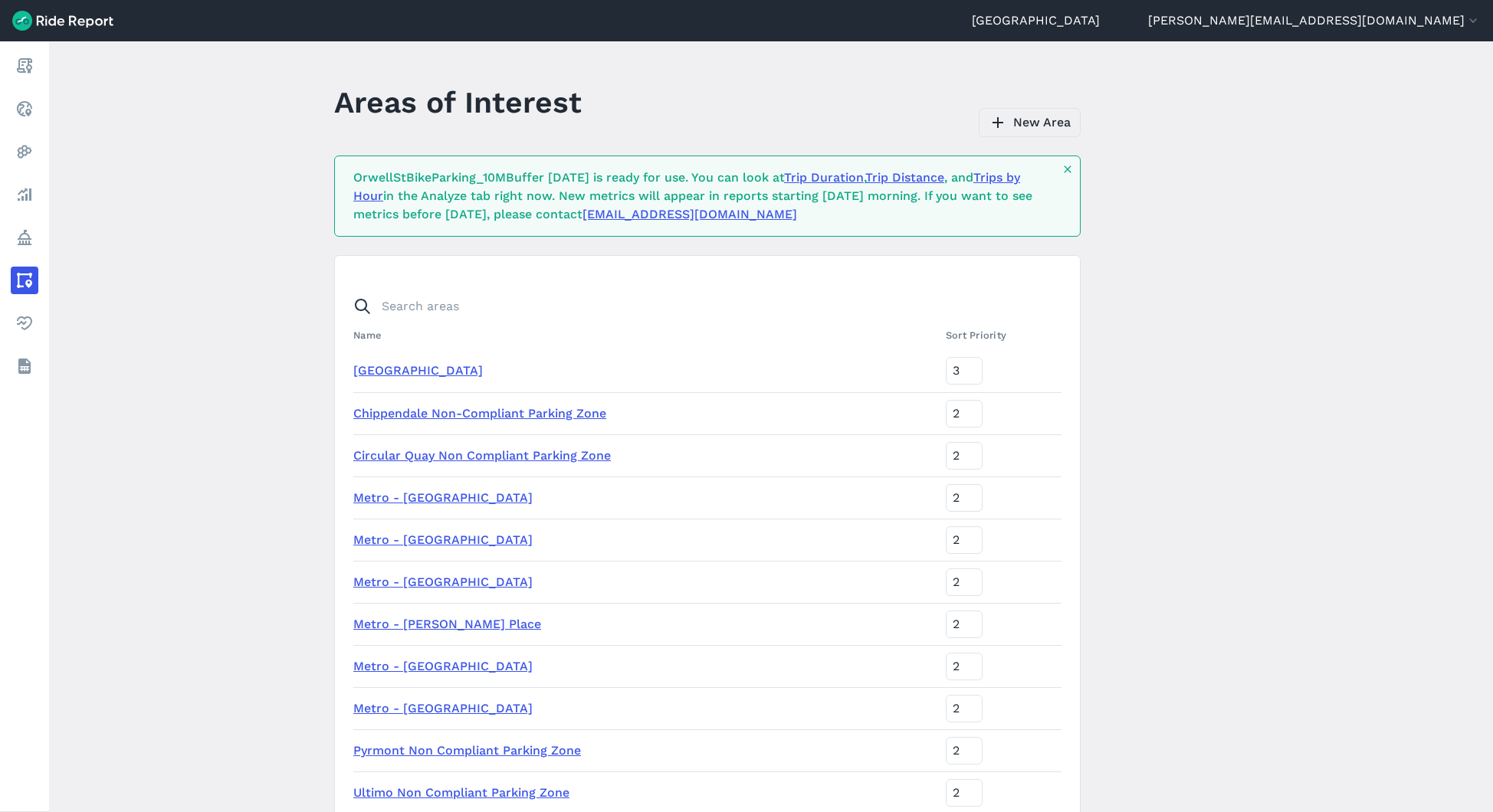
click at [1066, 115] on link "New Area" at bounding box center [1029, 122] width 102 height 29
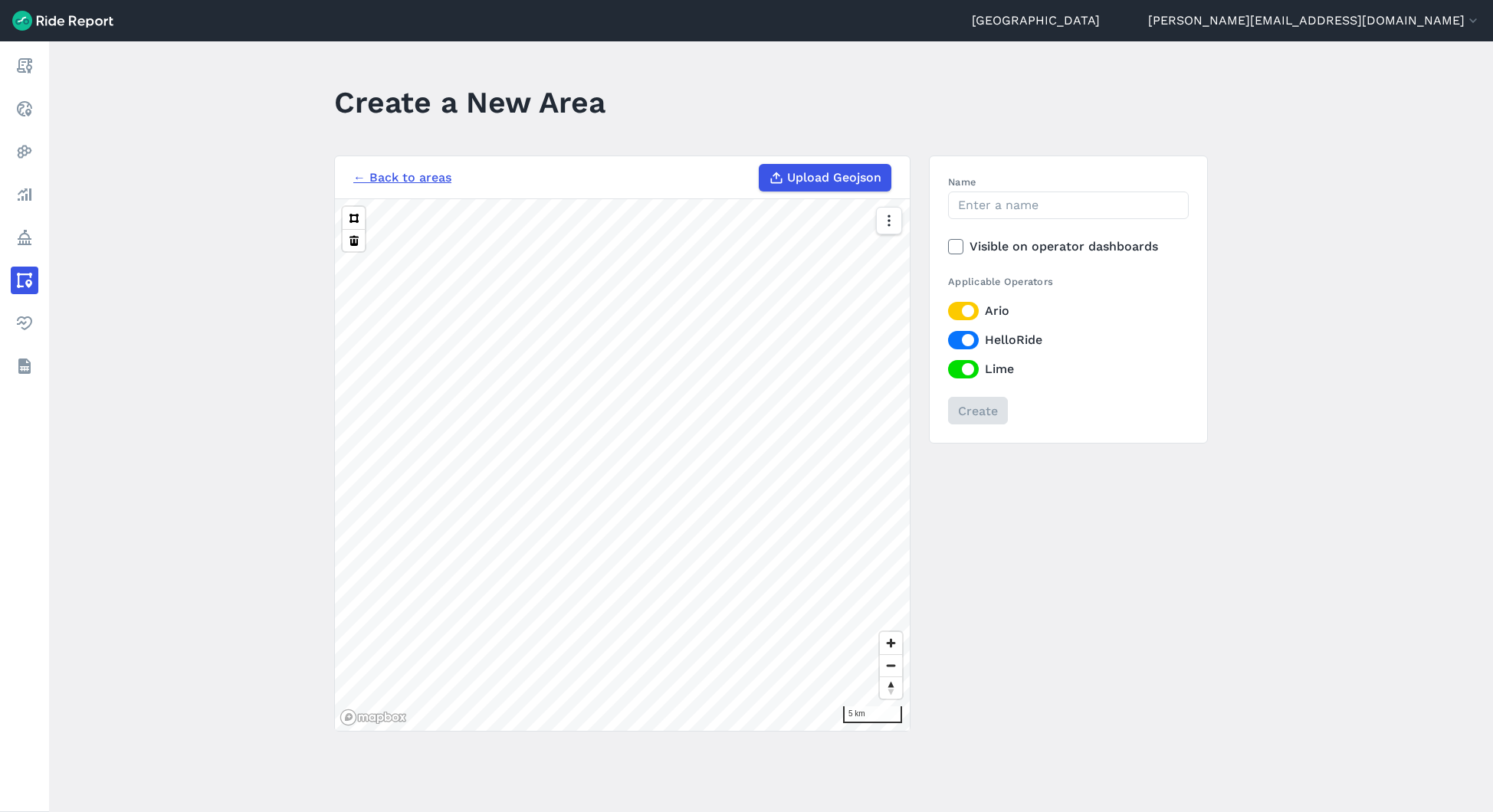
click at [847, 178] on span "Upload Geojson" at bounding box center [834, 177] width 94 height 18
click at [760, 164] on input "Upload Geojson" at bounding box center [759, 164] width 1 height 1
type input "C:\fakepath\Name_Macleay_McDonald [GEOGRAPHIC_DATA] Bike Parking.geojson"
click at [993, 206] on input "Name" at bounding box center [1069, 205] width 240 height 28
paste input "ZetlandAveBikeParking_10MBuffer [DATE]"
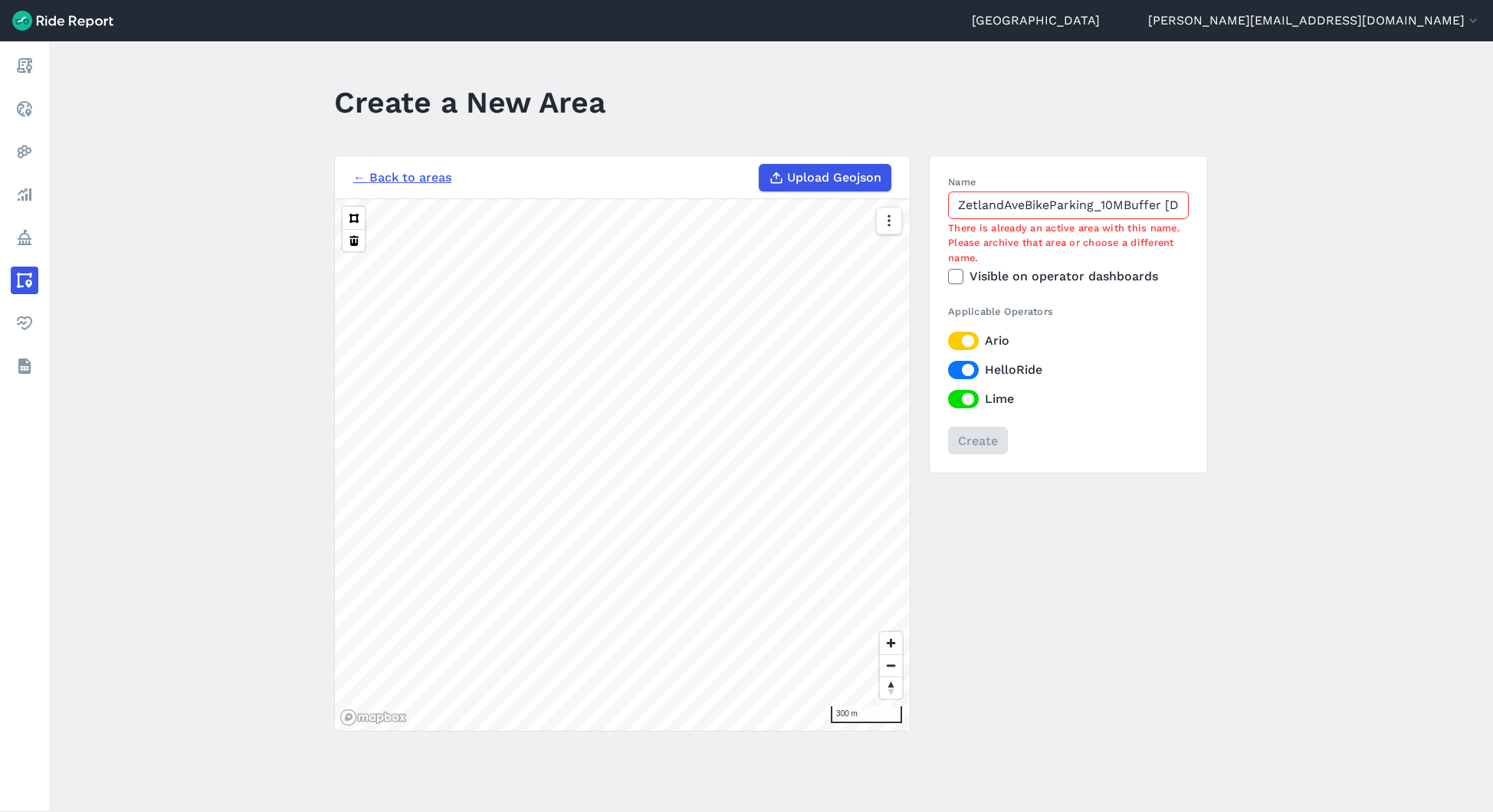
click at [844, 202] on div "← Back to areas Upload Geojson Revert geometry 300 m Name ZetlandAveBikeParking…" at bounding box center [771, 443] width 873 height 576
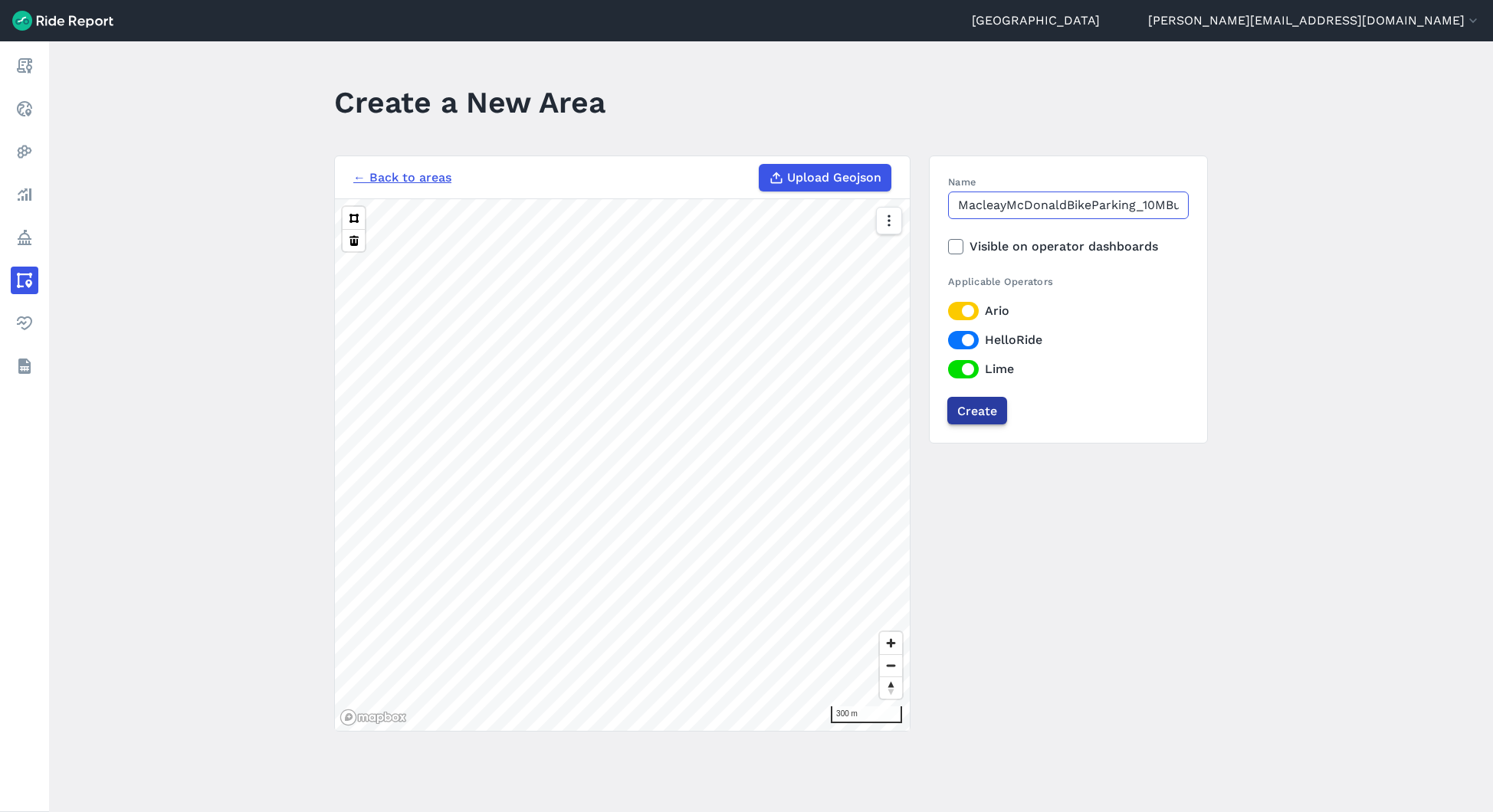
type input "MacleayMcDonaldBikeParking_10MBuffer [DATE]"
click at [992, 411] on input "Create" at bounding box center [978, 410] width 60 height 28
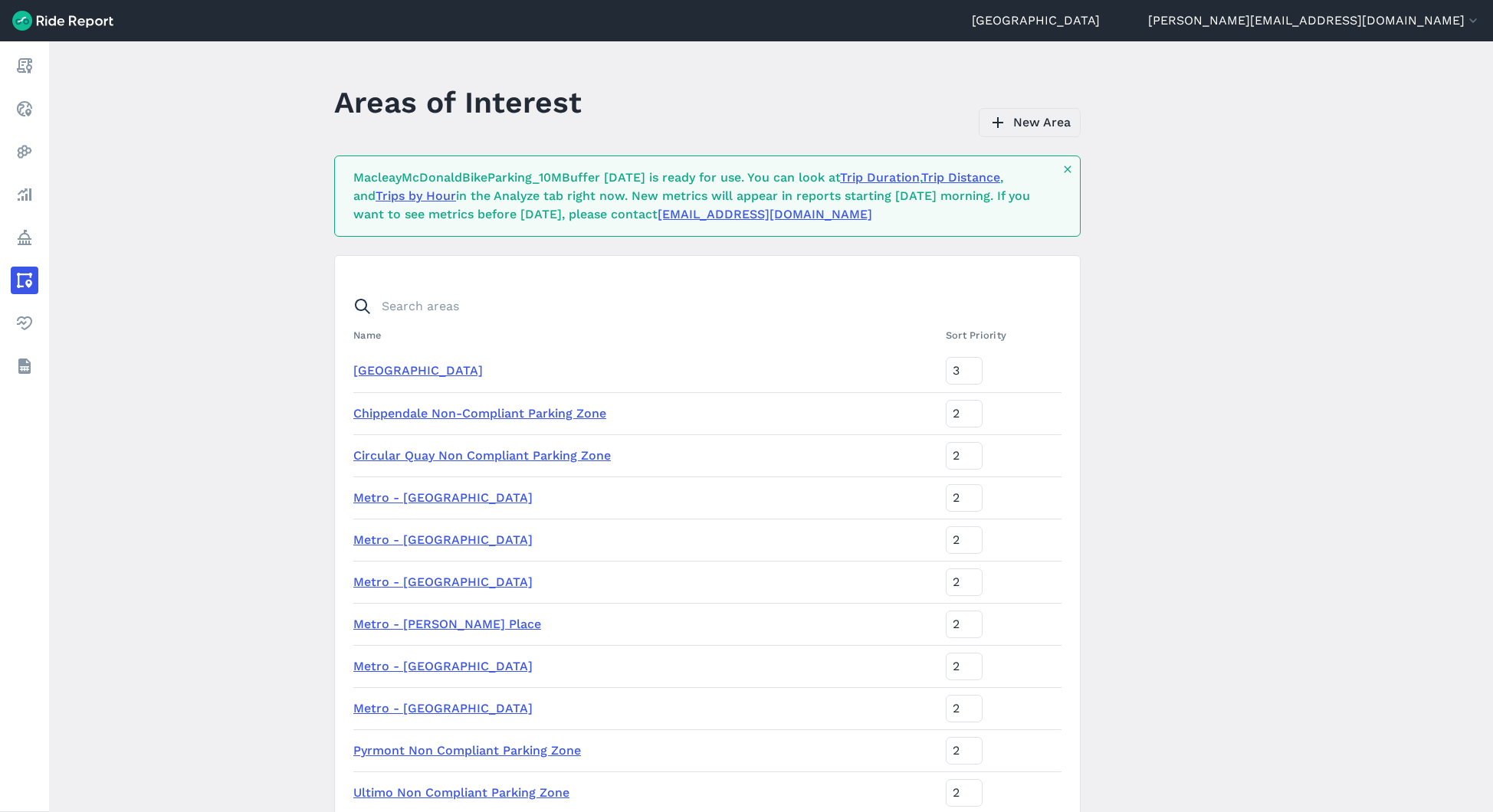
click at [1025, 126] on link "New Area" at bounding box center [1029, 122] width 102 height 29
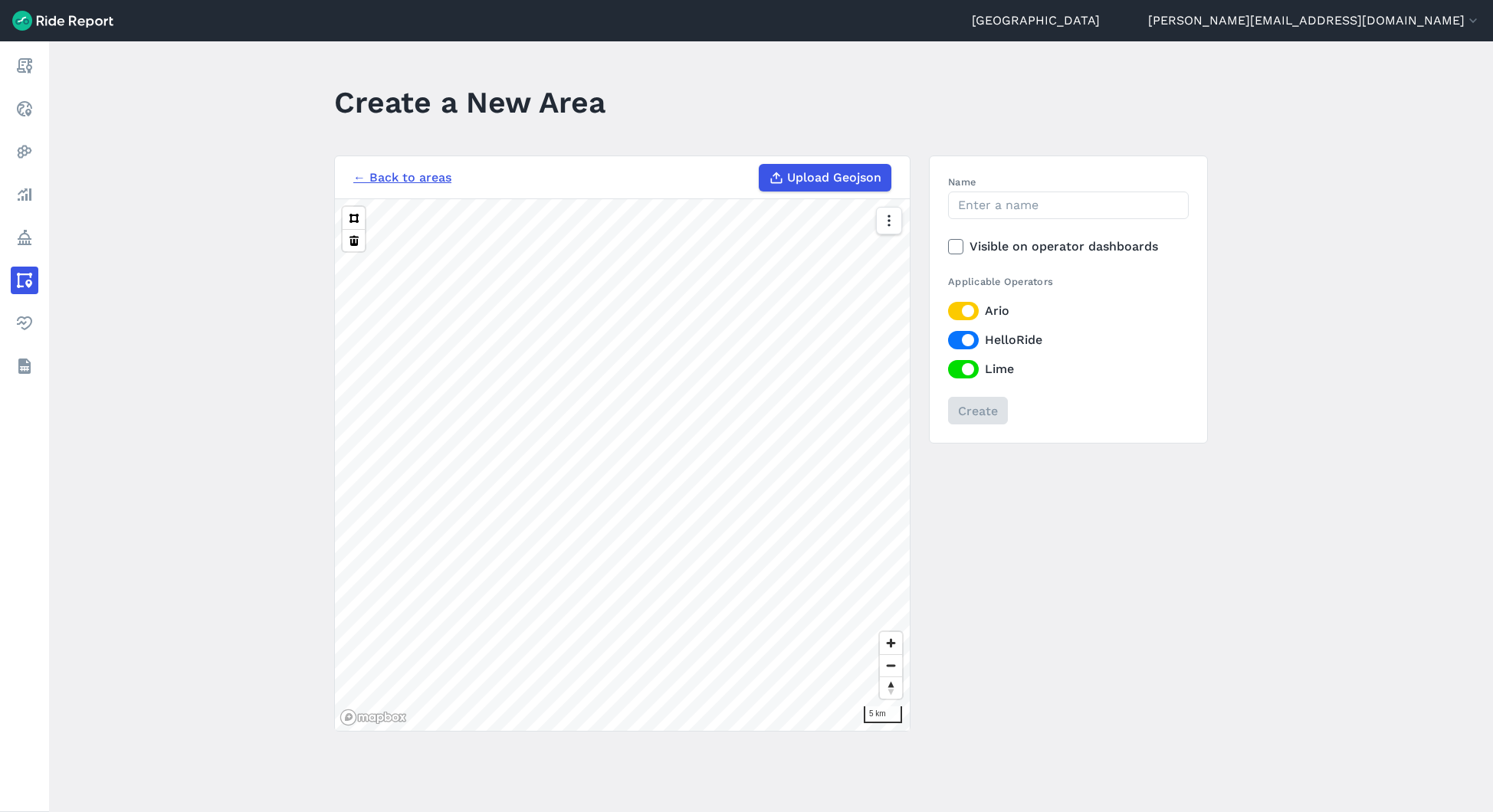
click at [854, 171] on span "Upload Geojson" at bounding box center [834, 177] width 94 height 18
click at [760, 164] on input "Upload Geojson" at bounding box center [759, 164] width 1 height 1
type input "C:\fakepath\Name_Hickson Rd On Street Parking.geojson"
click at [982, 208] on input "Name" at bounding box center [1069, 205] width 240 height 28
paste input "ZetlandAveBikeParking_10MBuffer [DATE]"
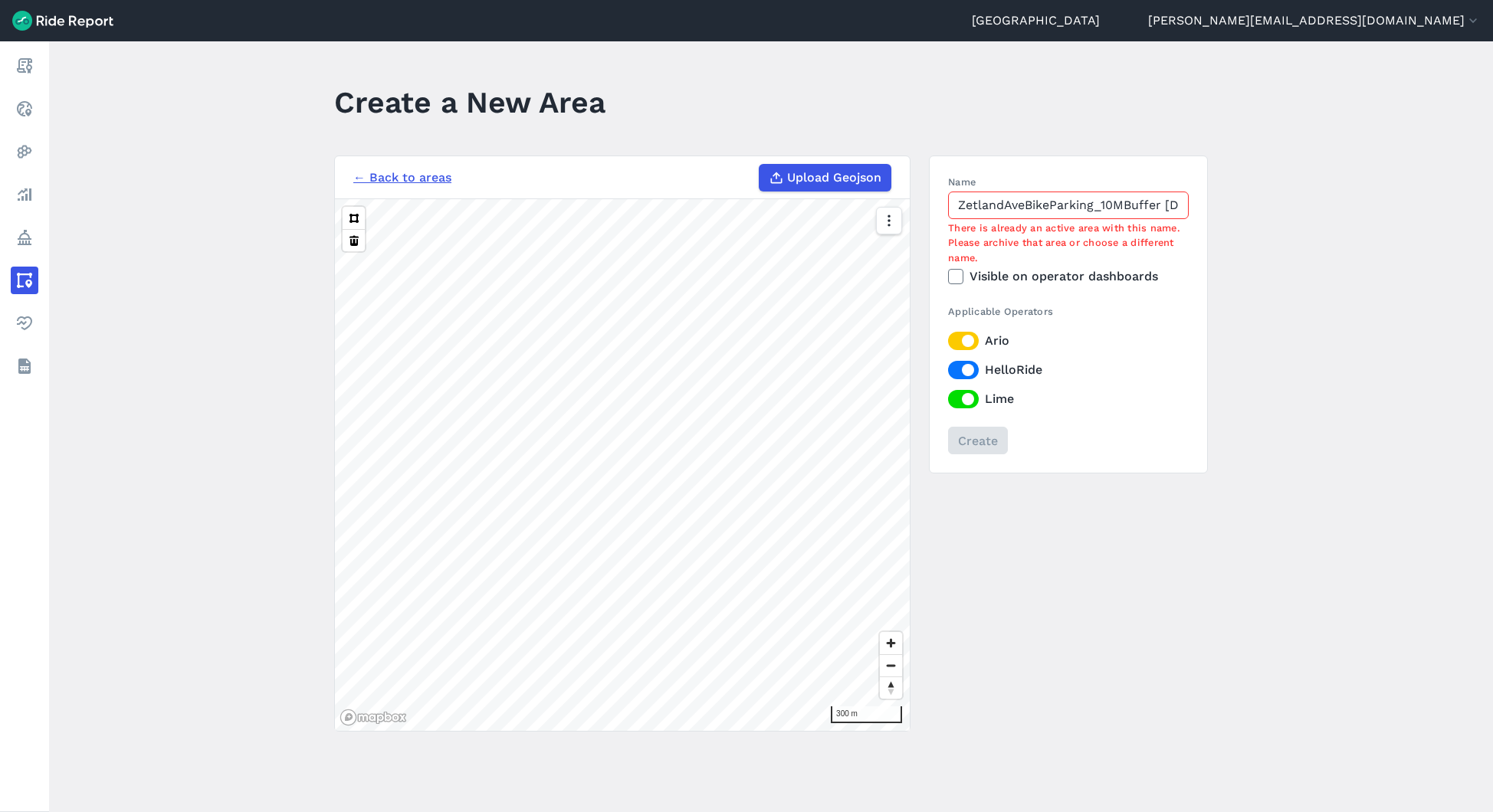
drag, startPoint x: 987, startPoint y: 199, endPoint x: 823, endPoint y: 192, distance: 164.1
click at [823, 192] on div "← Back to areas Upload Geojson Revert geometry 300 m Name ZetlandAveBikeParking…" at bounding box center [771, 443] width 873 height 576
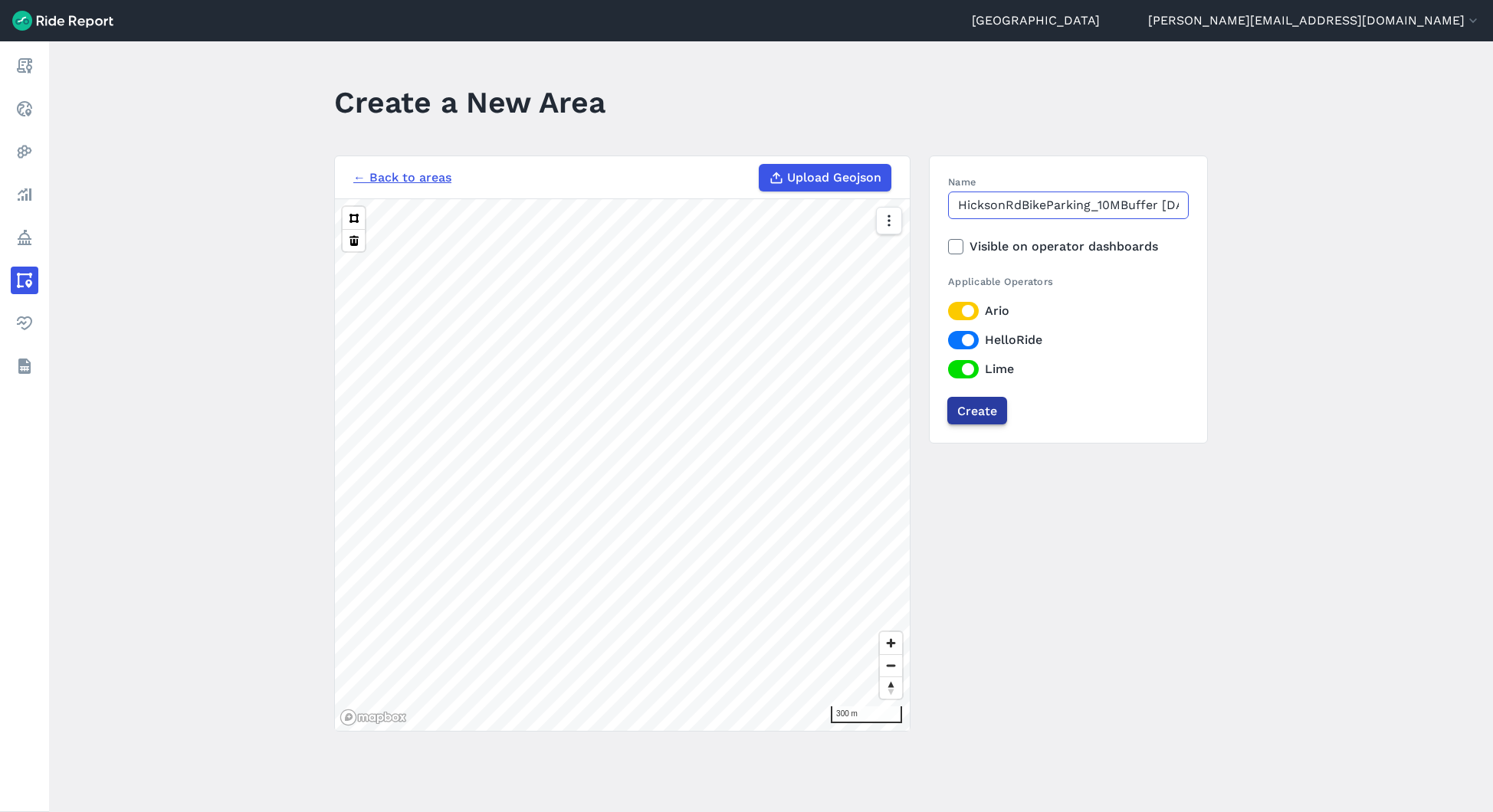
type input "HicksonRdBikeParking_10MBuffer [DATE]"
click at [975, 409] on input "Create" at bounding box center [978, 410] width 60 height 28
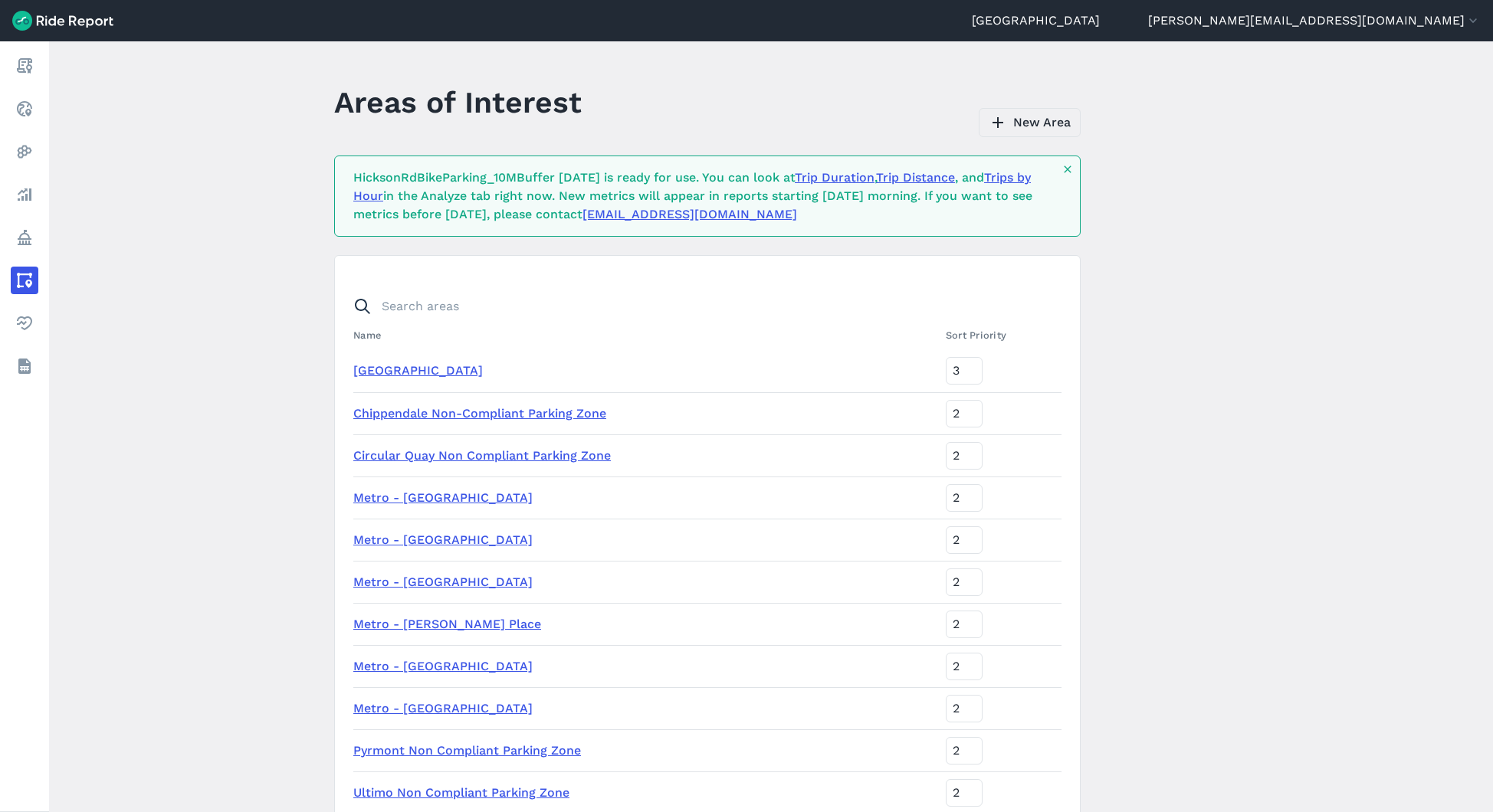
click at [1047, 129] on link "New Area" at bounding box center [1029, 122] width 102 height 29
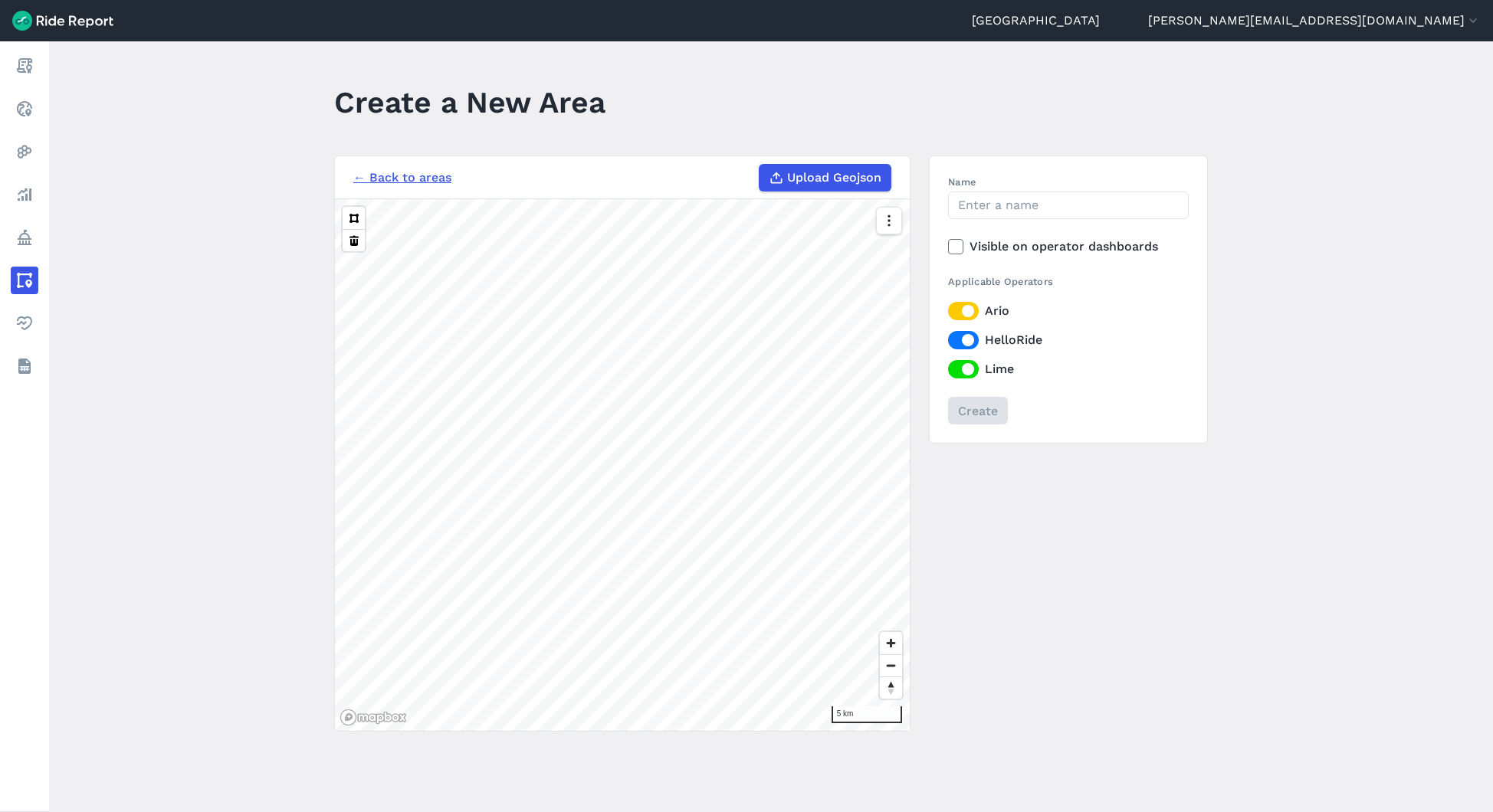
click at [842, 170] on span "Upload Geojson" at bounding box center [834, 177] width 94 height 18
click at [760, 164] on input "Upload Geojson" at bounding box center [759, 164] width 1 height 1
type input "C:\fakepath\Name_Chippendale On Street Parking.geojson"
click at [1039, 201] on input "Name" at bounding box center [1069, 205] width 240 height 28
paste input "ZetlandAveBikeParking_10MBuffer [DATE]"
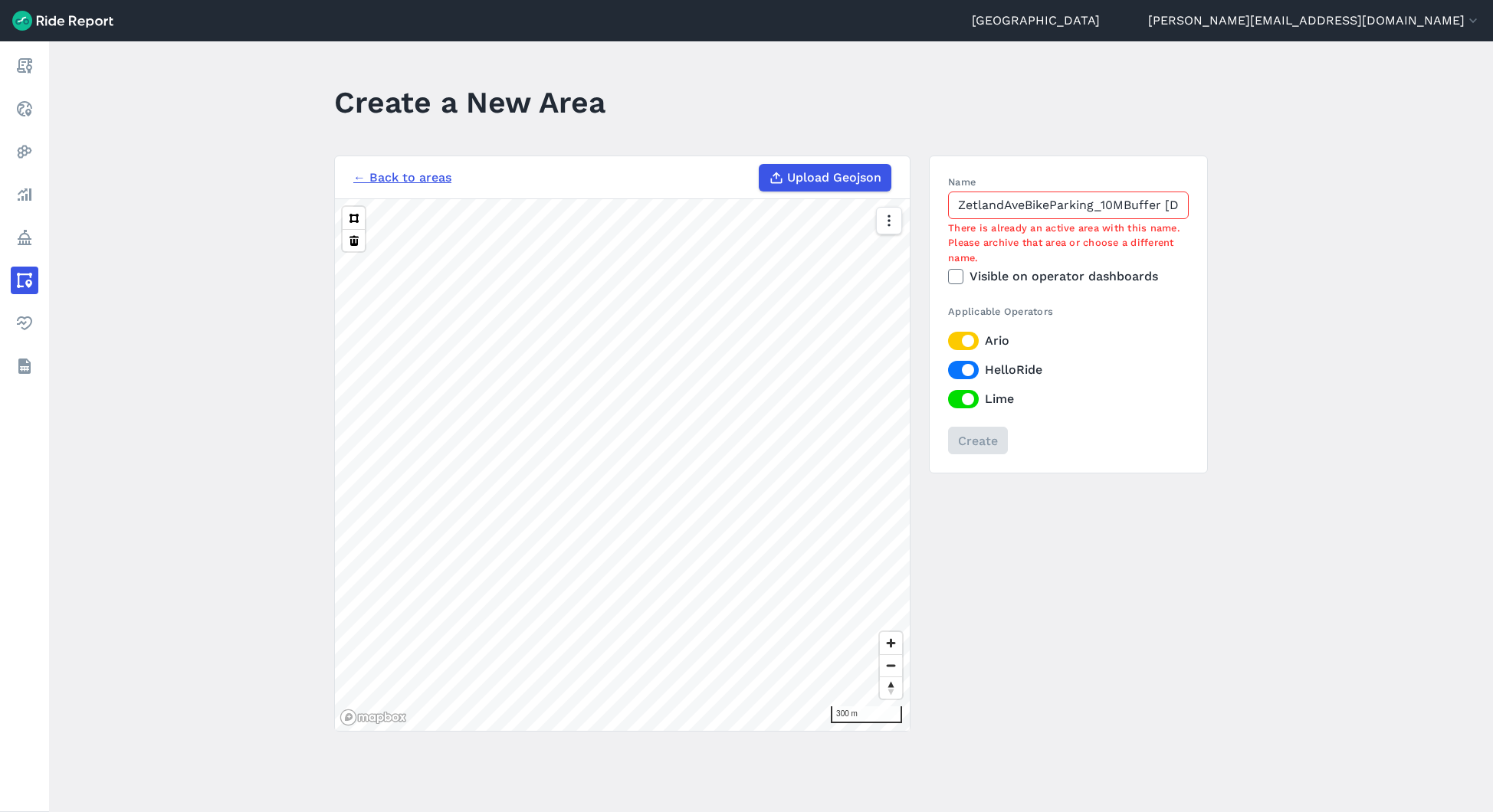
drag, startPoint x: 986, startPoint y: 198, endPoint x: 819, endPoint y: 180, distance: 168.0
click at [819, 180] on div "← Back to areas Upload Geojson Revert geometry 300 m Name ZetlandAveBikeParking…" at bounding box center [771, 443] width 873 height 576
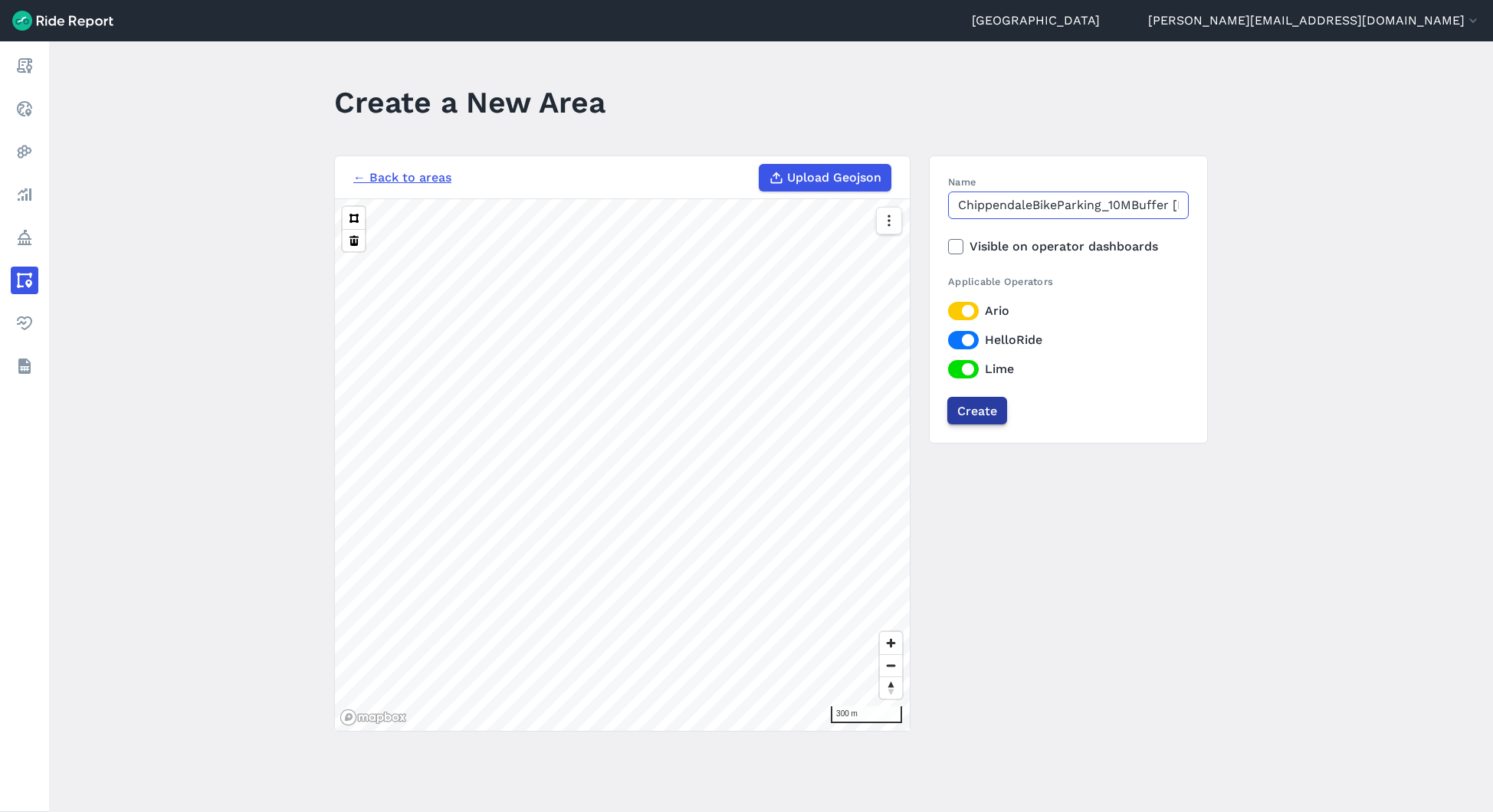
type input "ChippendaleBikeParking_10MBuffer [DATE]"
click at [976, 404] on input "Create" at bounding box center [978, 410] width 60 height 28
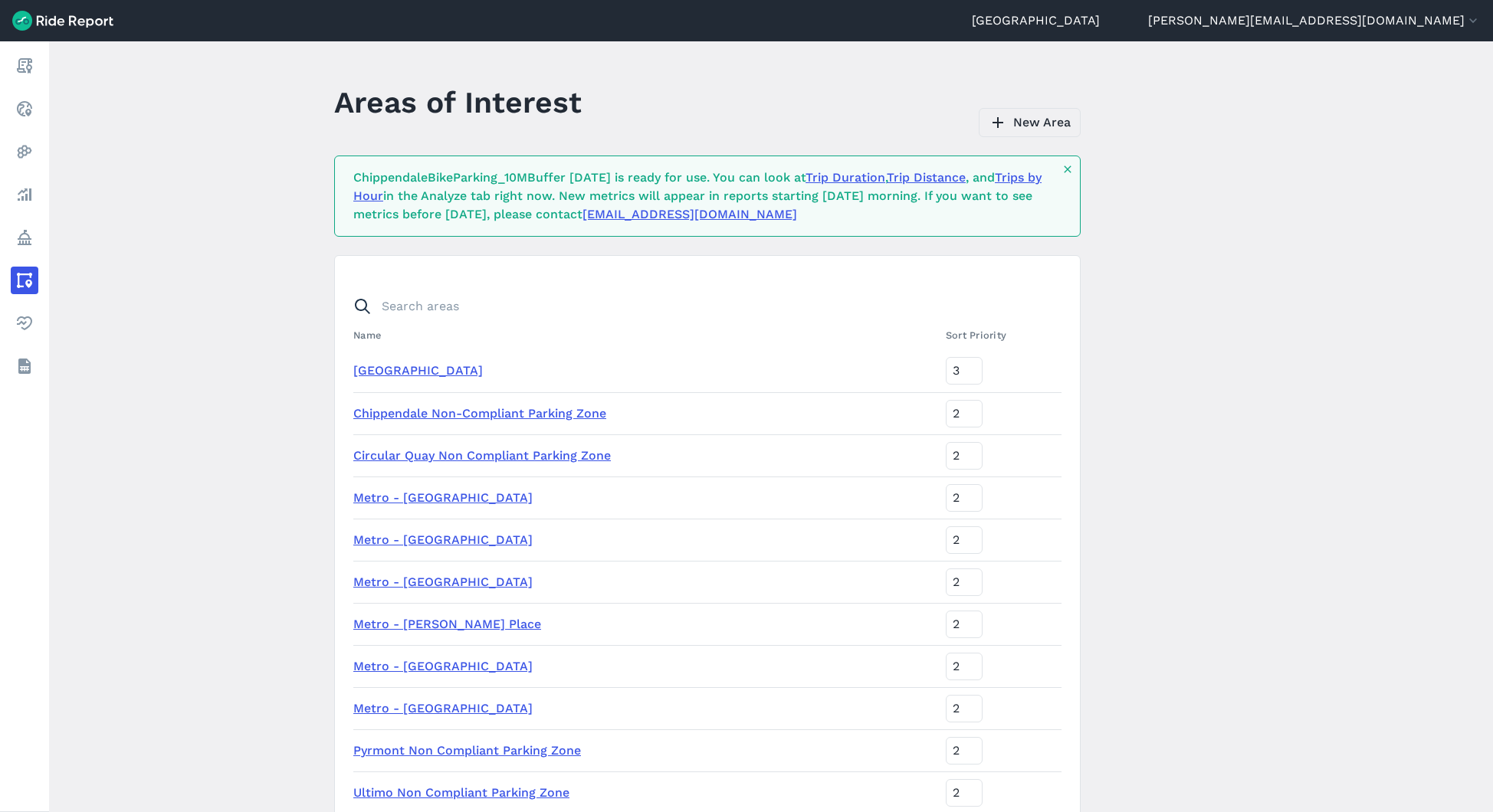
click at [1046, 115] on link "New Area" at bounding box center [1029, 122] width 102 height 29
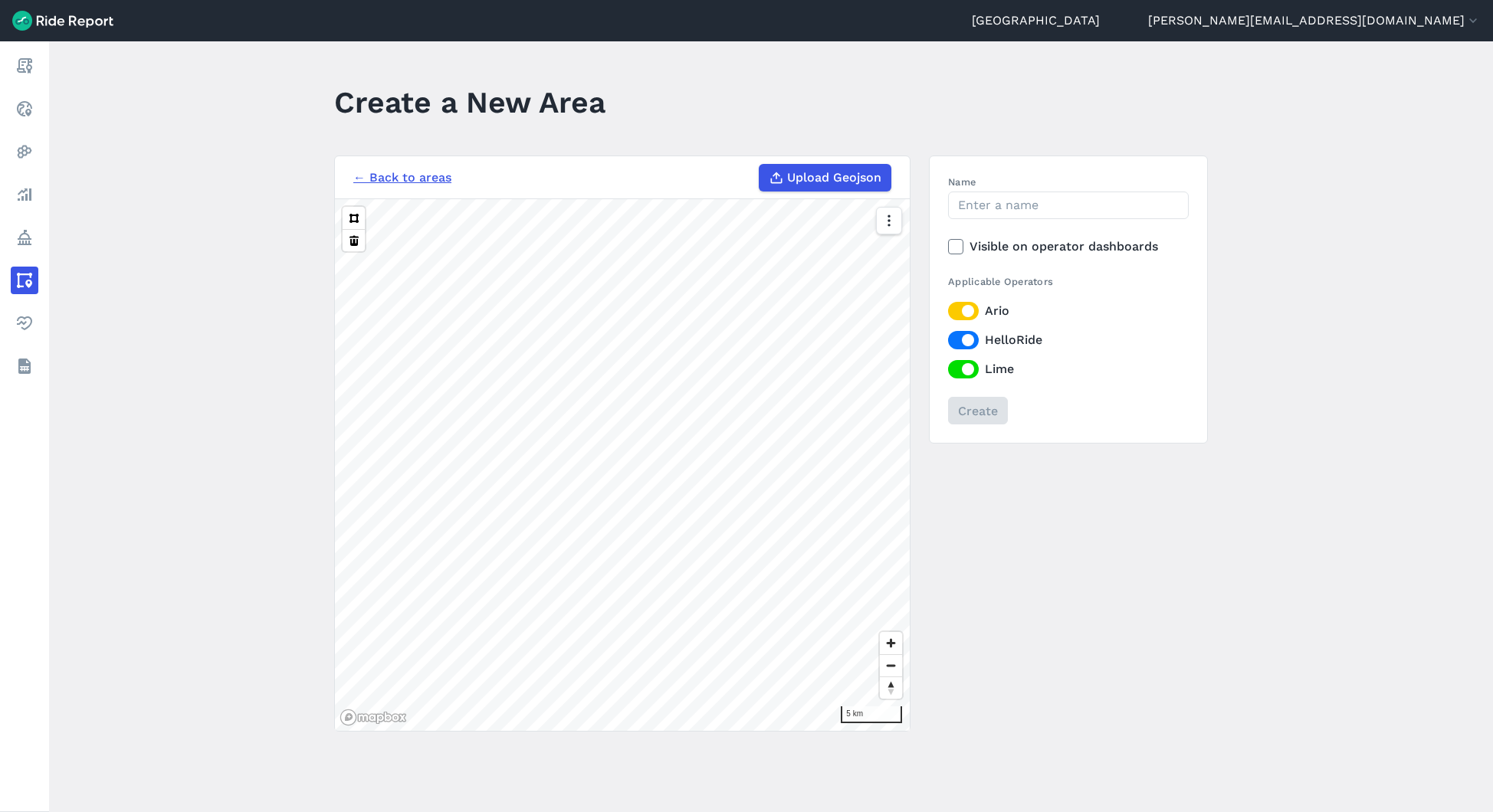
click at [818, 166] on label "Upload Geojson" at bounding box center [825, 178] width 133 height 28
click at [760, 164] on input "Upload Geojson" at bounding box center [759, 164] width 1 height 1
type input "C:\fakepath\Name_Argyle Street On Street Parking.geojson"
click at [1039, 201] on input "Name" at bounding box center [1069, 205] width 240 height 28
type input "A"
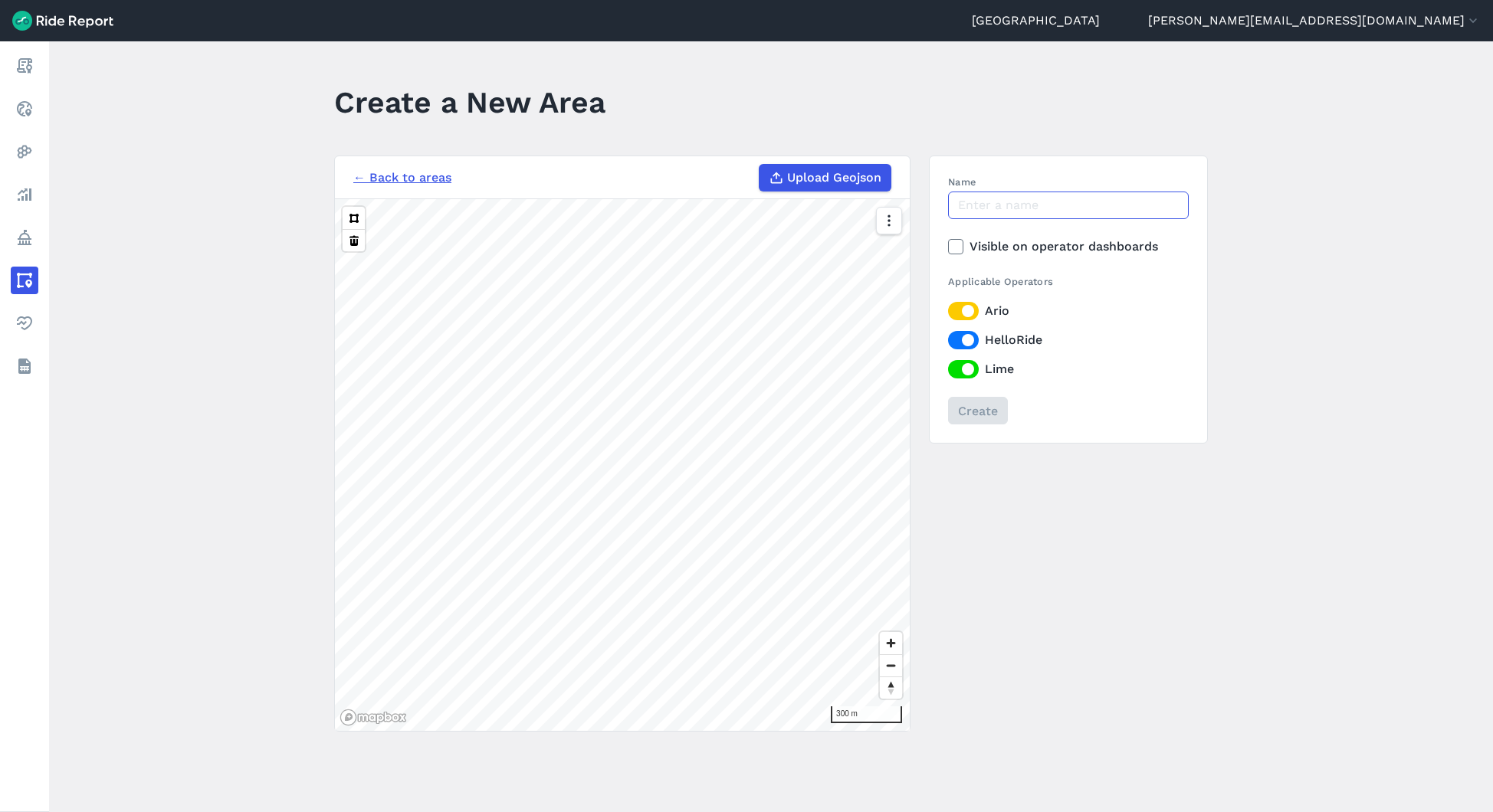
paste input "ZetlandAveBikeParking_10MBuffer [DATE]"
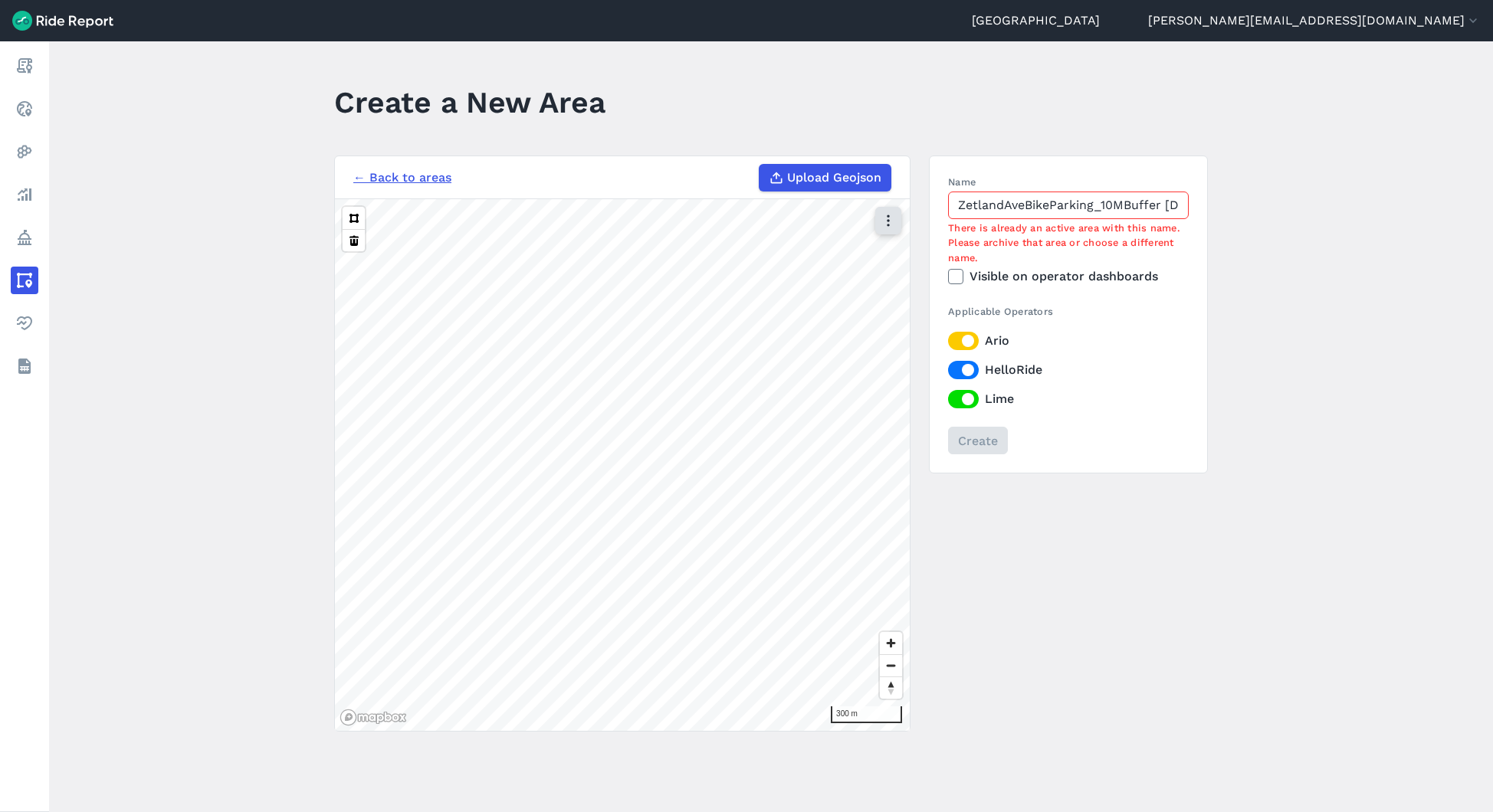
click at [816, 198] on div "← Back to areas Upload Geojson Revert geometry 300 m Name ZetlandAveBikeParking…" at bounding box center [771, 443] width 873 height 576
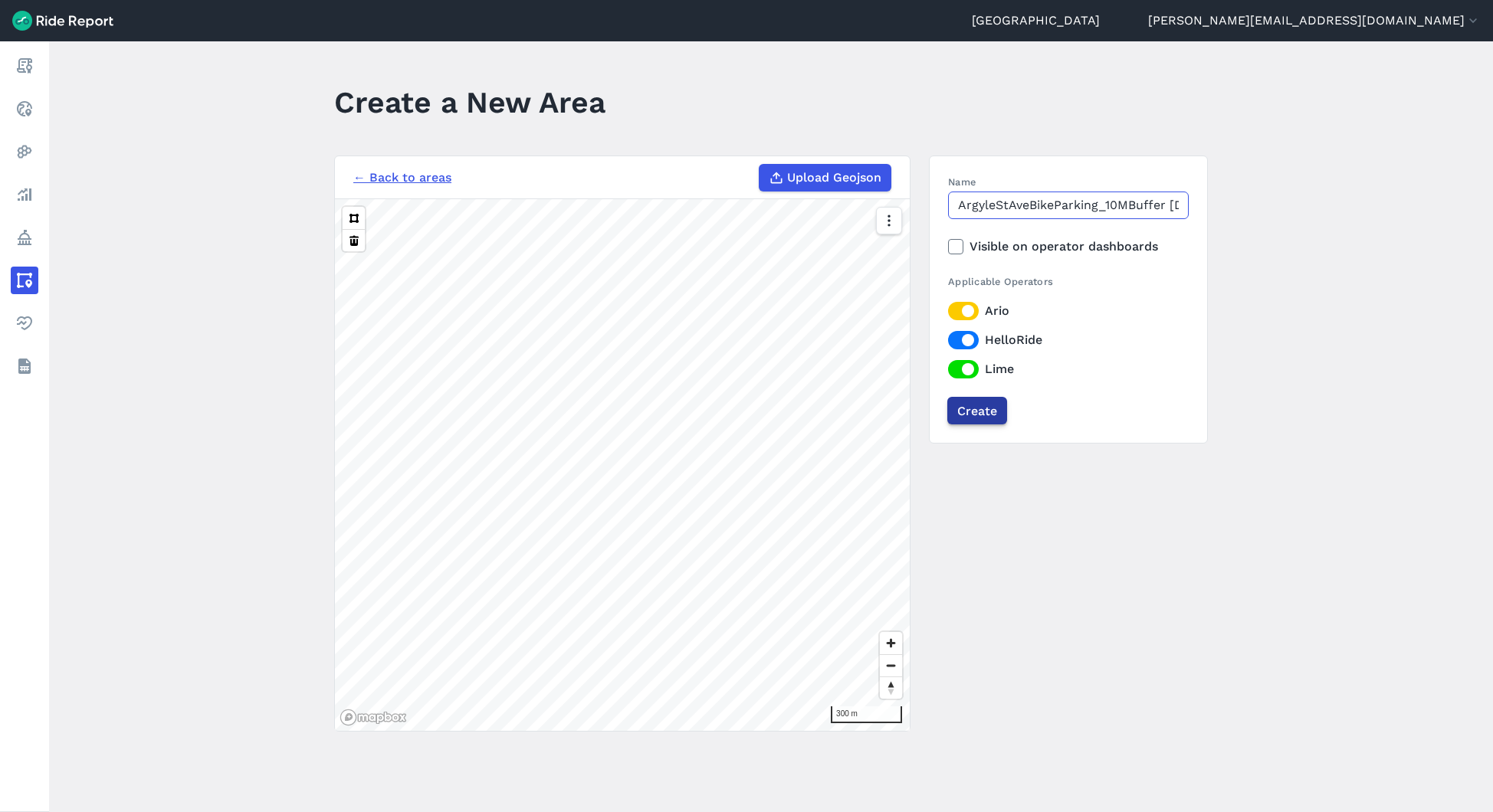
type input "ArgyleStAveBikeParking_10MBuffer [DATE]"
click at [975, 408] on input "Create" at bounding box center [978, 410] width 60 height 28
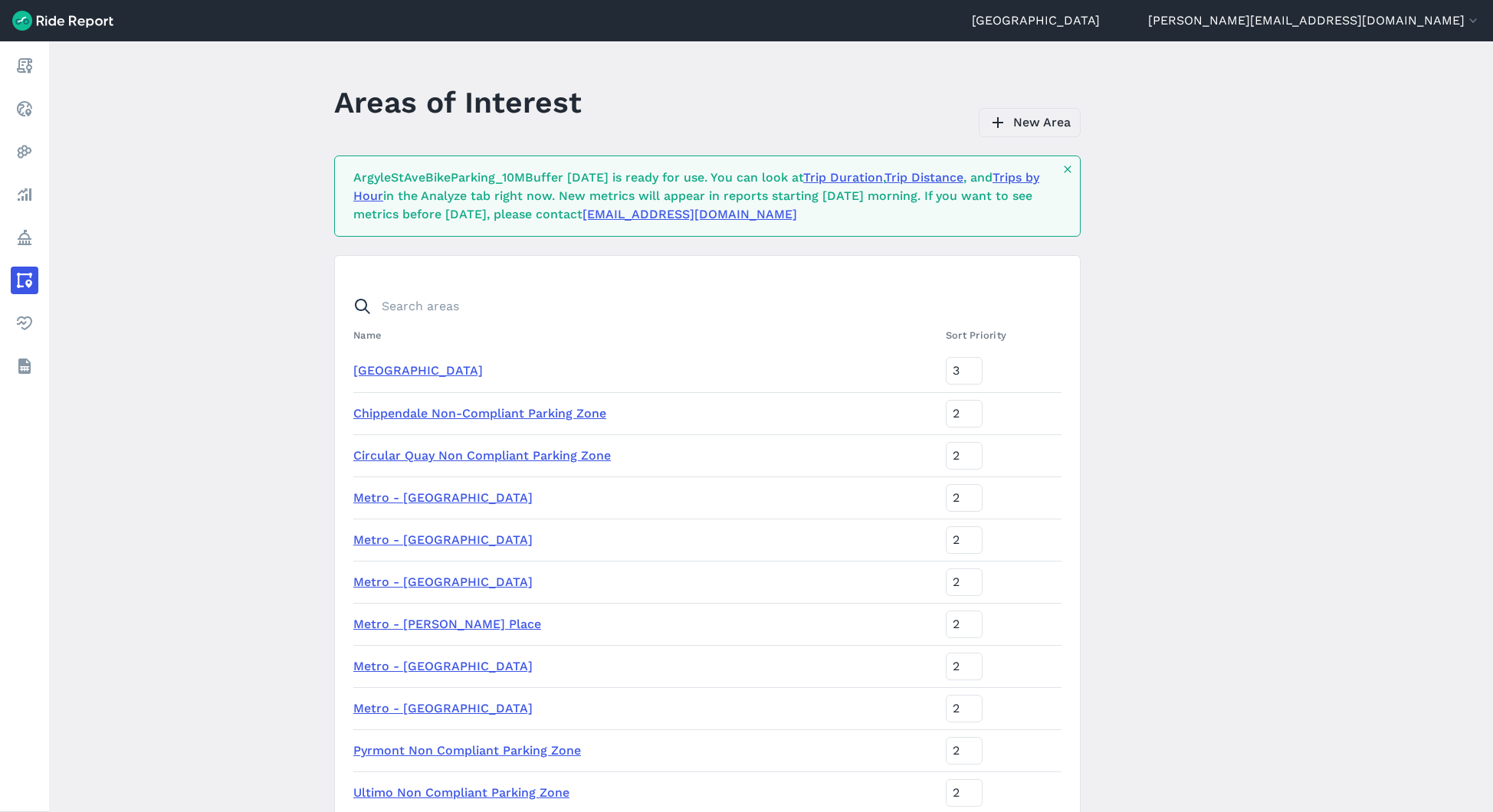
click at [1031, 135] on link "New Area" at bounding box center [1029, 122] width 102 height 29
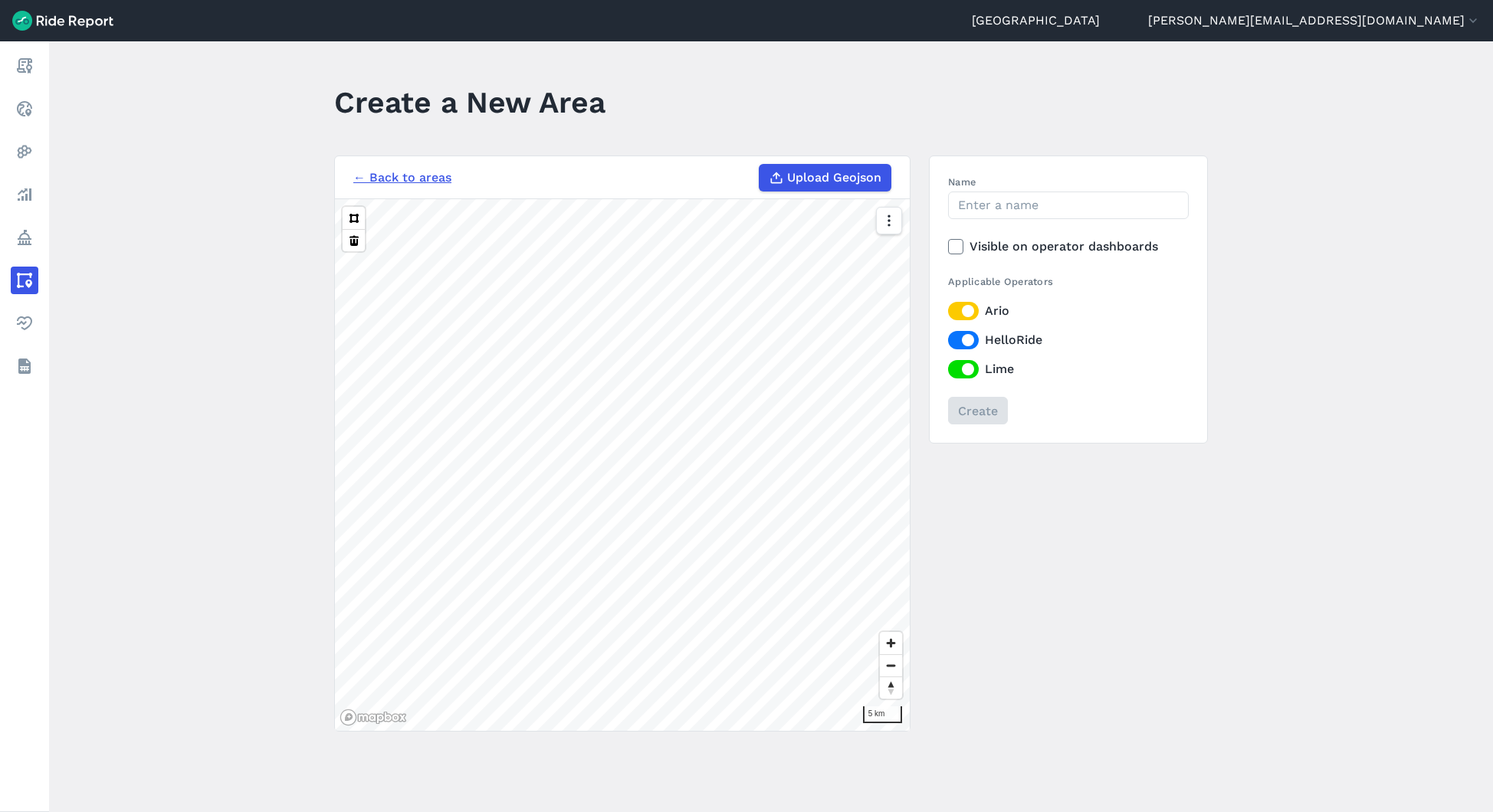
click at [835, 178] on span "Upload Geojson" at bounding box center [834, 177] width 94 height 18
click at [760, 164] on input "Upload Geojson" at bounding box center [759, 164] width 1 height 1
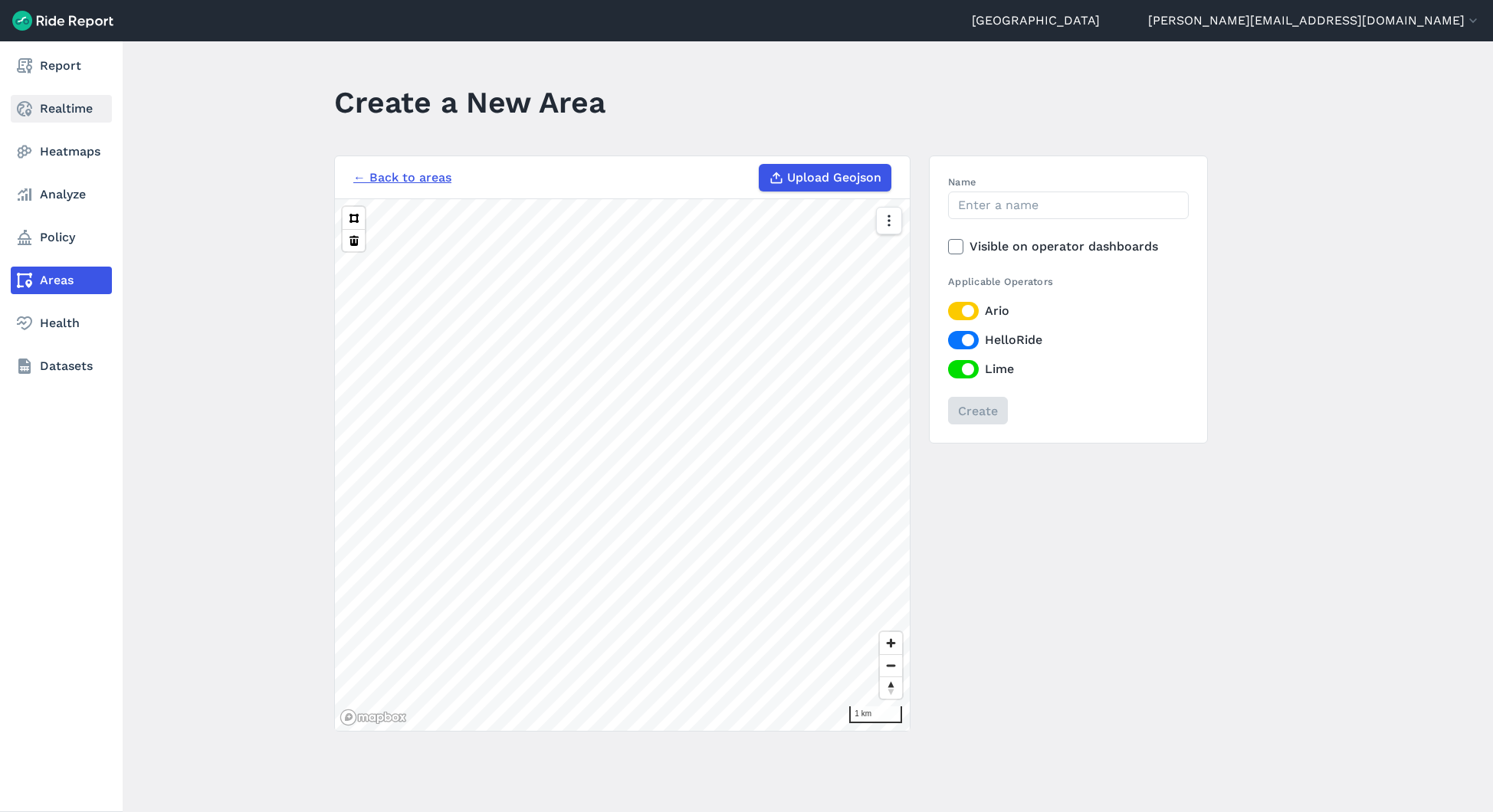
click at [46, 109] on link "Realtime" at bounding box center [62, 108] width 101 height 28
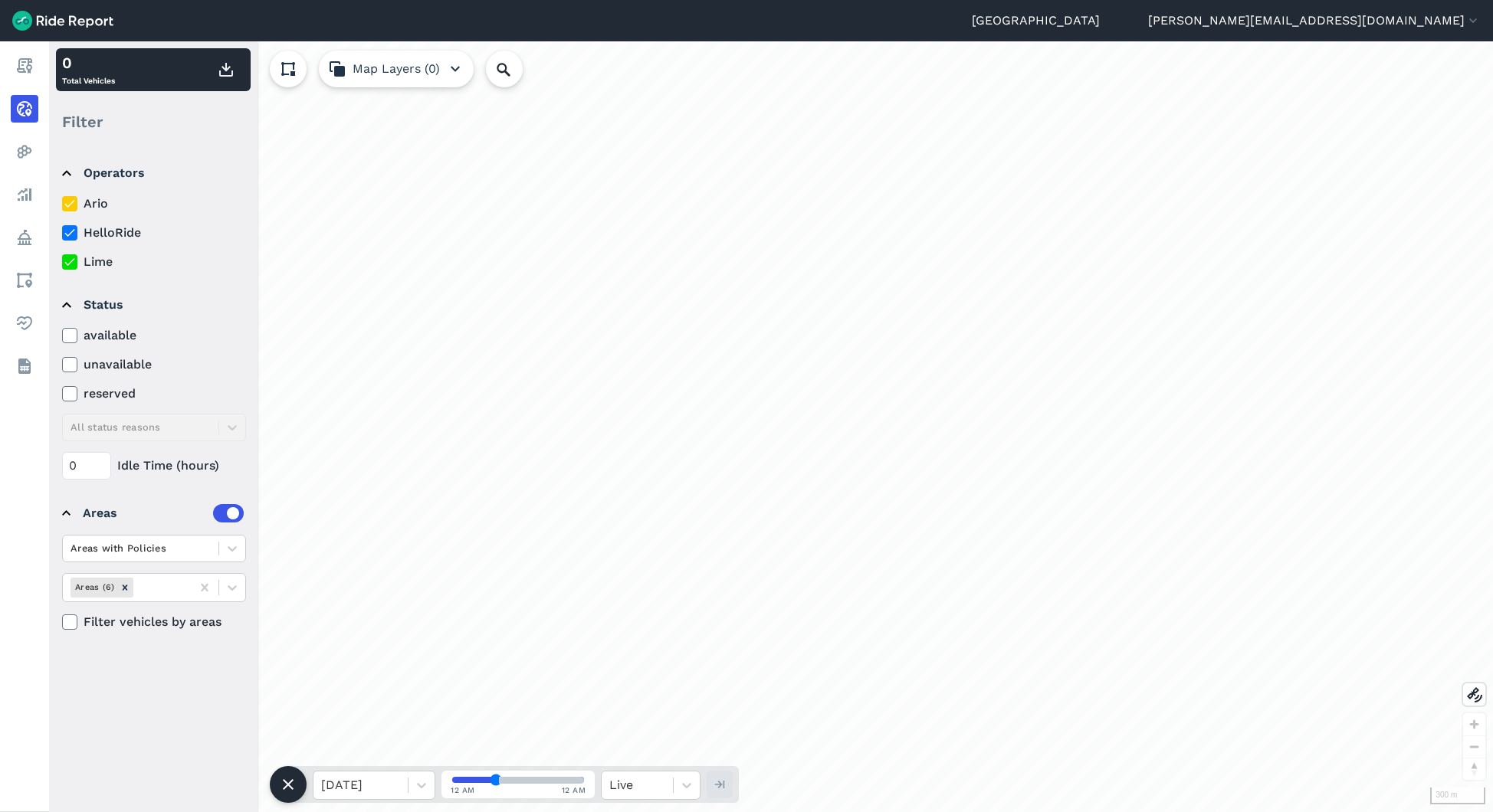
click at [66, 205] on use at bounding box center [69, 204] width 10 height 8
click at [62, 205] on input "Ario" at bounding box center [62, 199] width 0 height 10
click at [76, 235] on icon at bounding box center [70, 232] width 13 height 15
click at [62, 234] on input "HelloRide" at bounding box center [62, 228] width 0 height 10
click at [69, 257] on icon at bounding box center [70, 261] width 13 height 15
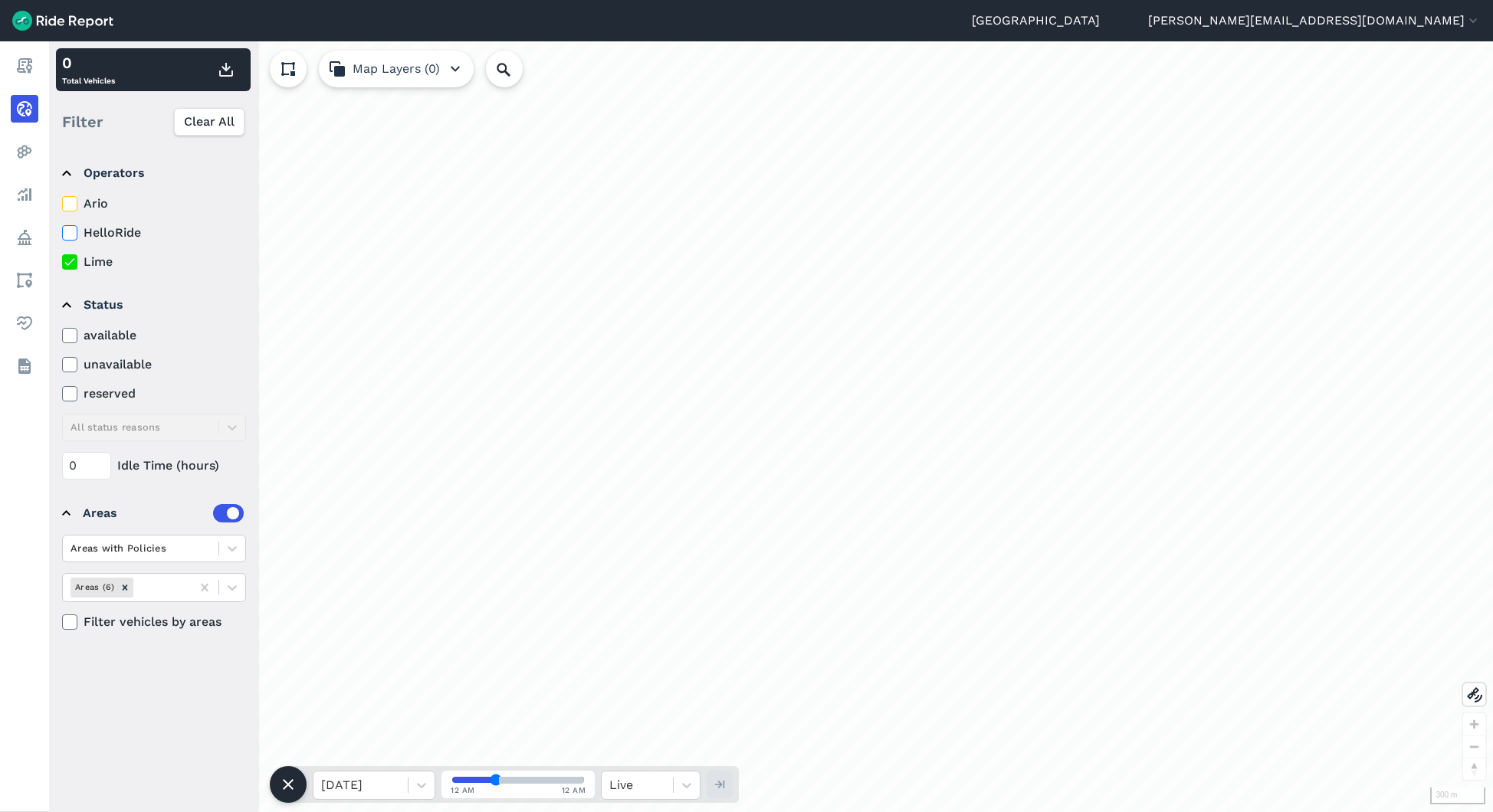
click at [62, 257] on input "Lime" at bounding box center [62, 258] width 0 height 10
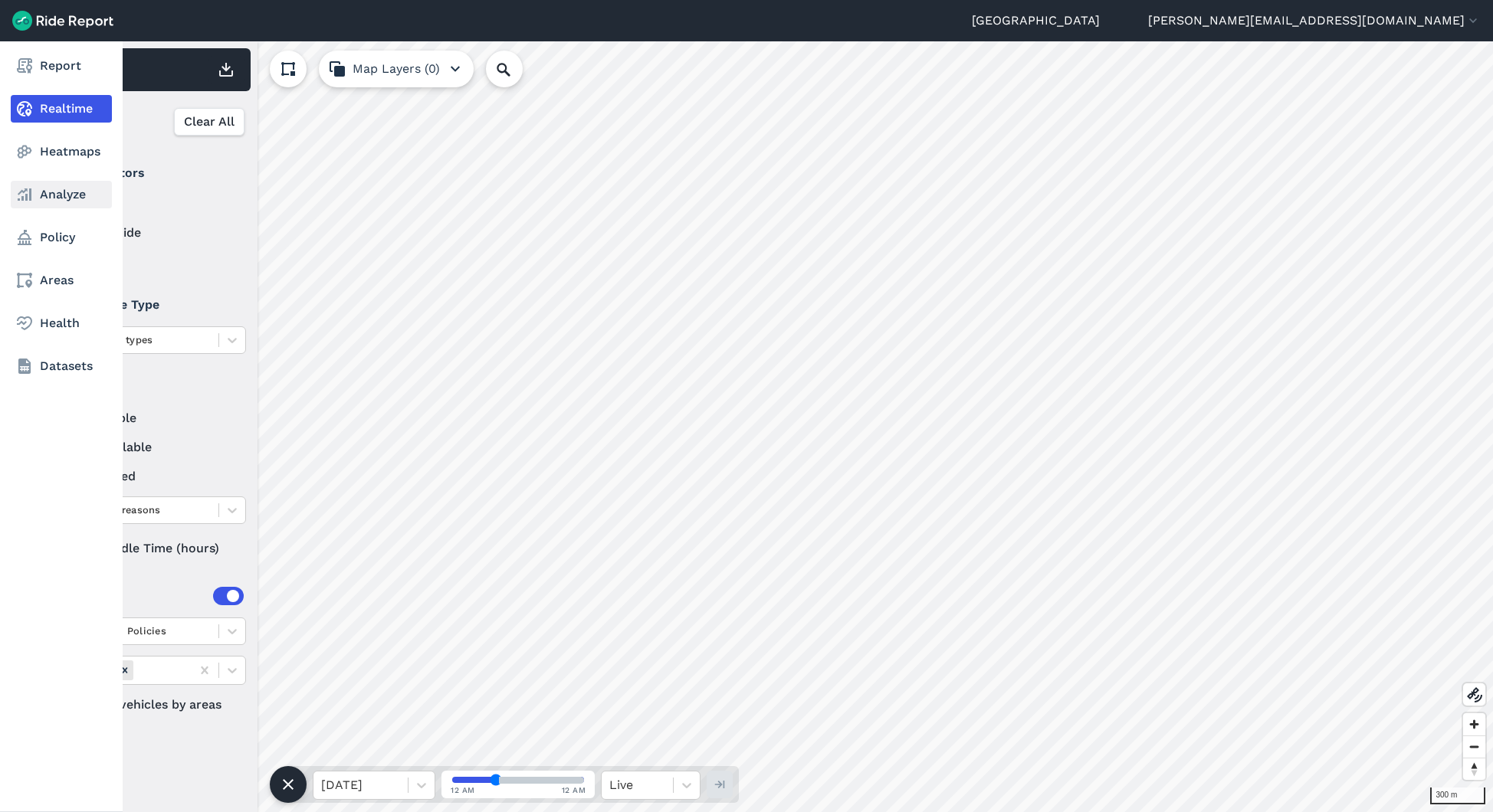
click at [55, 191] on link "Analyze" at bounding box center [62, 194] width 101 height 28
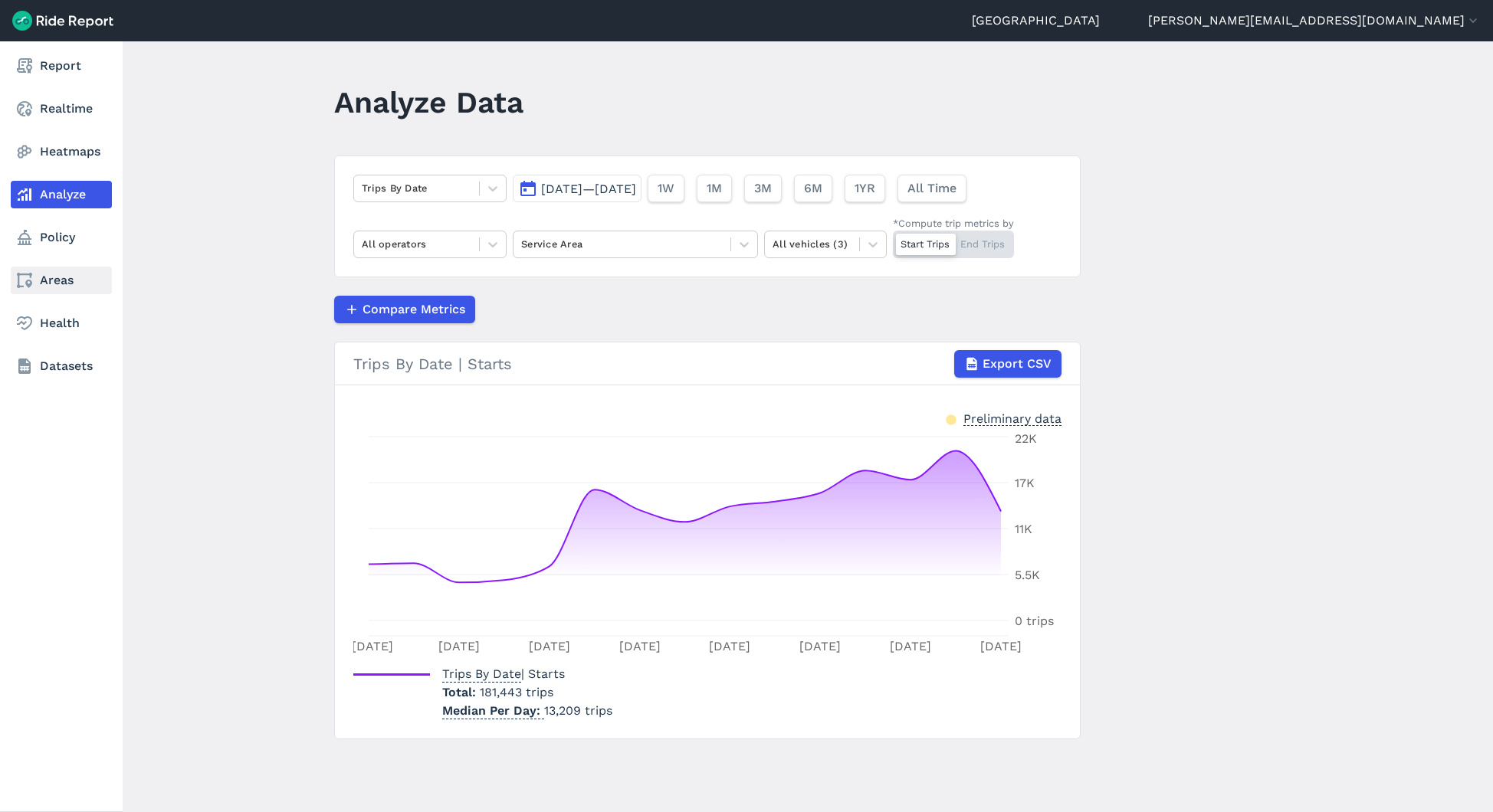
click at [51, 277] on link "Areas" at bounding box center [62, 280] width 101 height 28
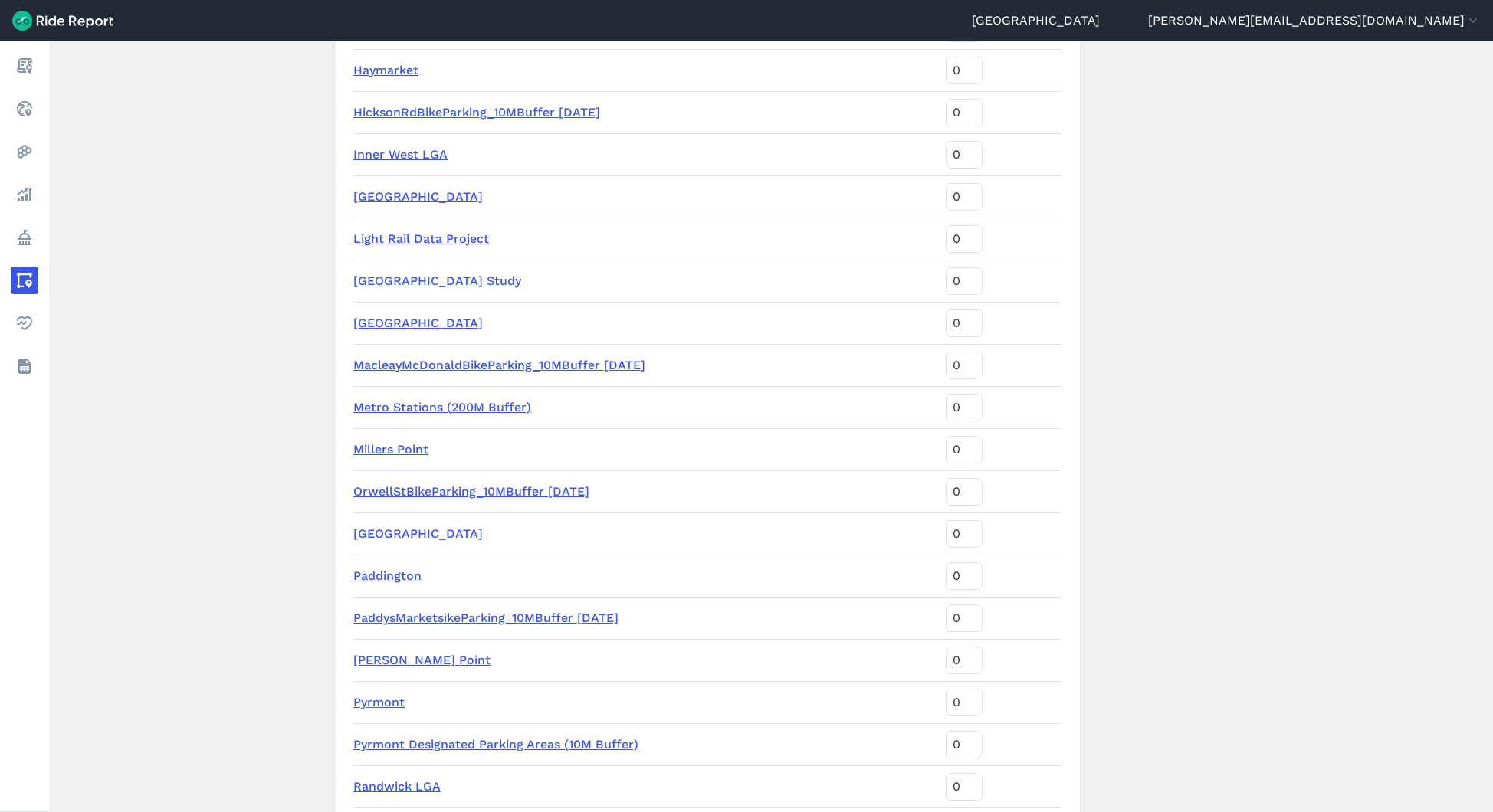
scroll to position [2598, 0]
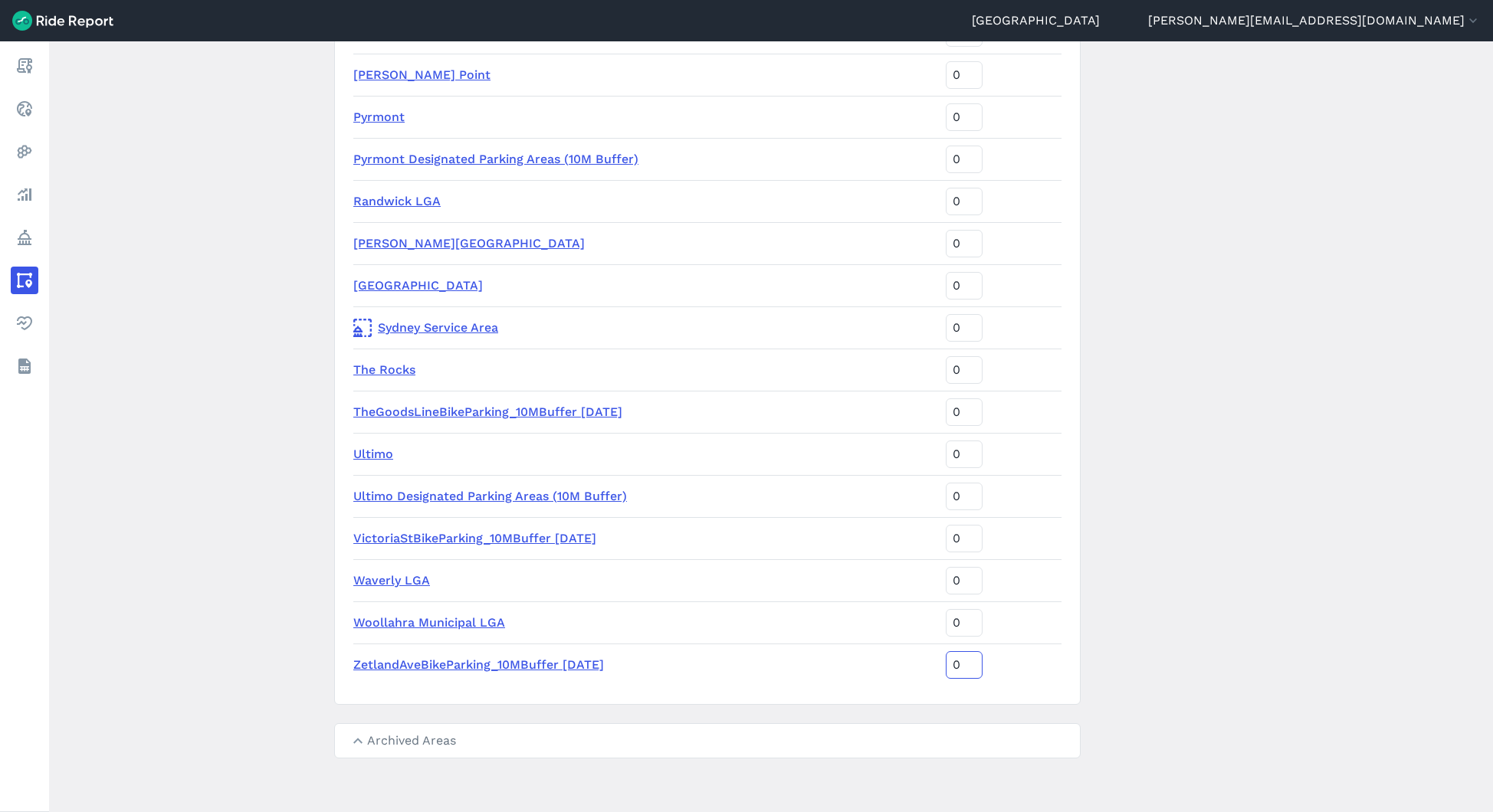
click at [958, 671] on input "0" at bounding box center [964, 664] width 37 height 28
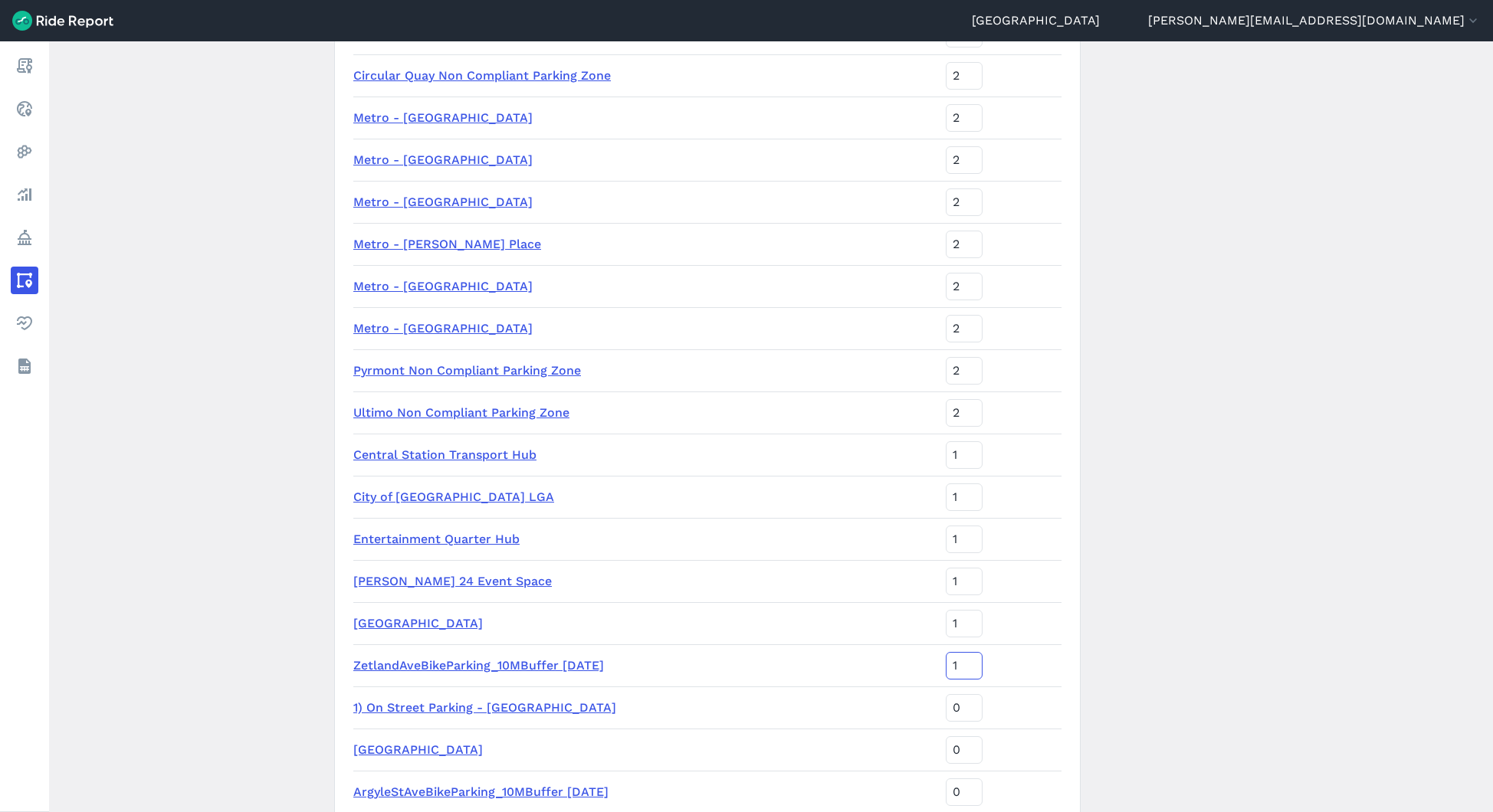
type input "0"
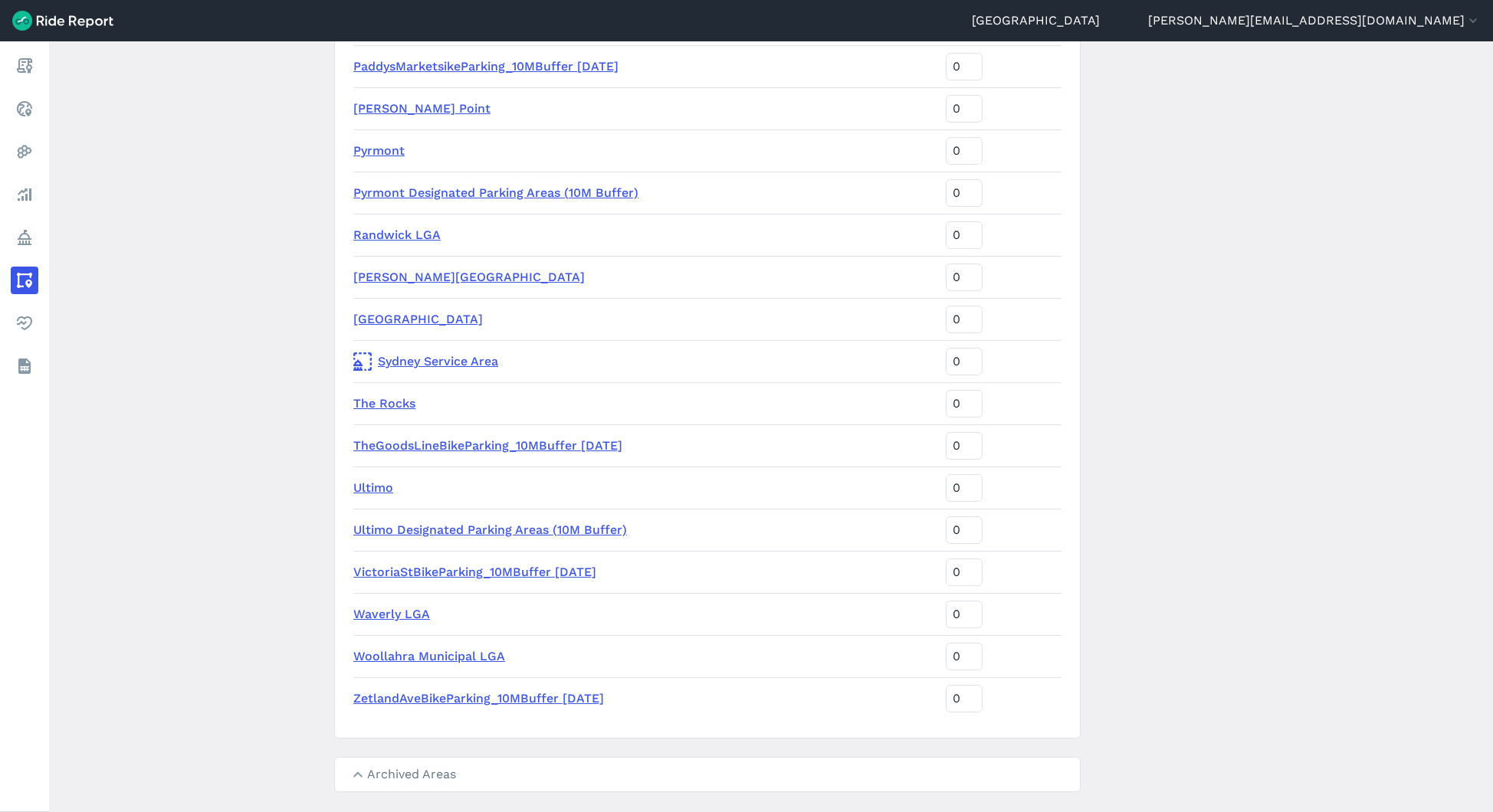
scroll to position [2598, 0]
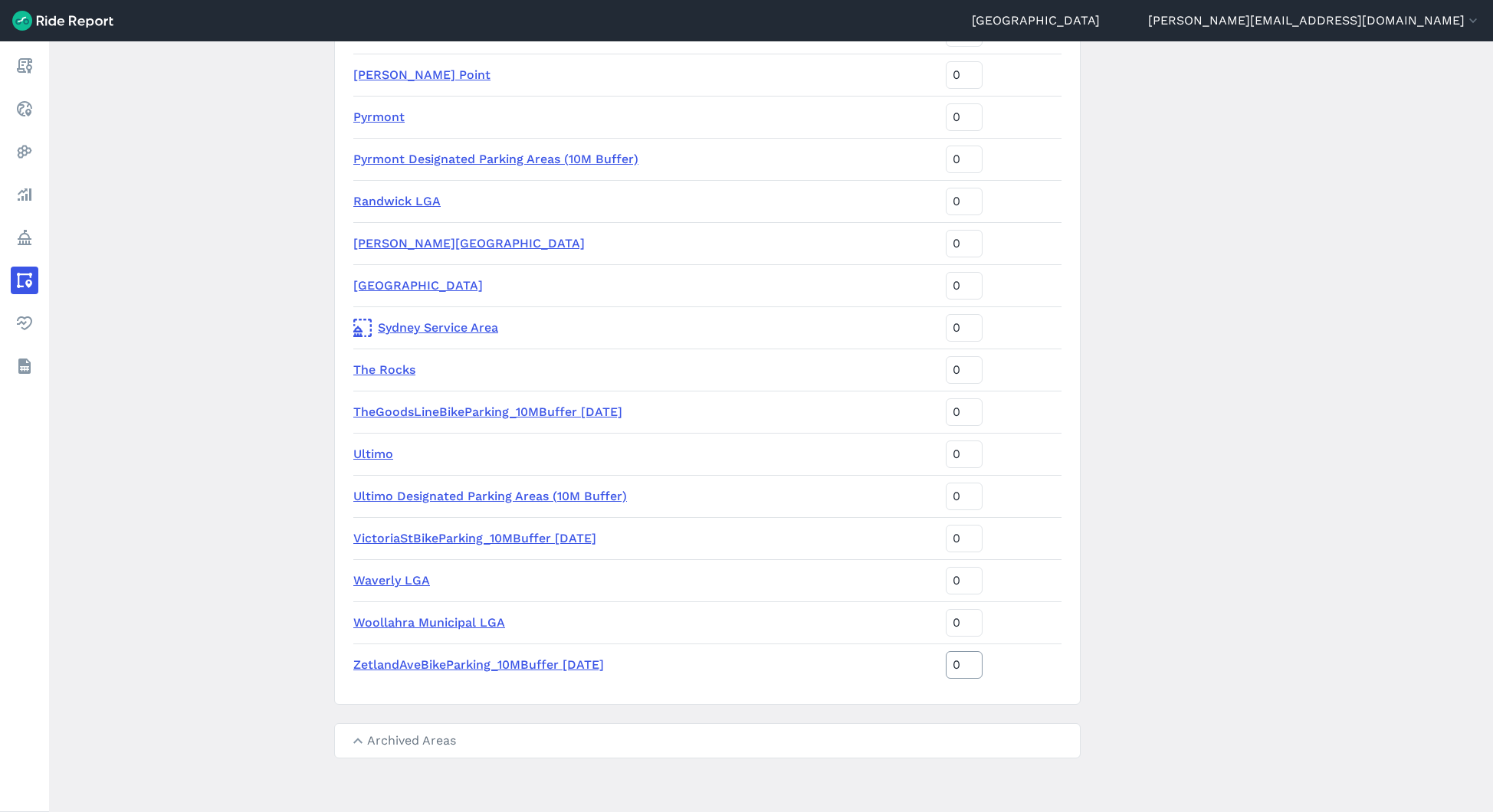
click at [974, 673] on input "0" at bounding box center [964, 664] width 37 height 28
type input "-1"
click at [975, 668] on input "-1" at bounding box center [964, 664] width 37 height 28
type input "-1"
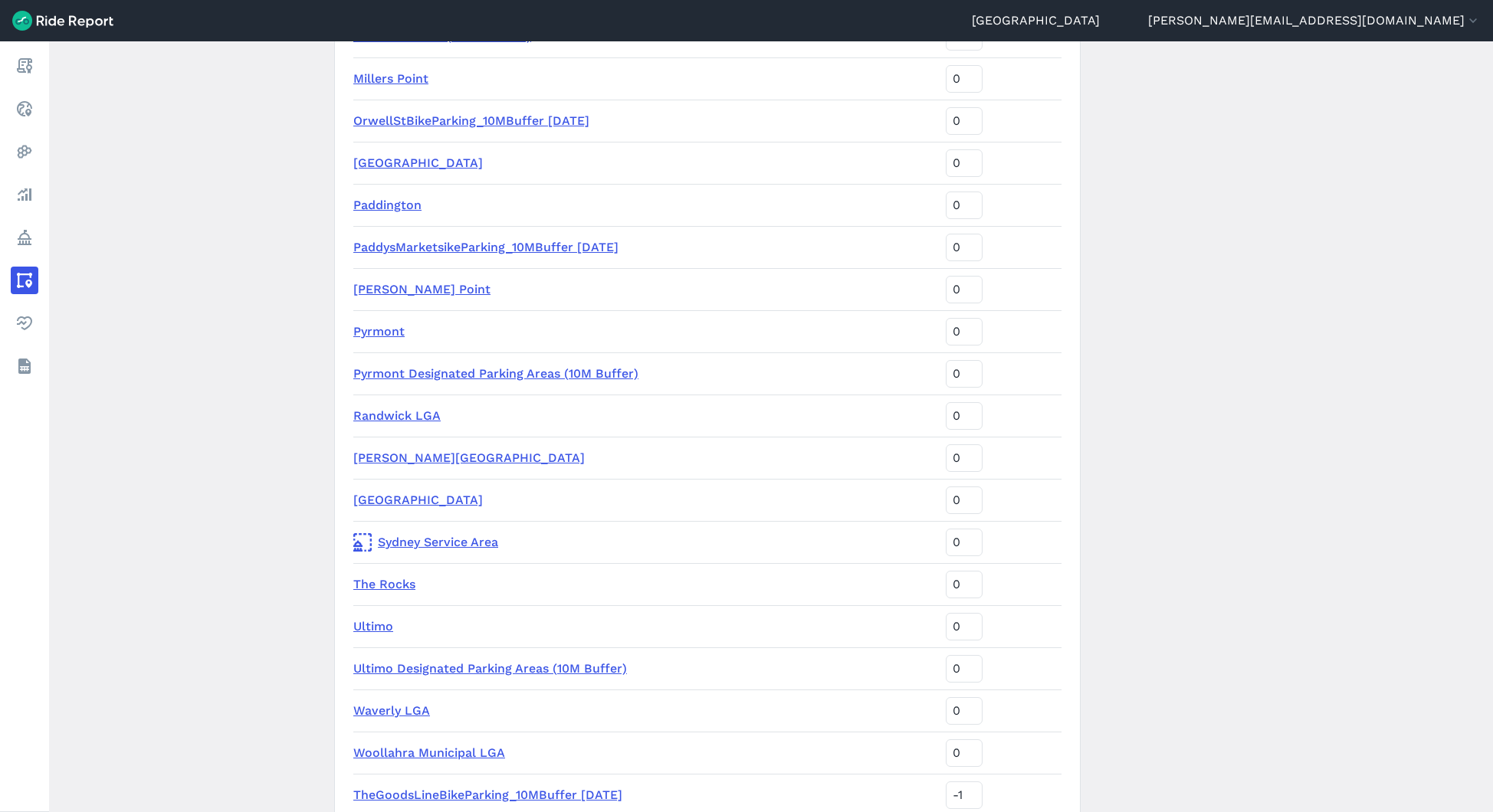
scroll to position [2381, 0]
type input "-1"
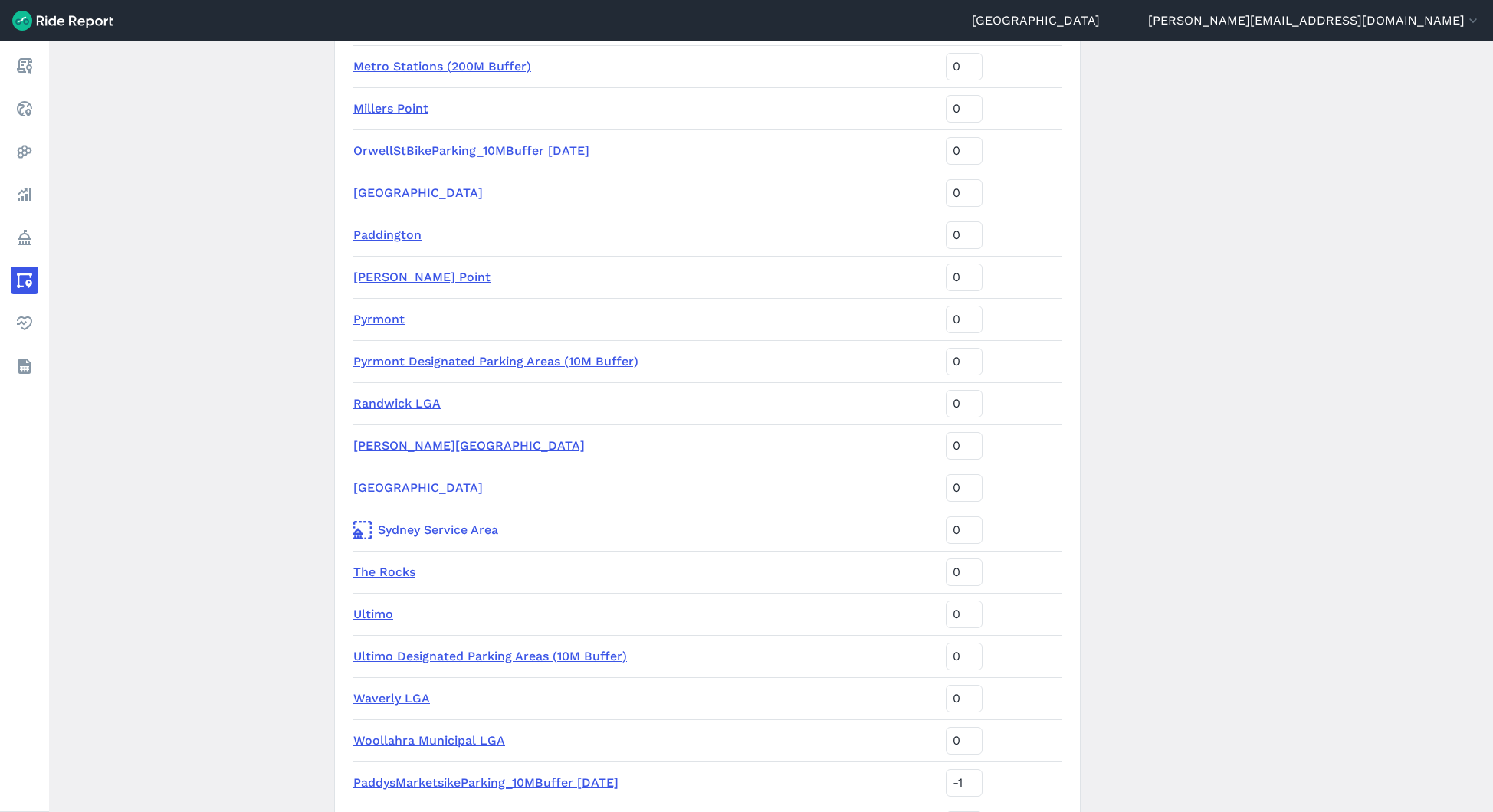
scroll to position [2333, 0]
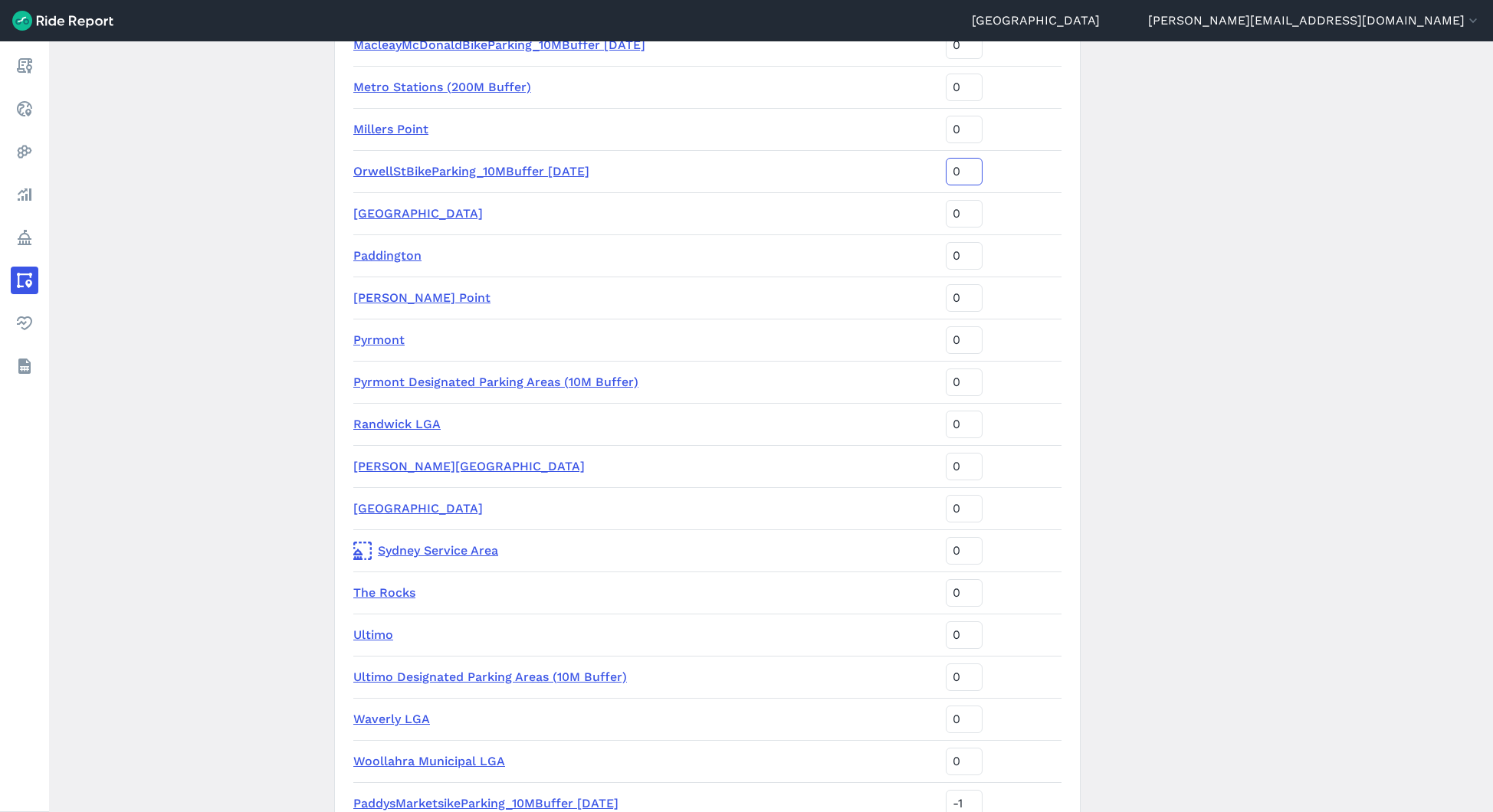
type input "-1"
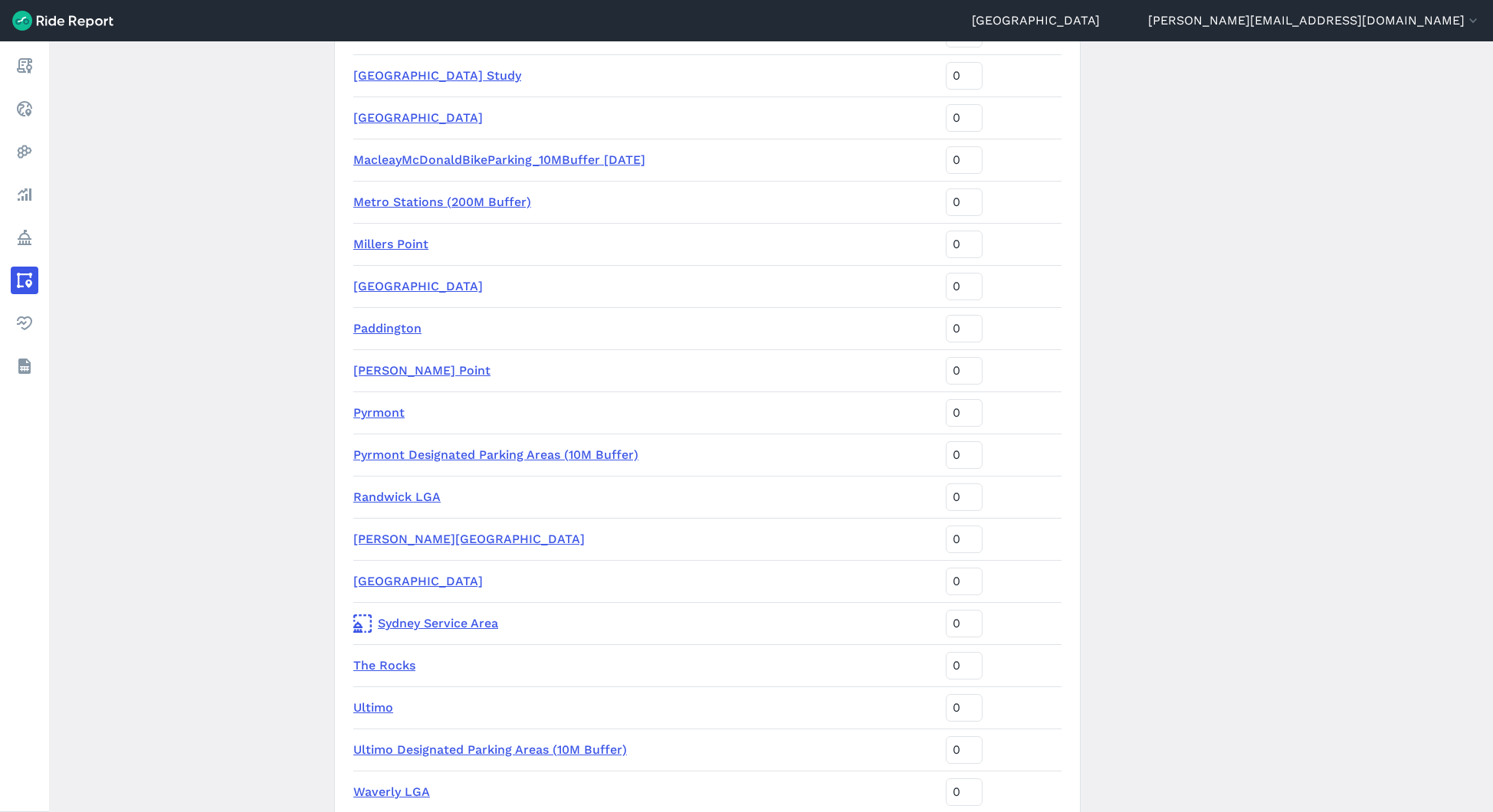
scroll to position [2189, 0]
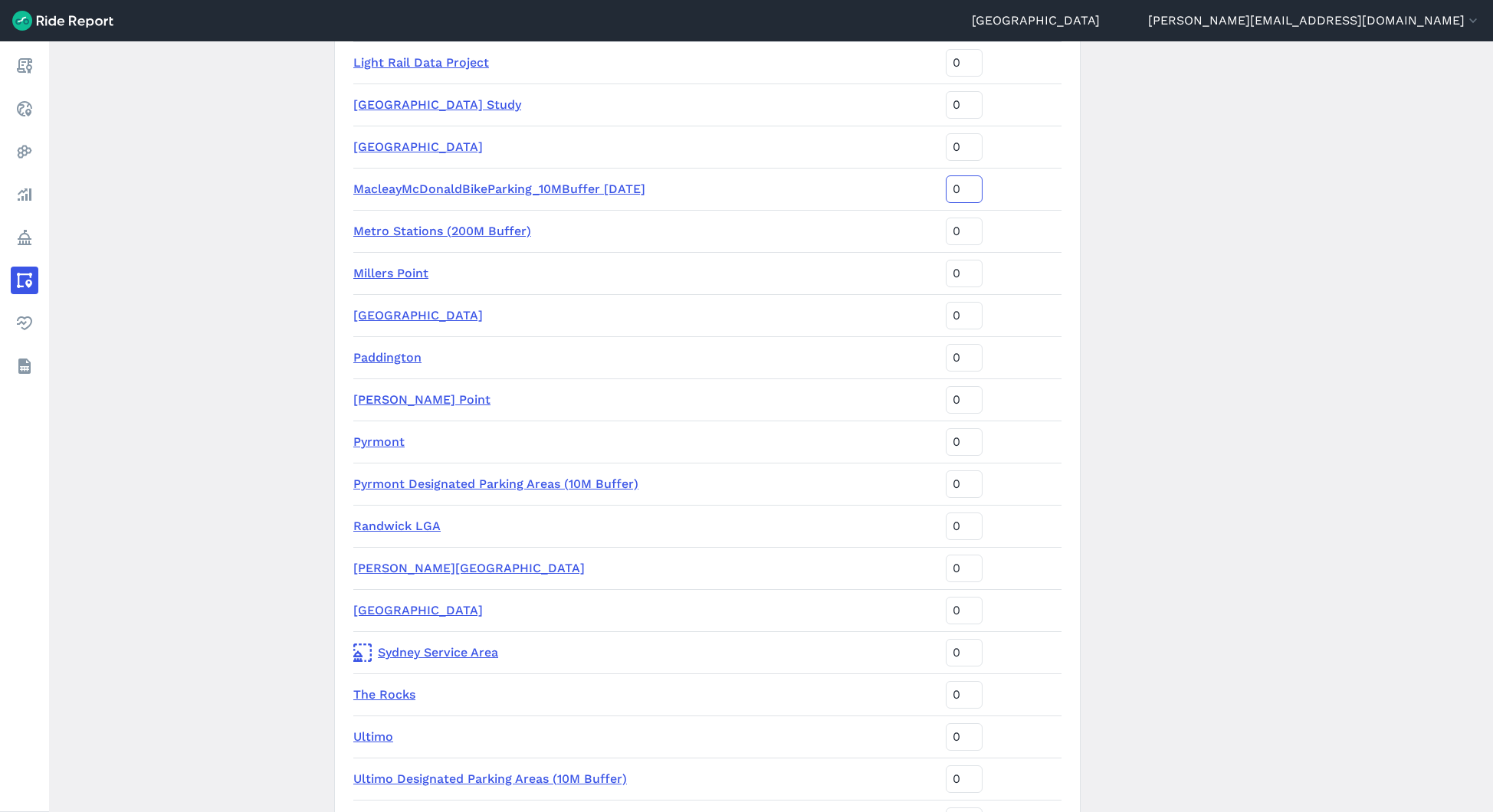
type input "-1"
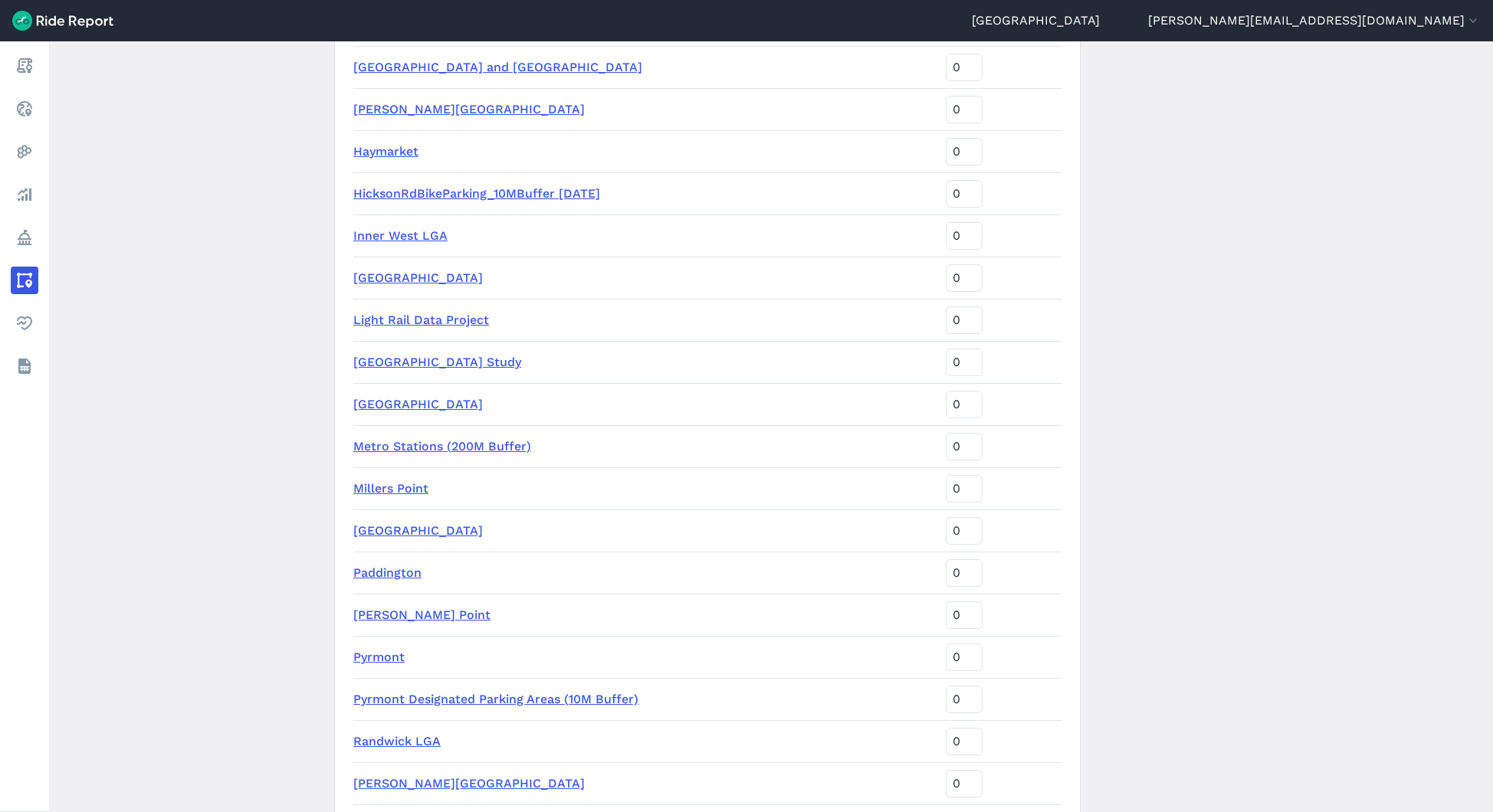
scroll to position [1916, 0]
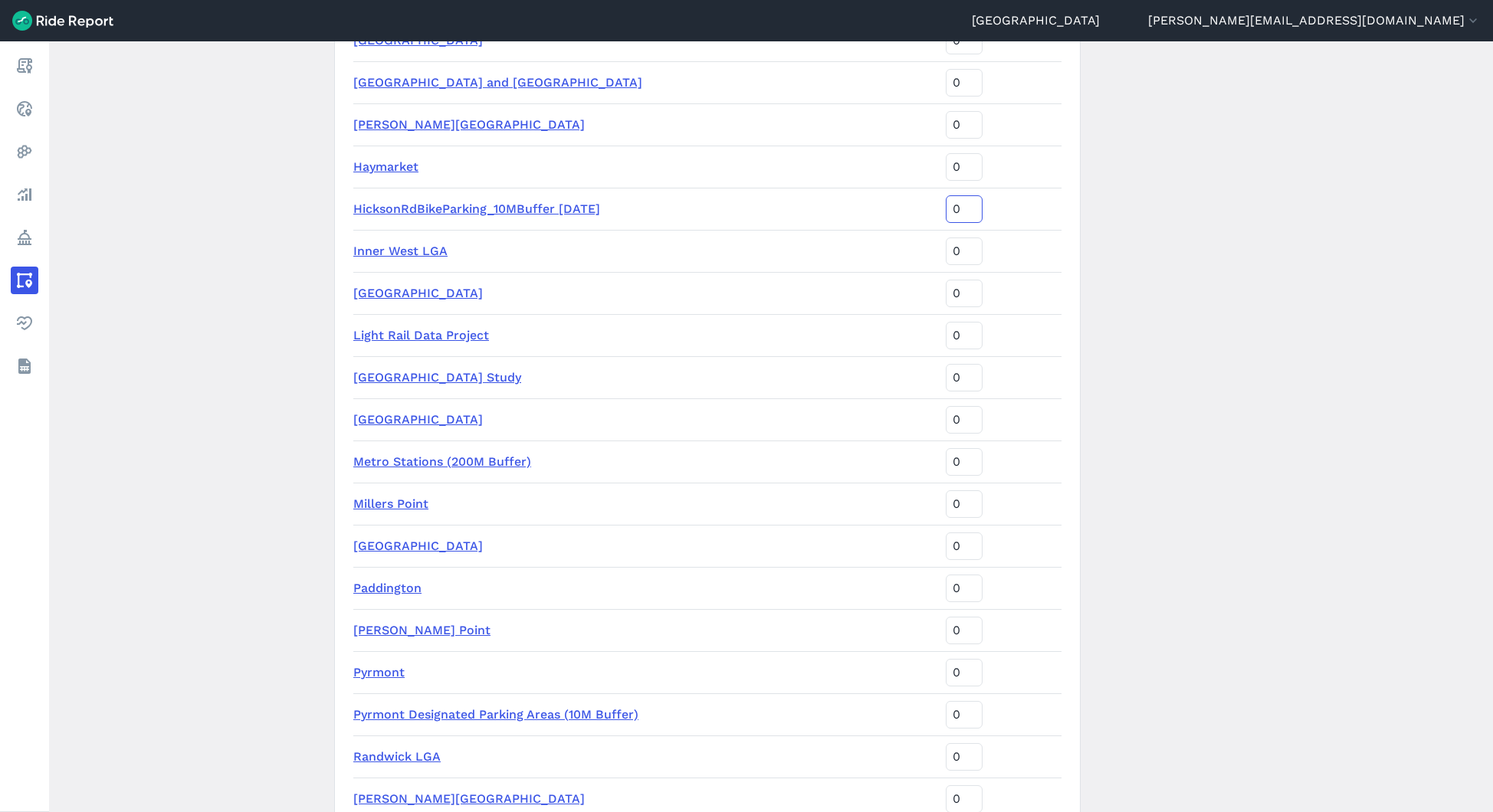
type input "-1"
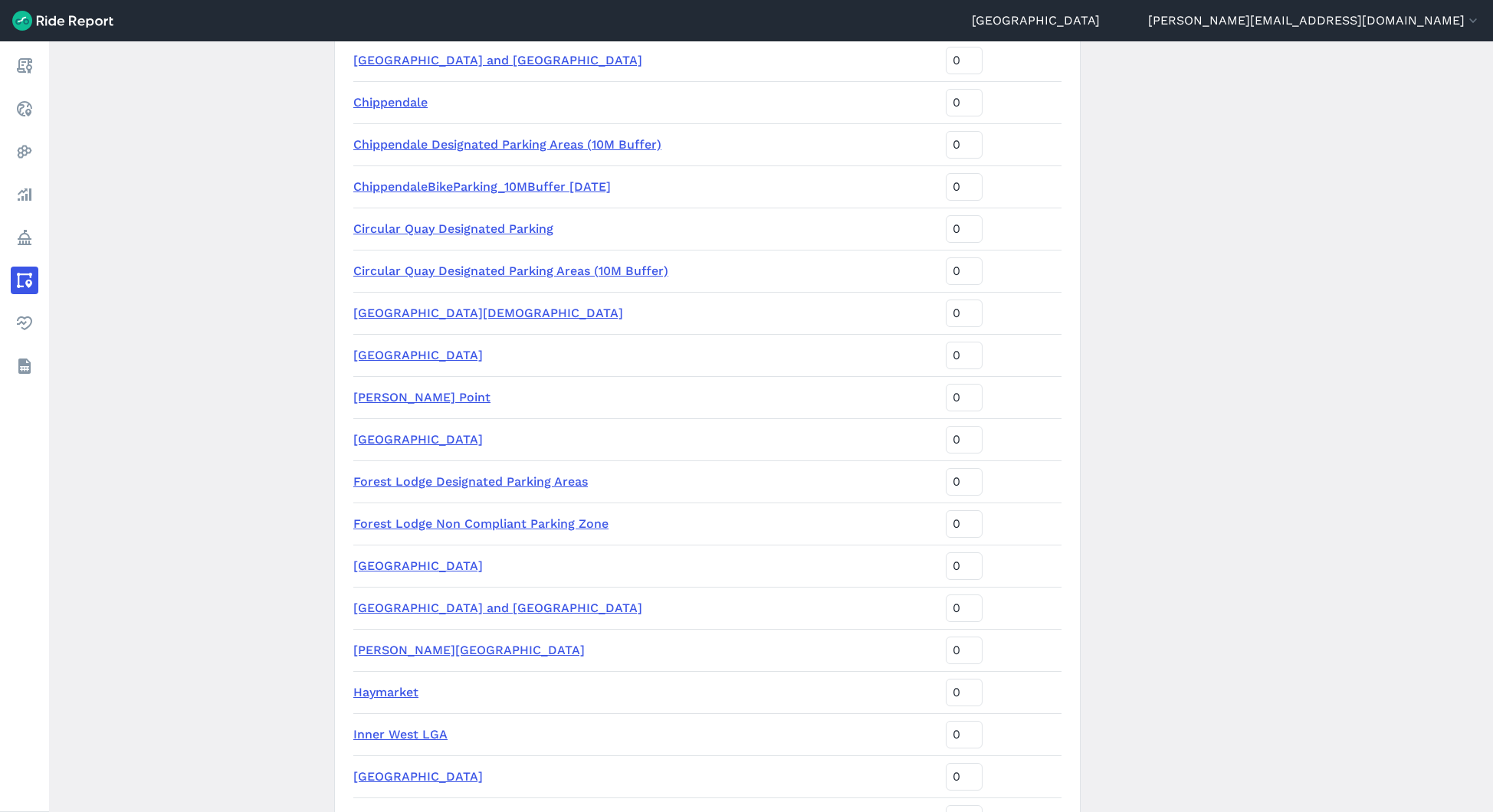
scroll to position [1383, 0]
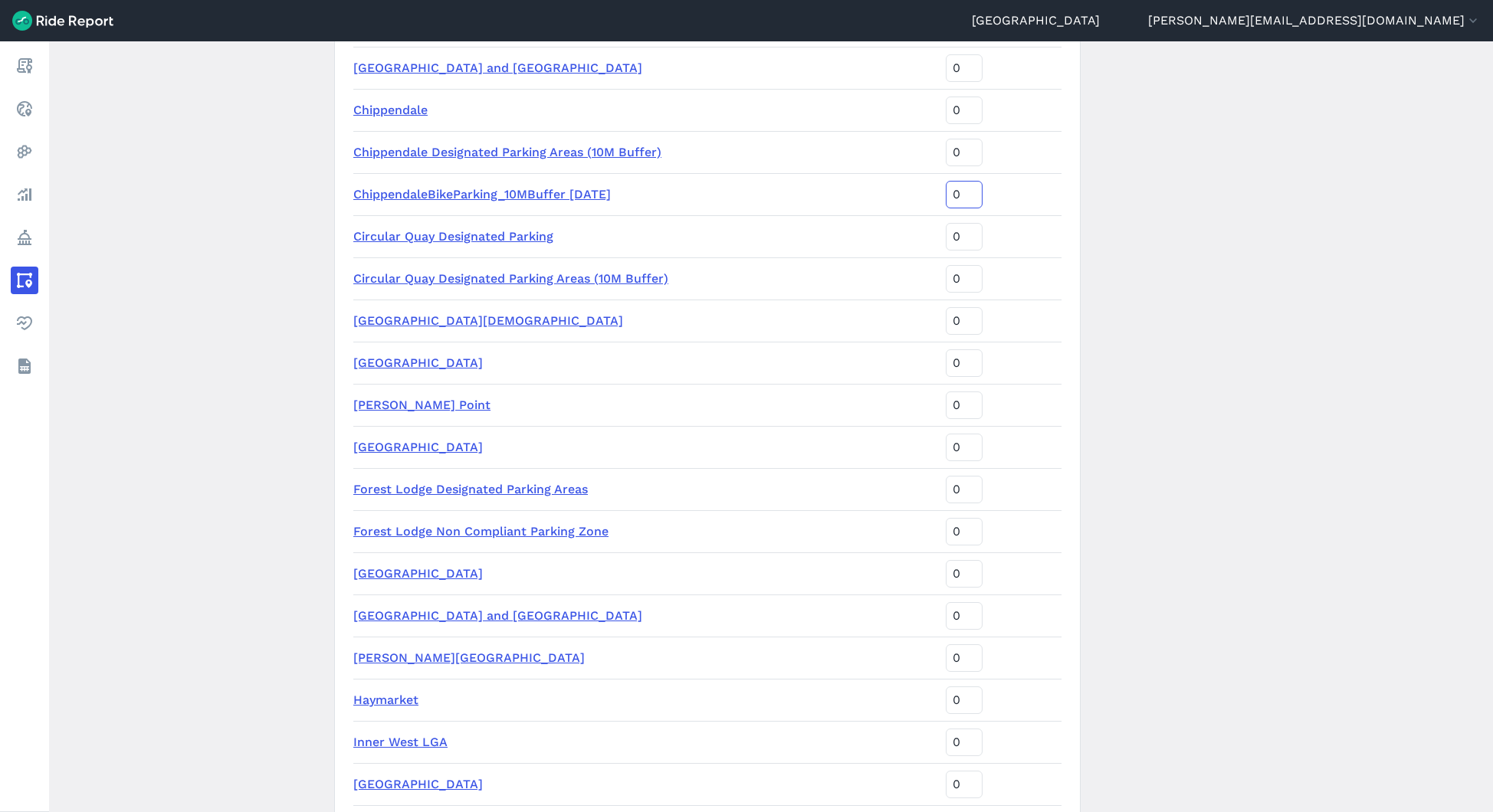
type input "-1"
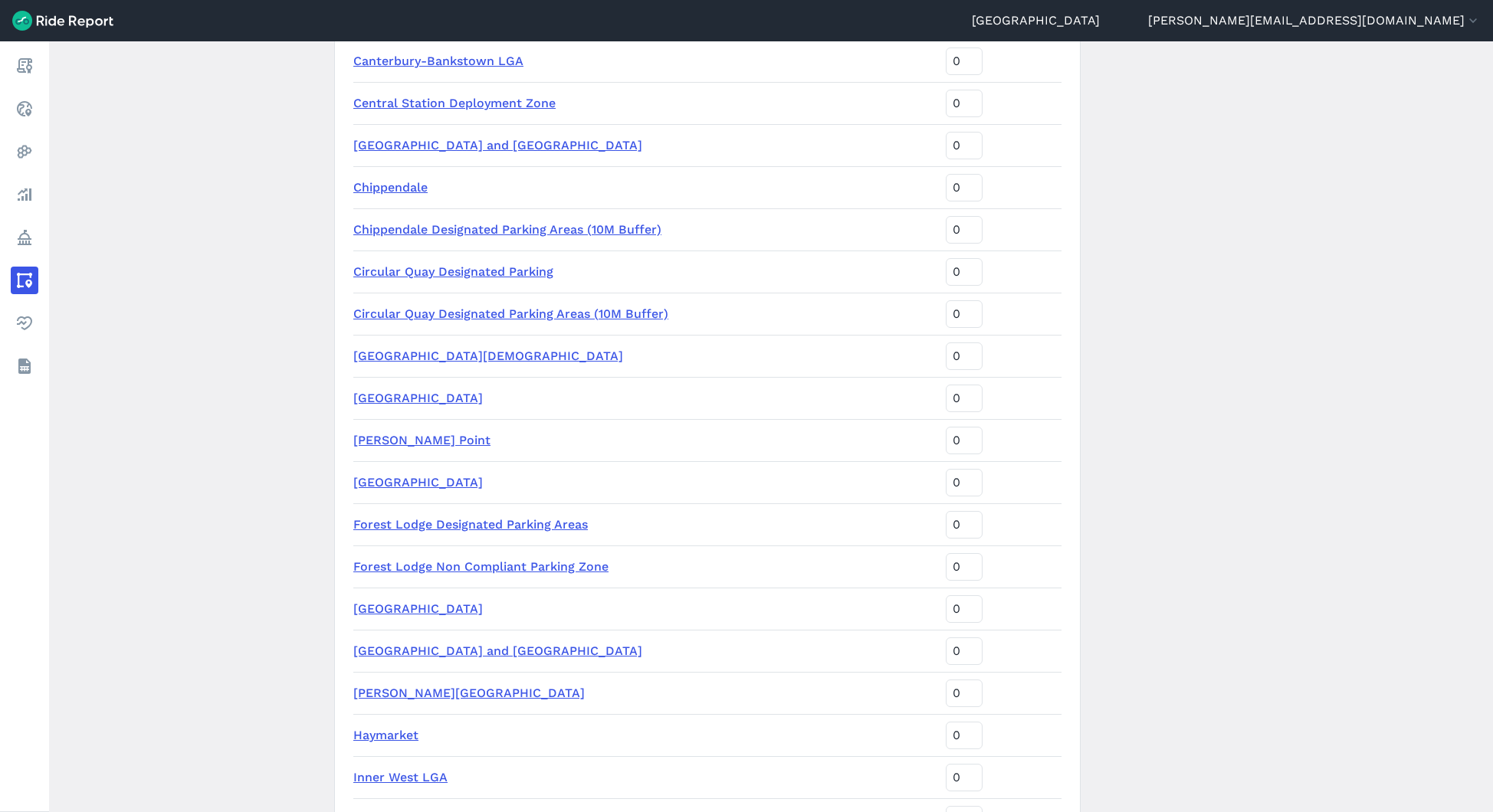
scroll to position [1306, 0]
type input "-1"
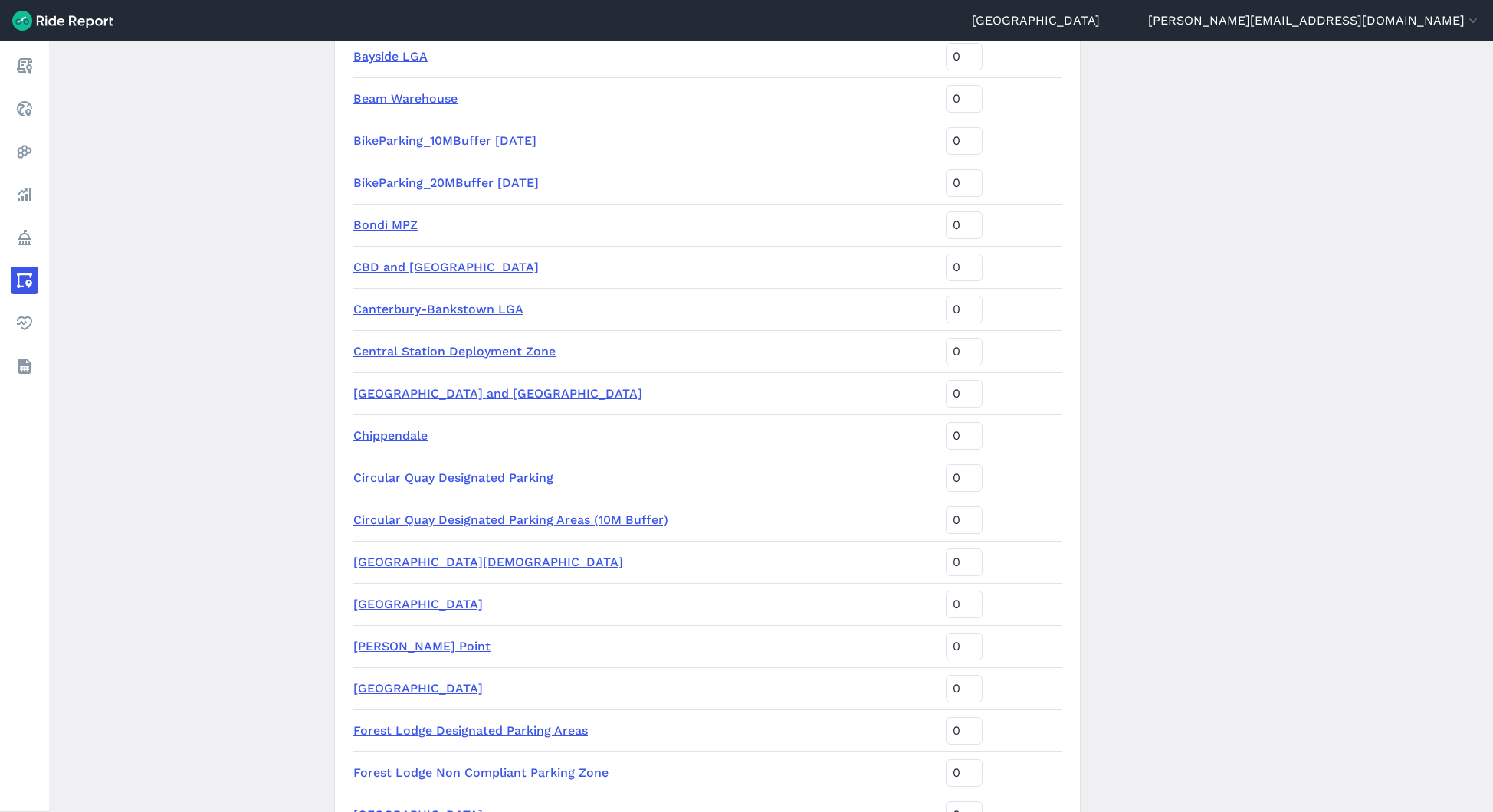
scroll to position [1054, 0]
type input "-1"
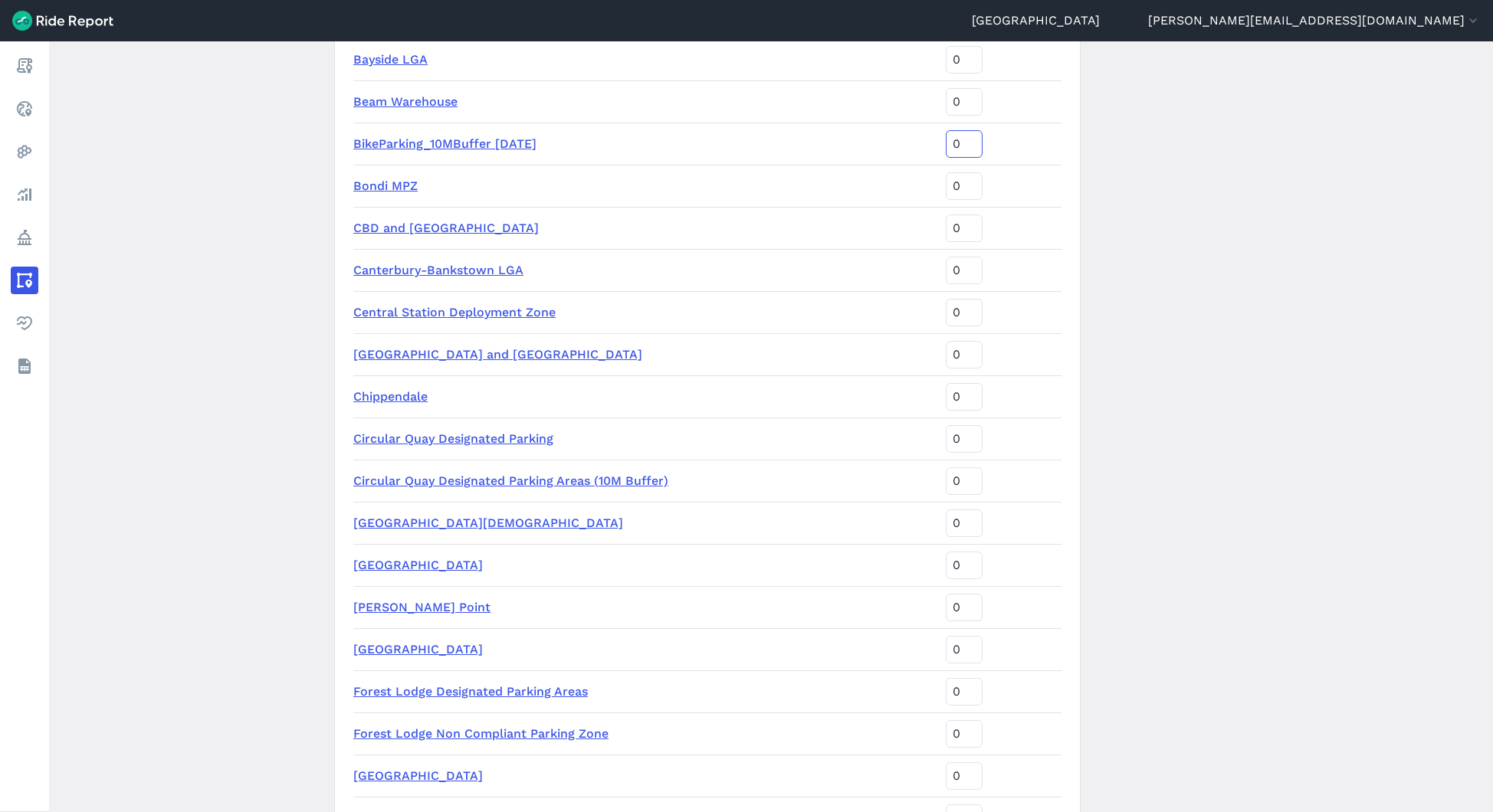
type input "-1"
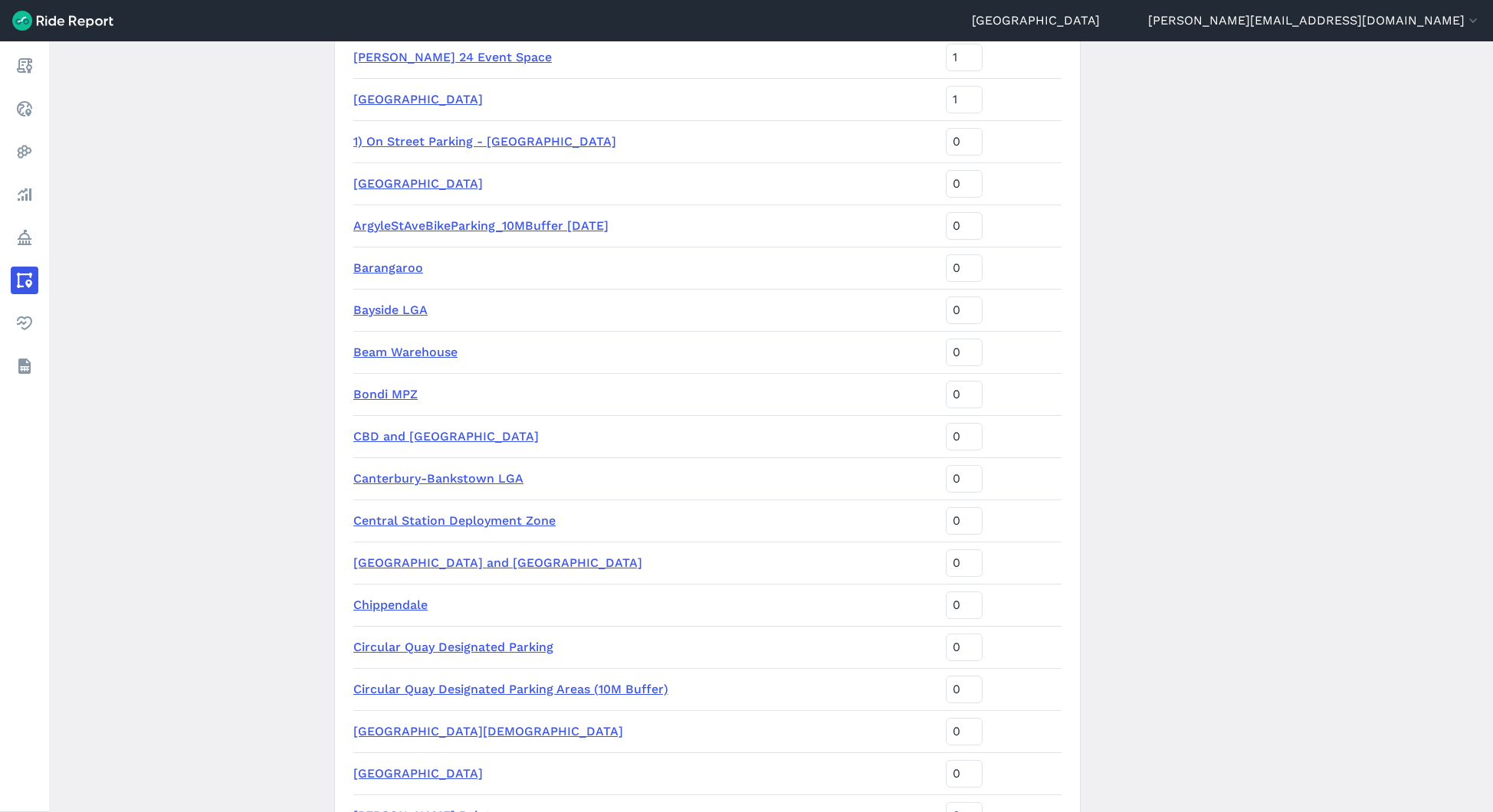
scroll to position [780, 0]
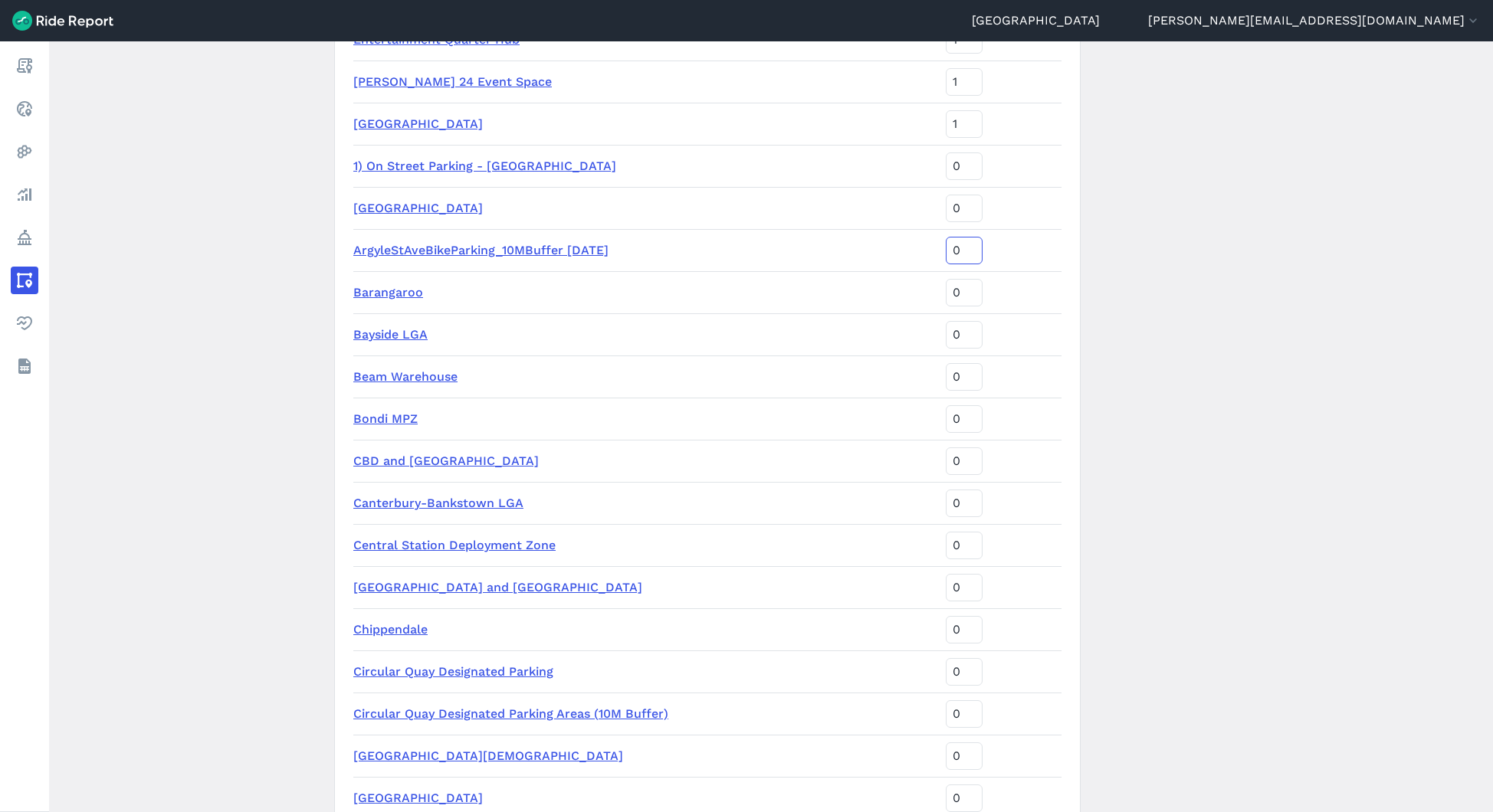
type input "-1"
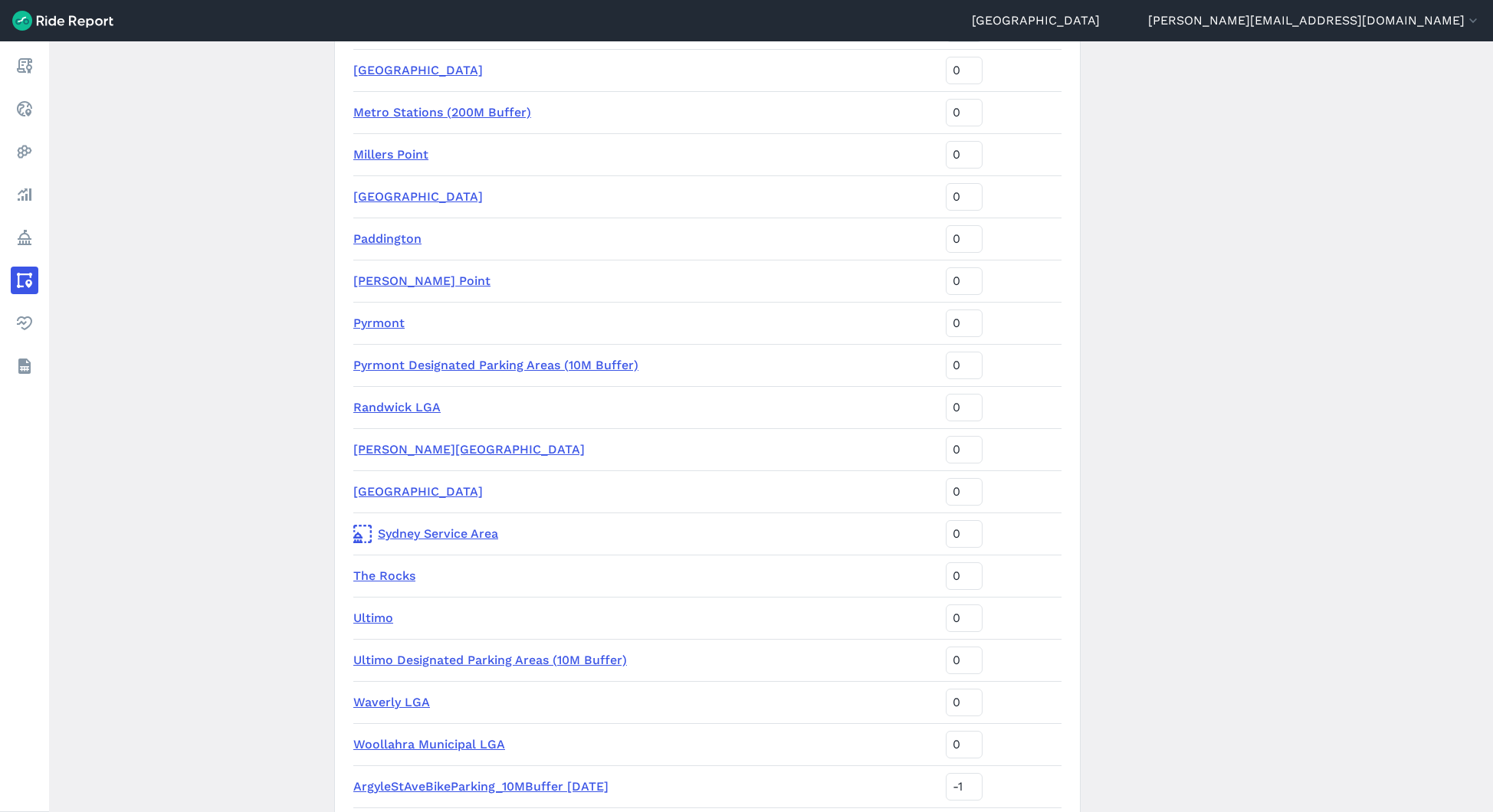
scroll to position [2598, 0]
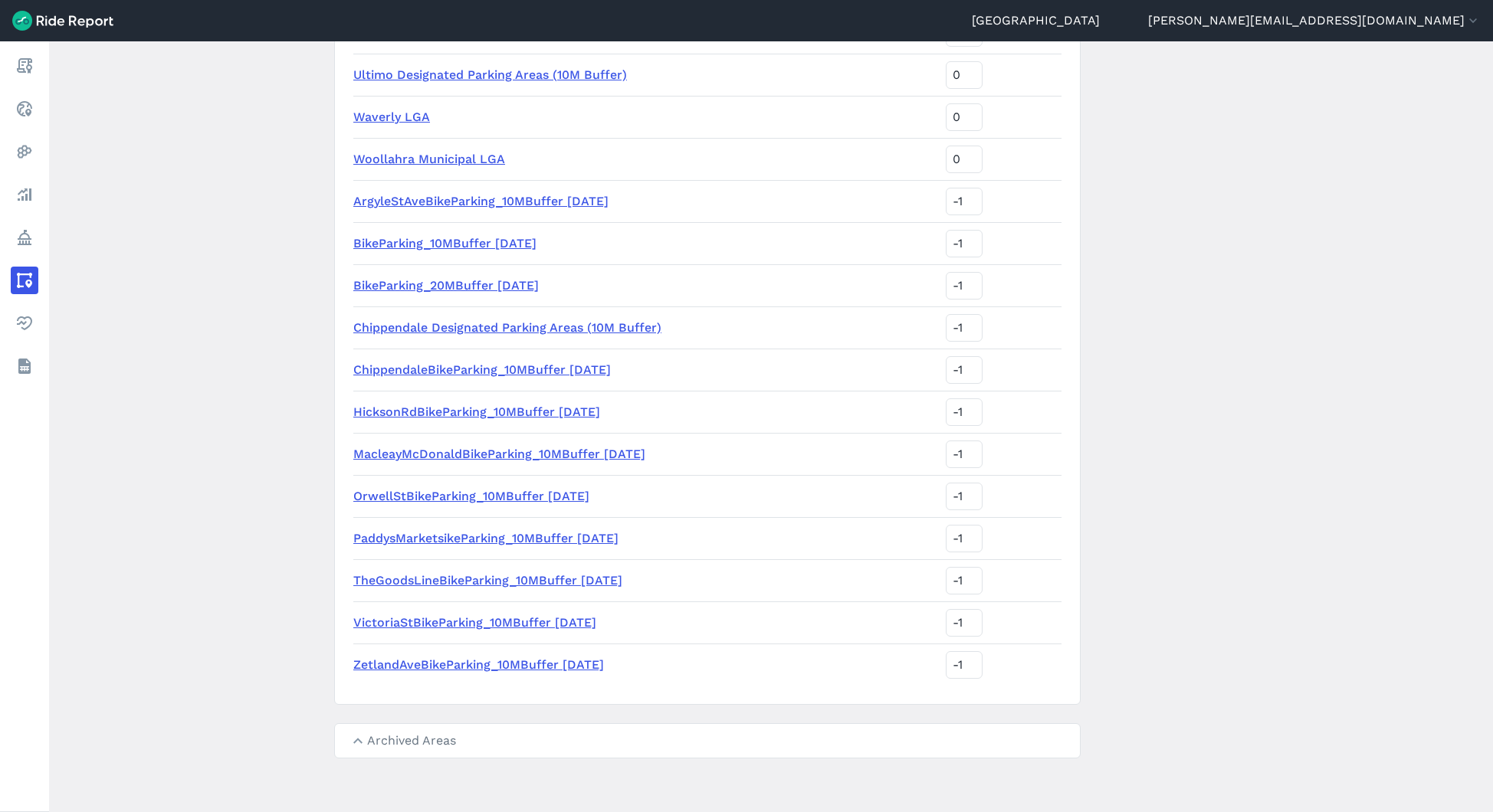
click at [1166, 336] on main "Areas of Interest New Area Name Sort Priority [GEOGRAPHIC_DATA] 3 Chippendale N…" at bounding box center [771, 427] width 1444 height 771
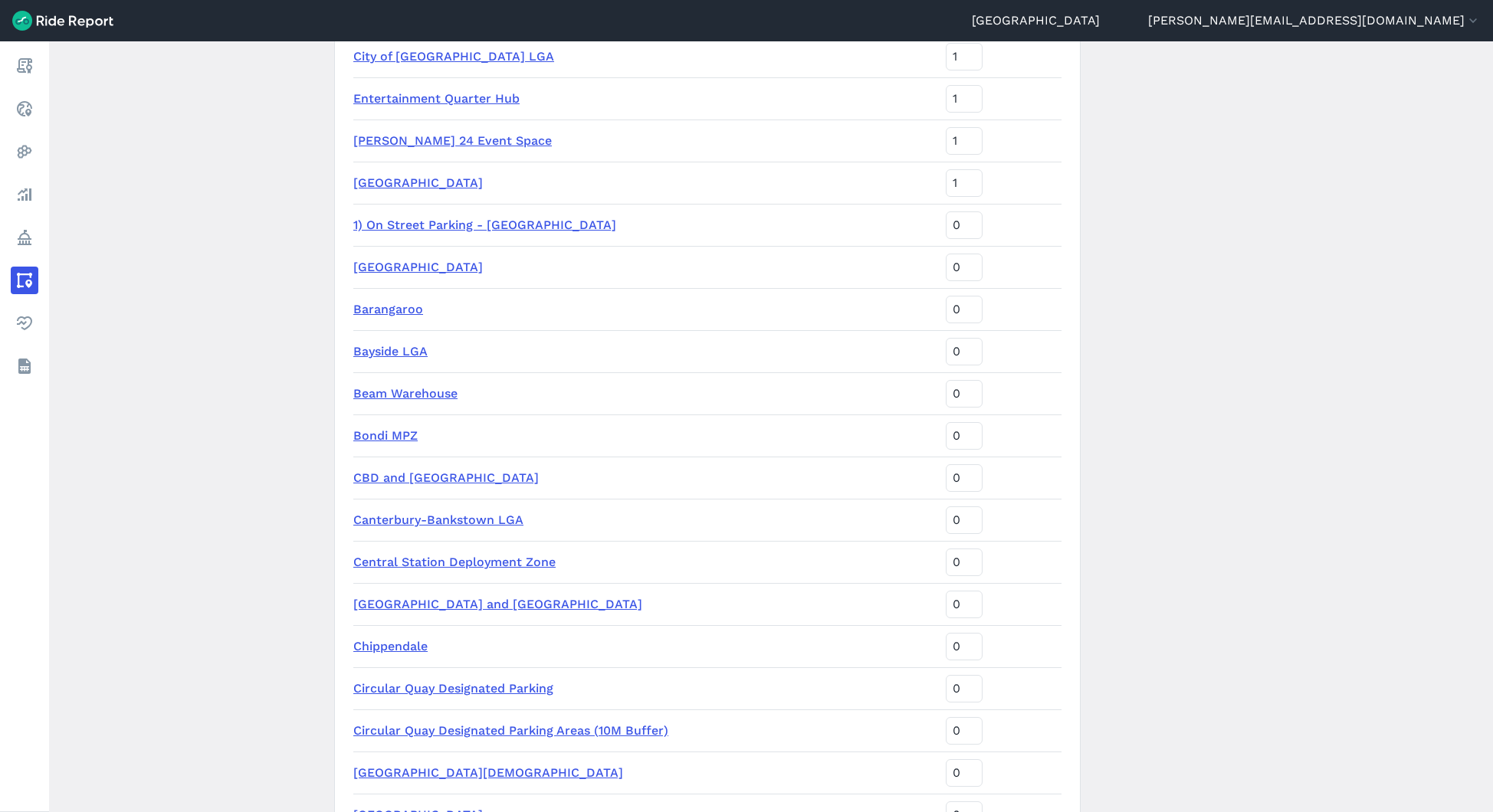
scroll to position [0, 0]
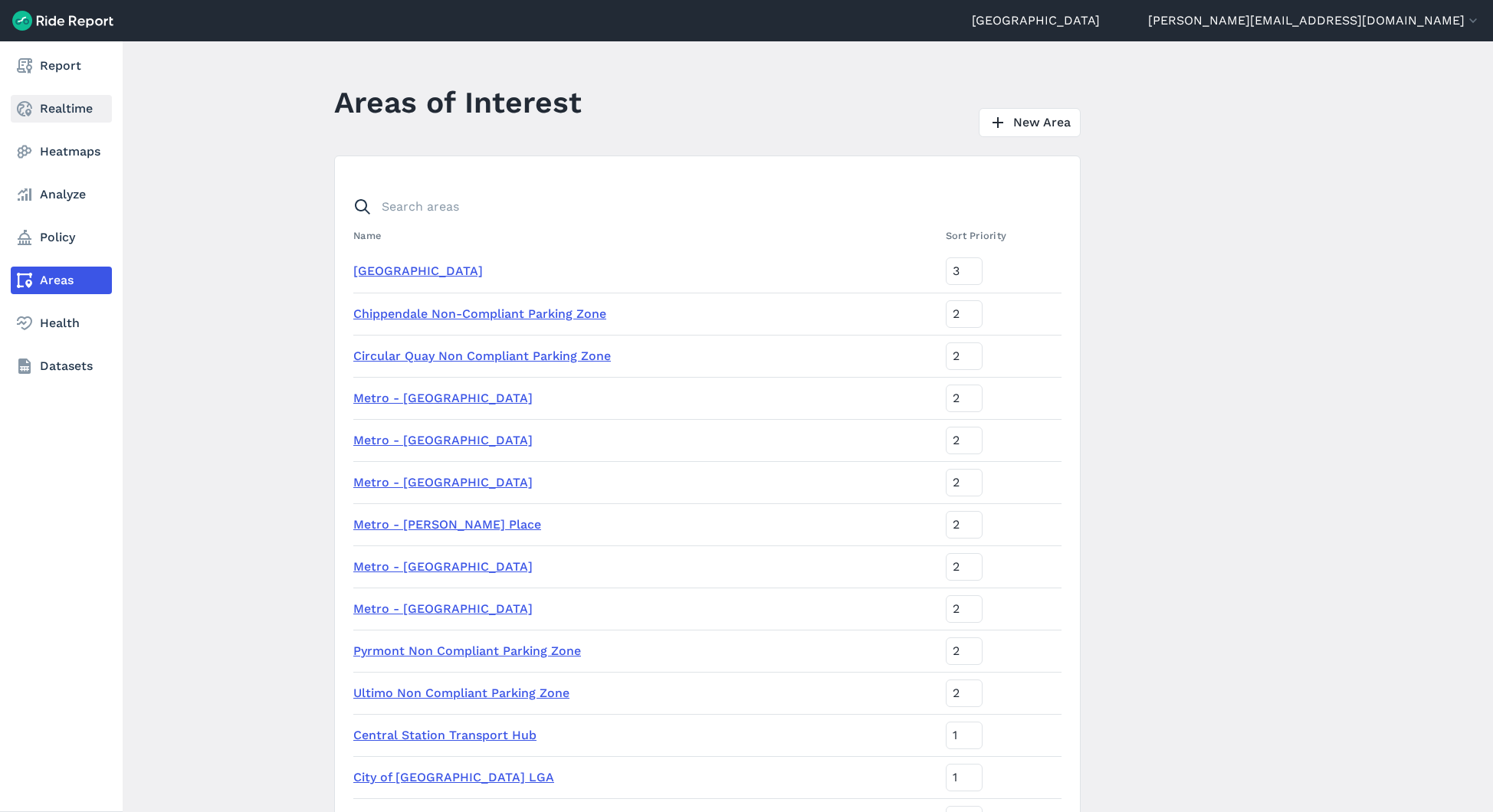
click at [47, 100] on link "Realtime" at bounding box center [62, 108] width 101 height 28
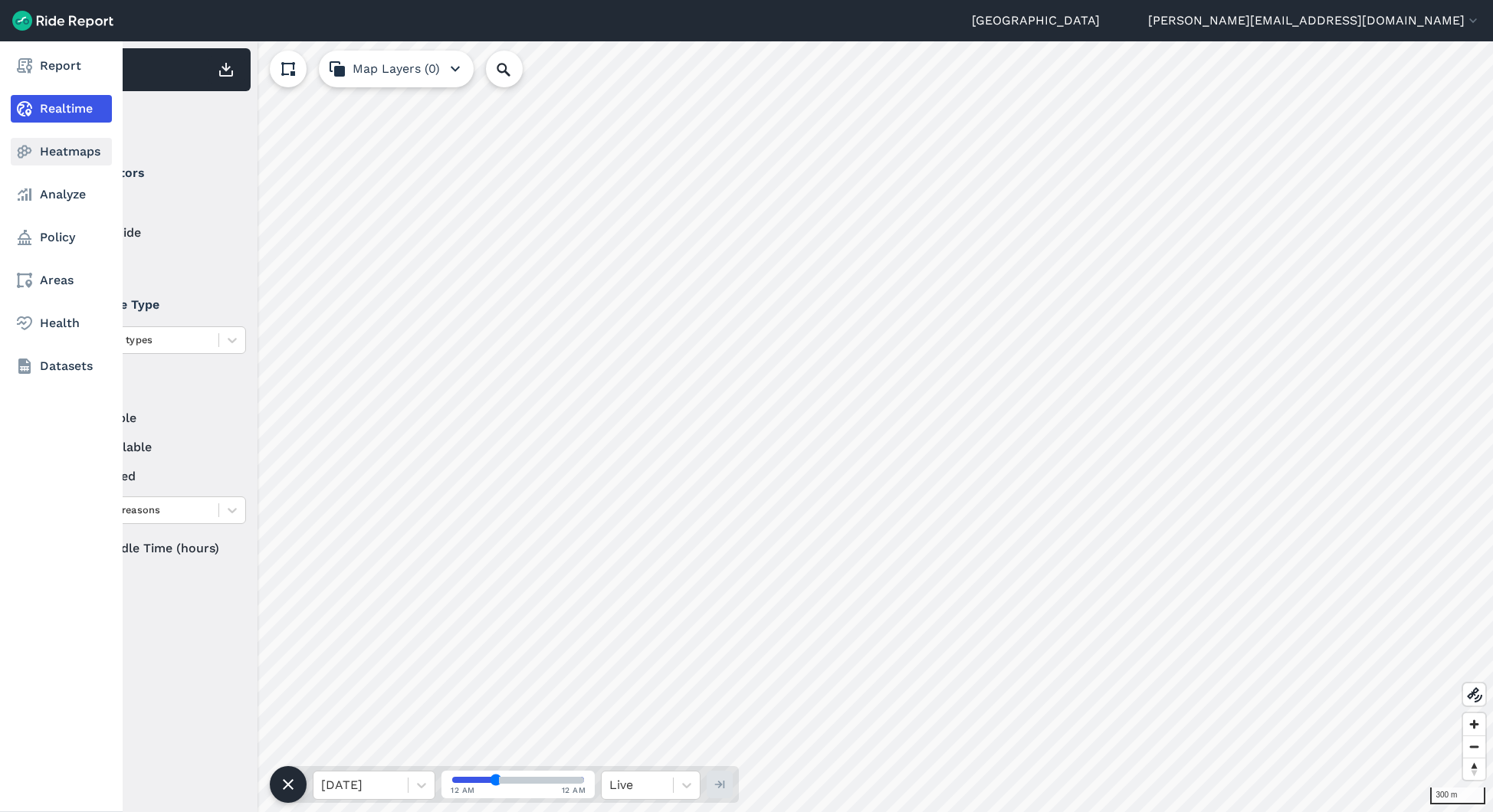
click at [56, 142] on link "Heatmaps" at bounding box center [62, 152] width 101 height 28
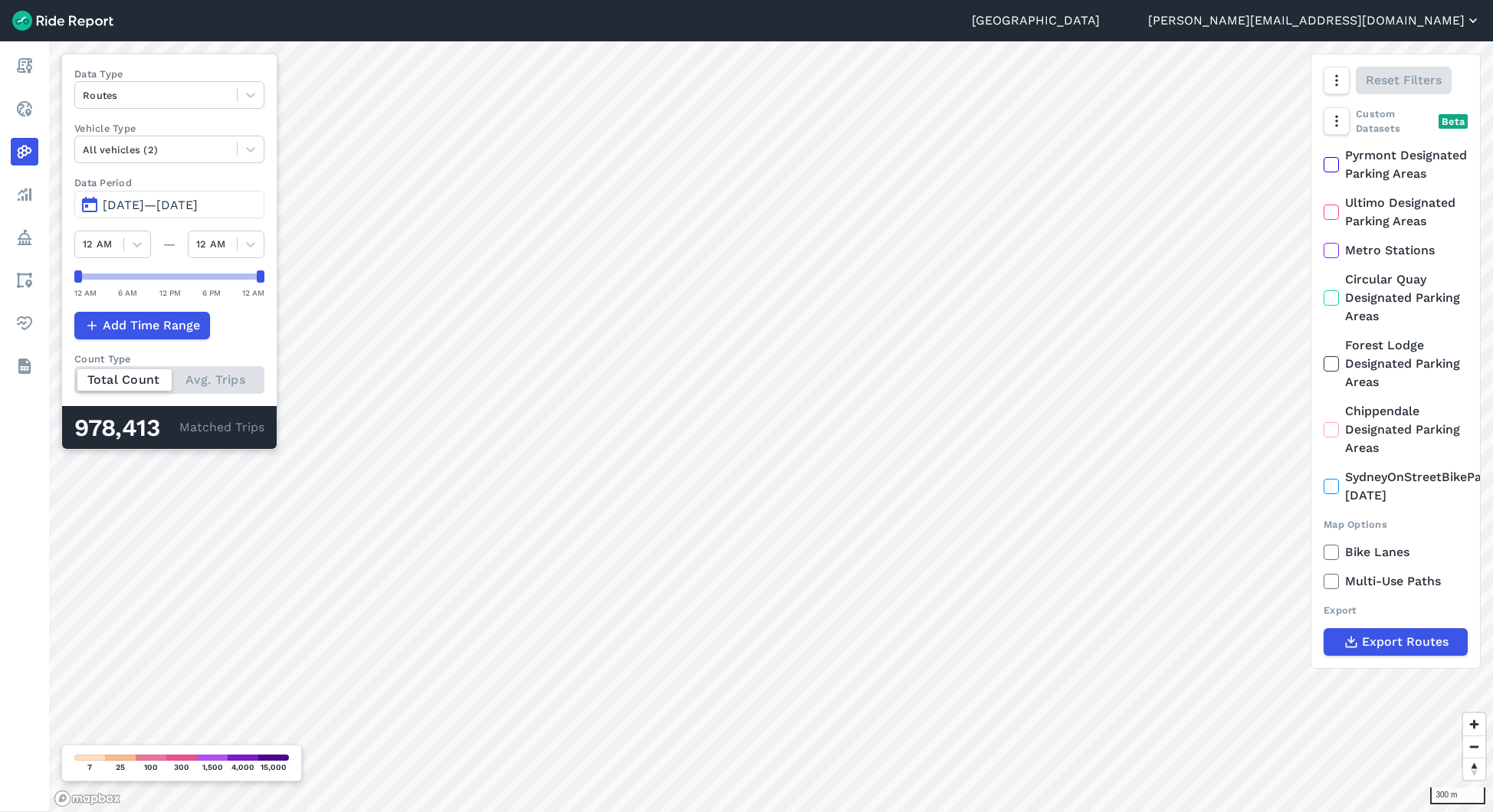
click at [1417, 28] on button "[PERSON_NAME][EMAIL_ADDRESS][DOMAIN_NAME]" at bounding box center [1314, 21] width 333 height 18
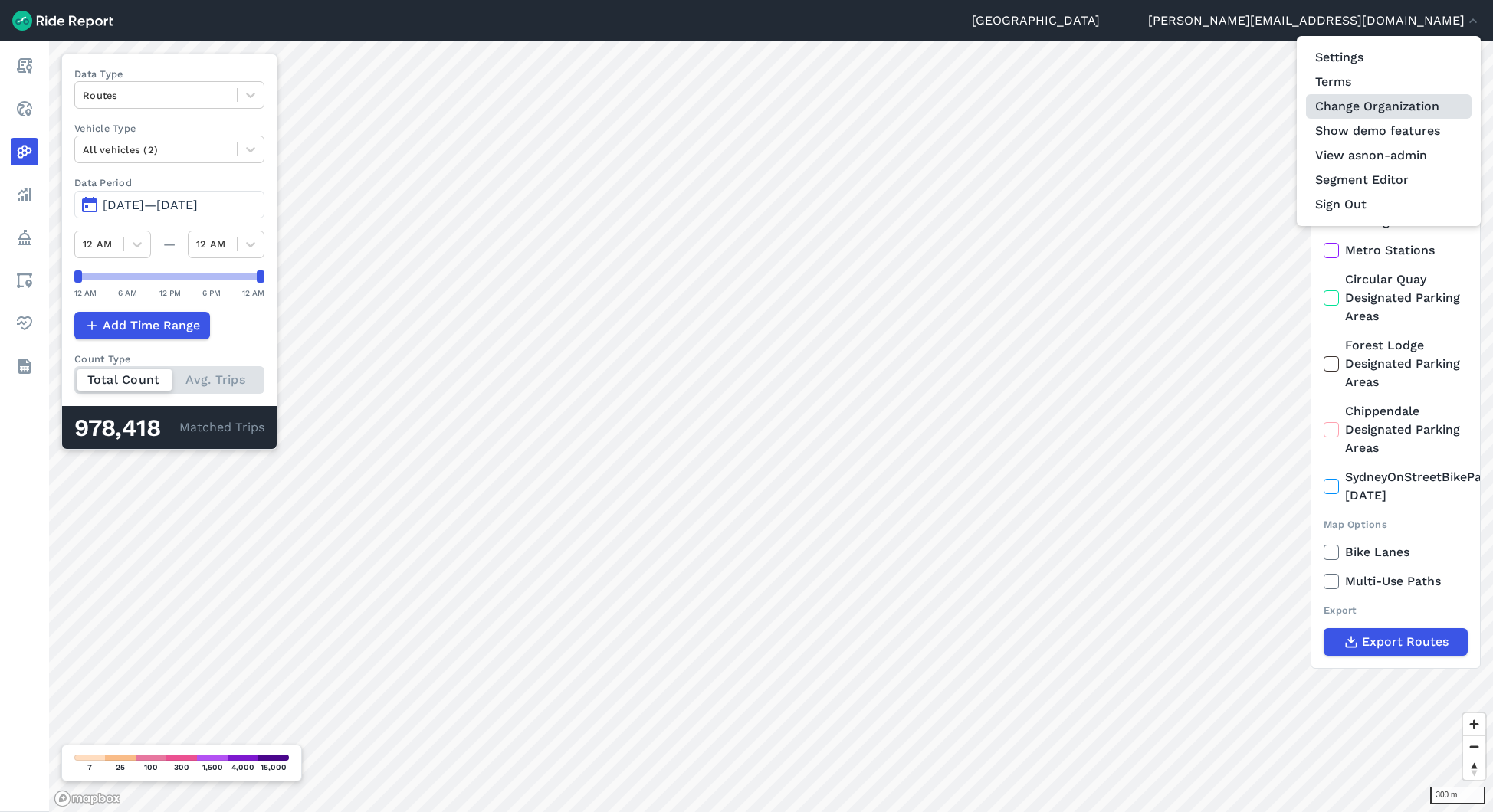
click at [1365, 111] on link "Change Organization" at bounding box center [1388, 106] width 165 height 24
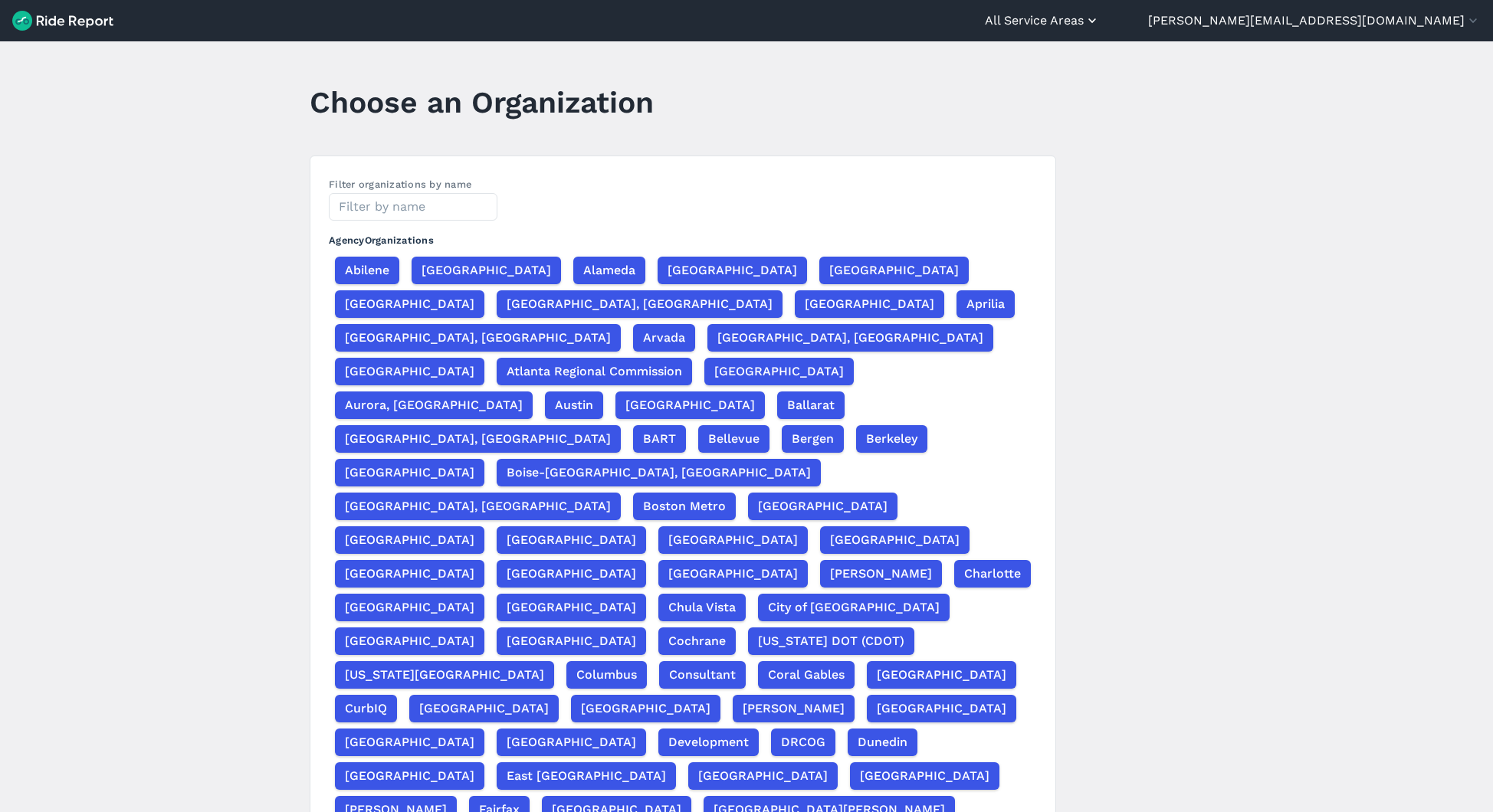
click at [1100, 17] on button "All Service Areas" at bounding box center [1042, 21] width 115 height 18
click at [1091, 94] on link "[GEOGRAPHIC_DATA]" at bounding box center [1007, 92] width 165 height 24
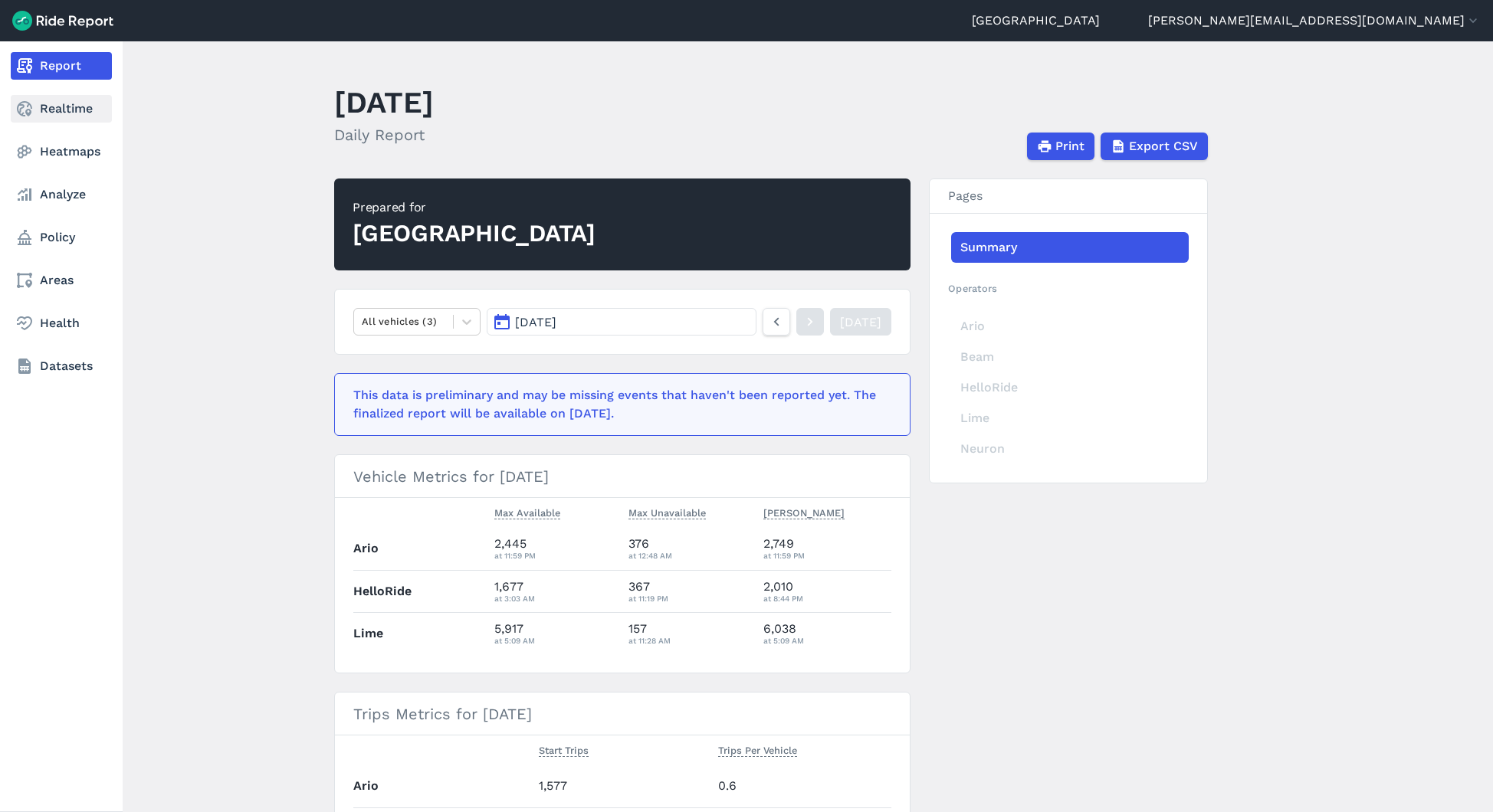
click at [18, 120] on link "Realtime" at bounding box center [62, 108] width 101 height 28
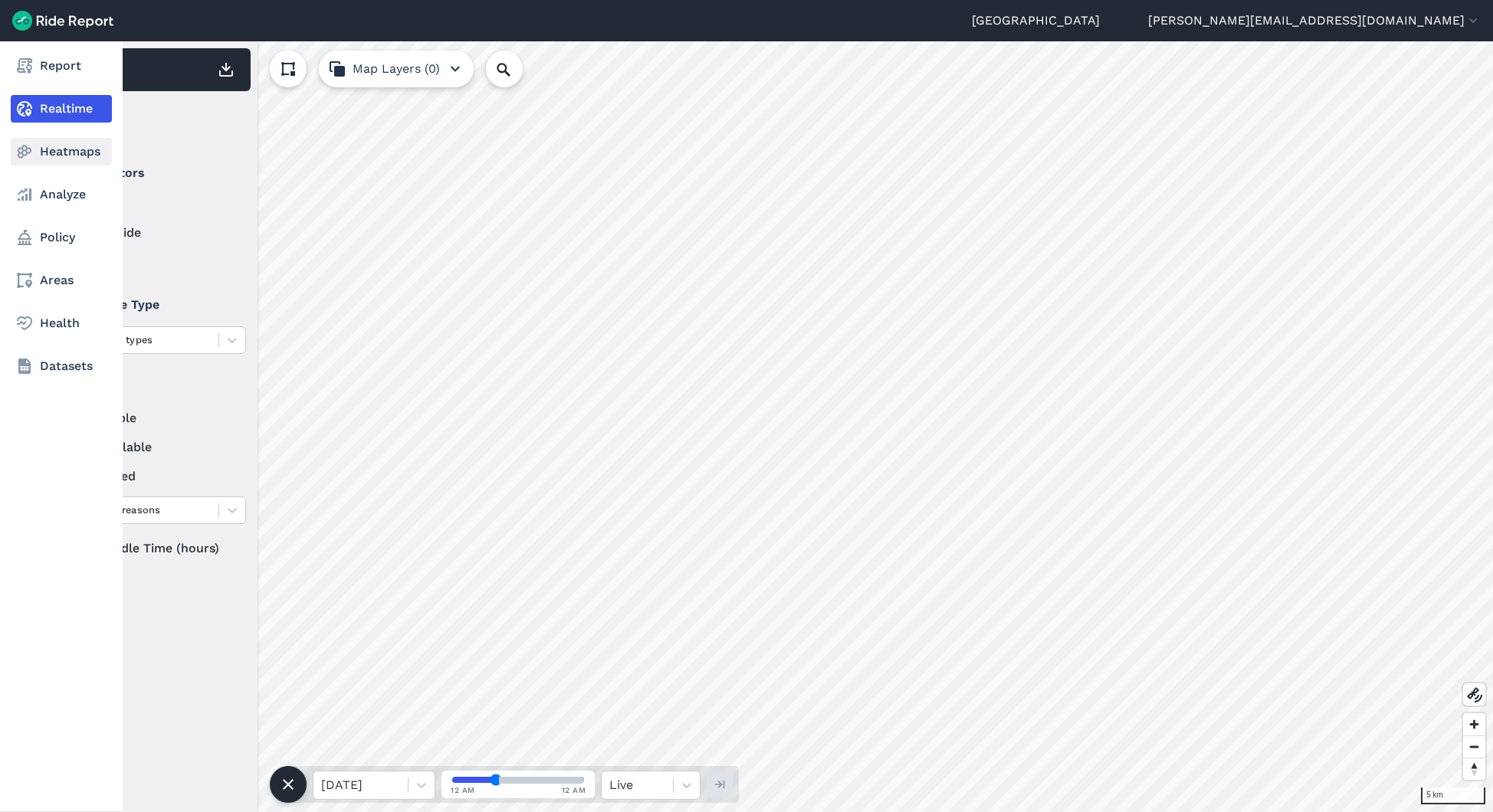
click at [36, 147] on link "Heatmaps" at bounding box center [62, 152] width 101 height 28
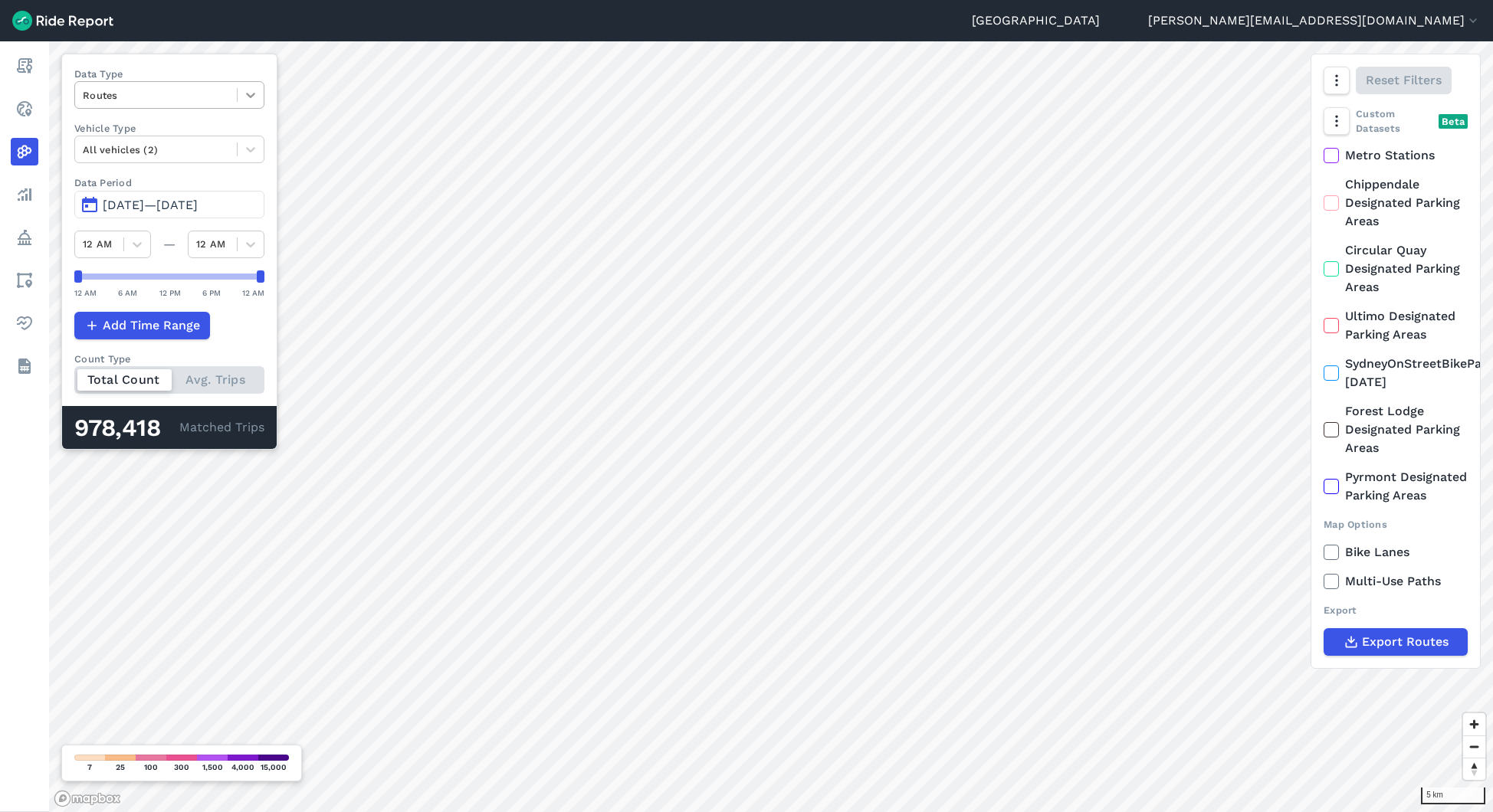
click at [248, 93] on icon at bounding box center [250, 95] width 15 height 15
click at [198, 183] on div "Curb Events" at bounding box center [169, 186] width 190 height 27
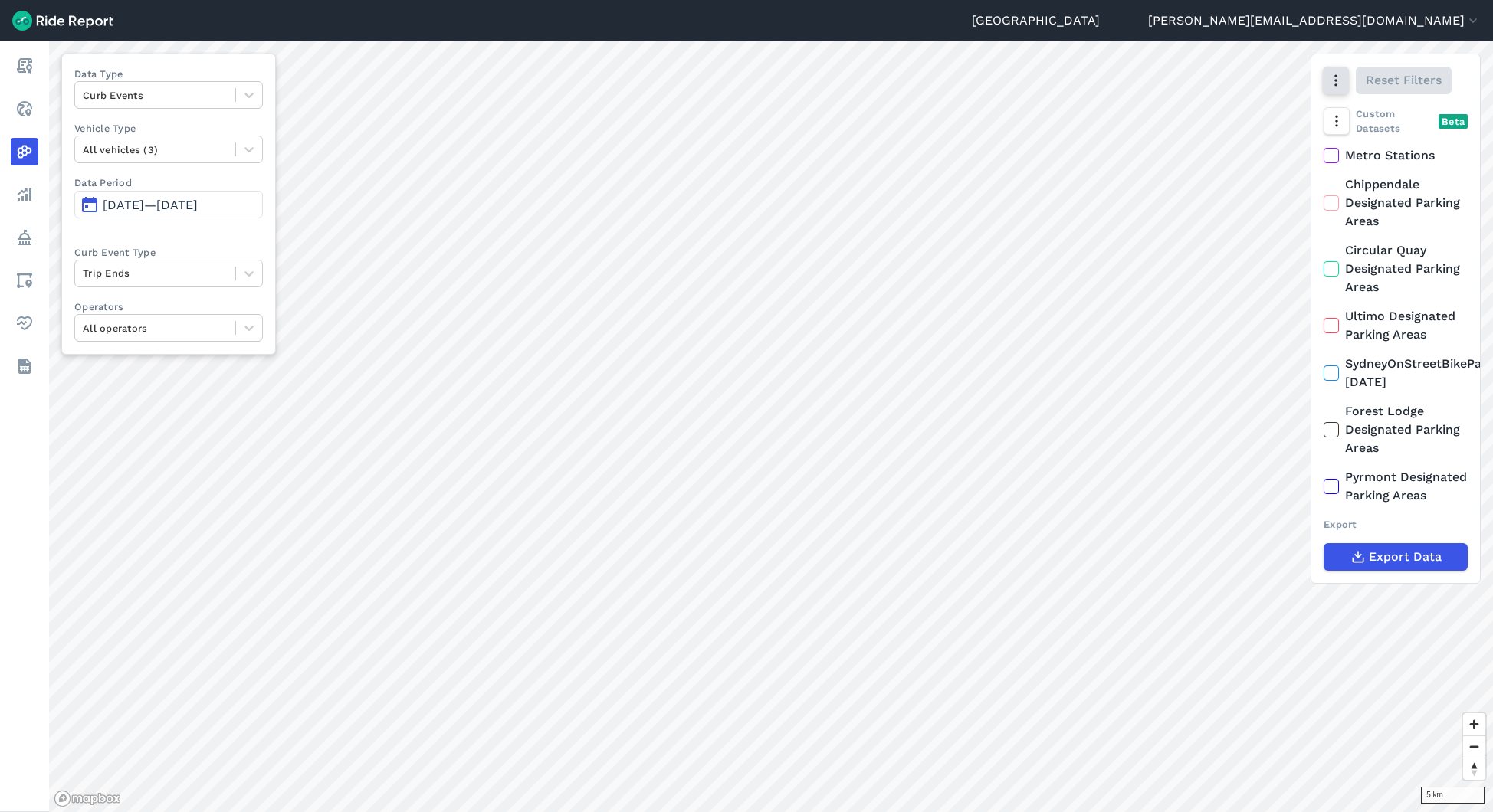
click at [1329, 81] on icon "button" at bounding box center [1336, 80] width 15 height 15
click at [1246, 245] on label "Heatmap" at bounding box center [1256, 242] width 89 height 32
click at [1212, 87] on input "Heatmap" at bounding box center [1212, 81] width 0 height 10
